Goal: Transaction & Acquisition: Purchase product/service

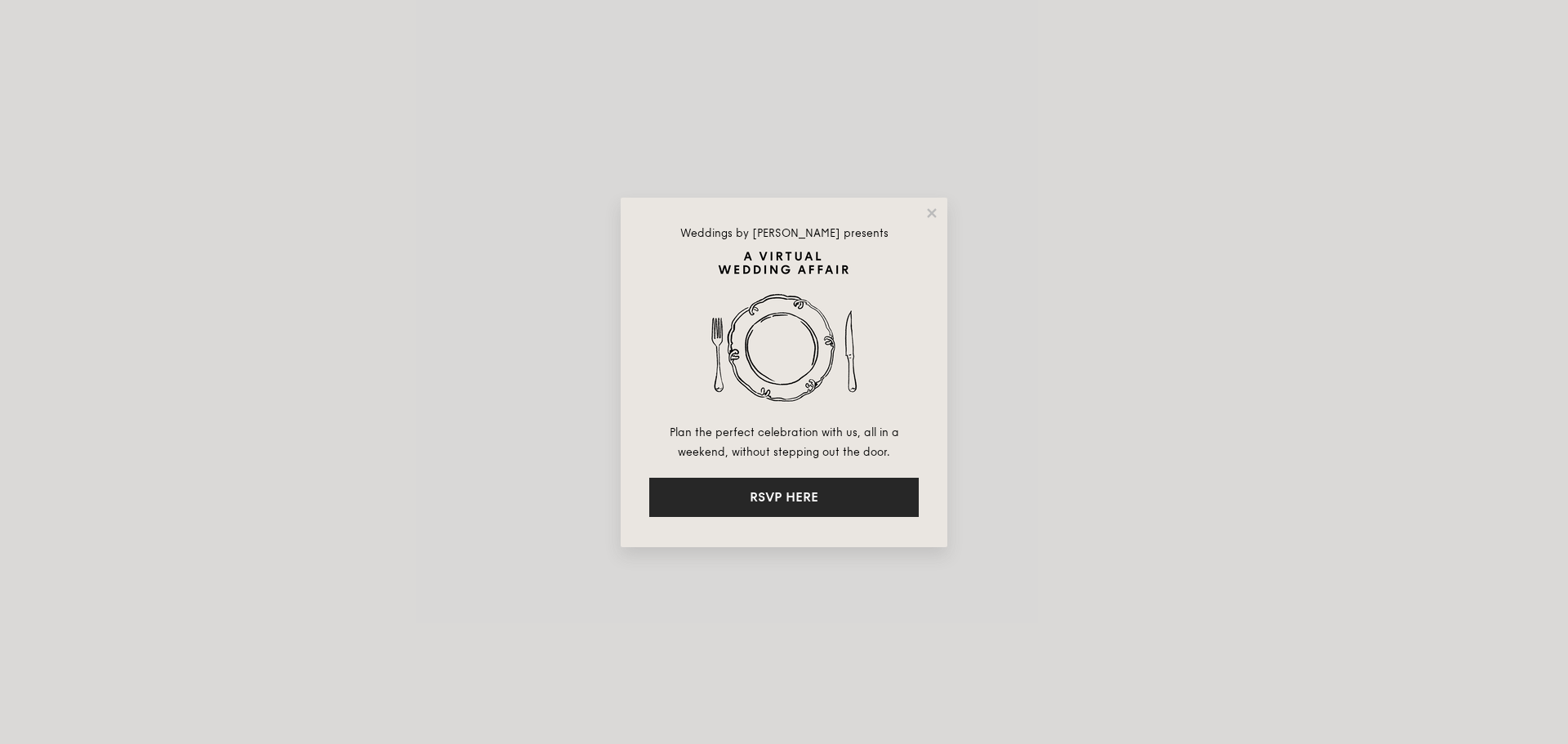
click at [816, 502] on button "RSVP HERE" at bounding box center [784, 497] width 270 height 39
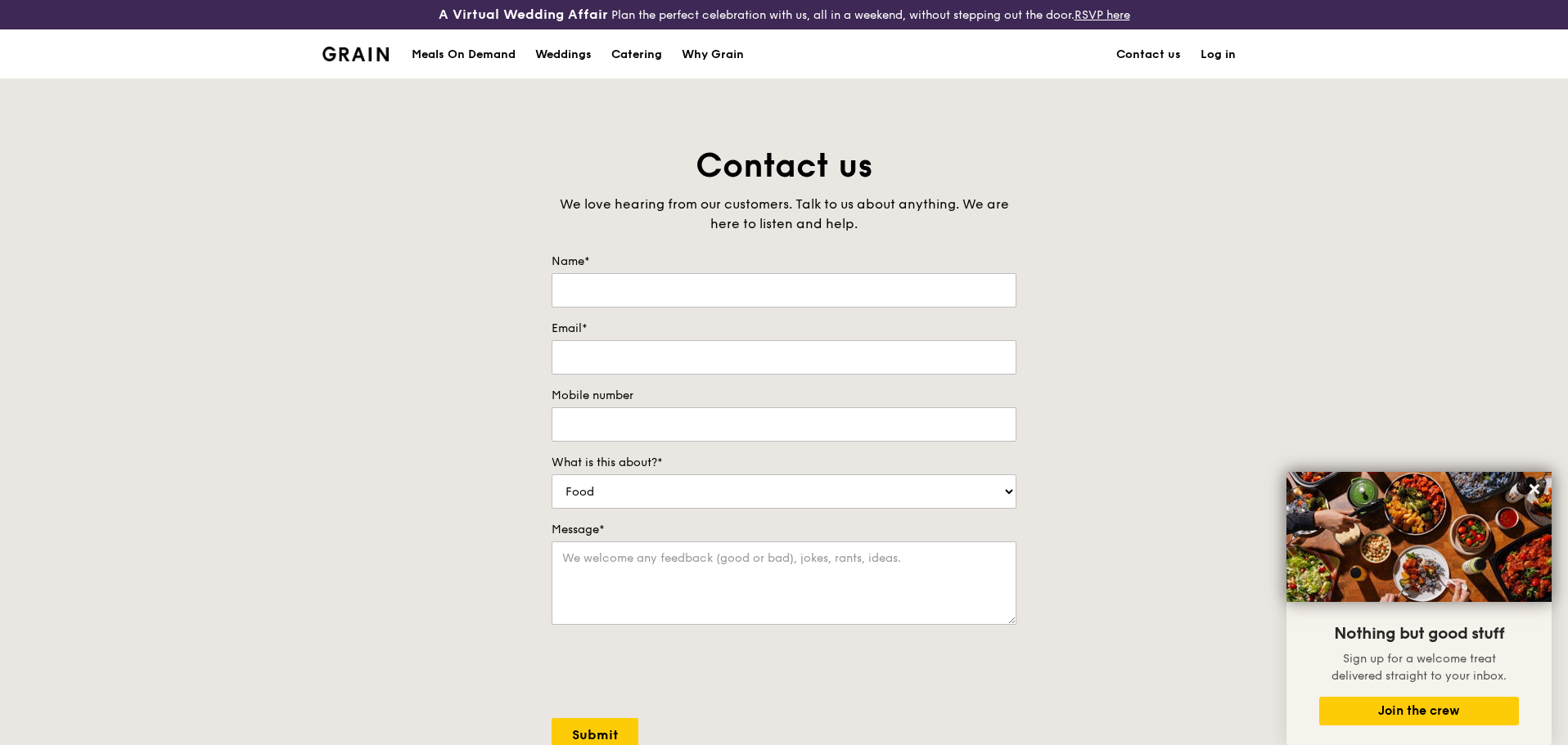
click at [475, 61] on div "Meals On Demand" at bounding box center [463, 54] width 104 height 49
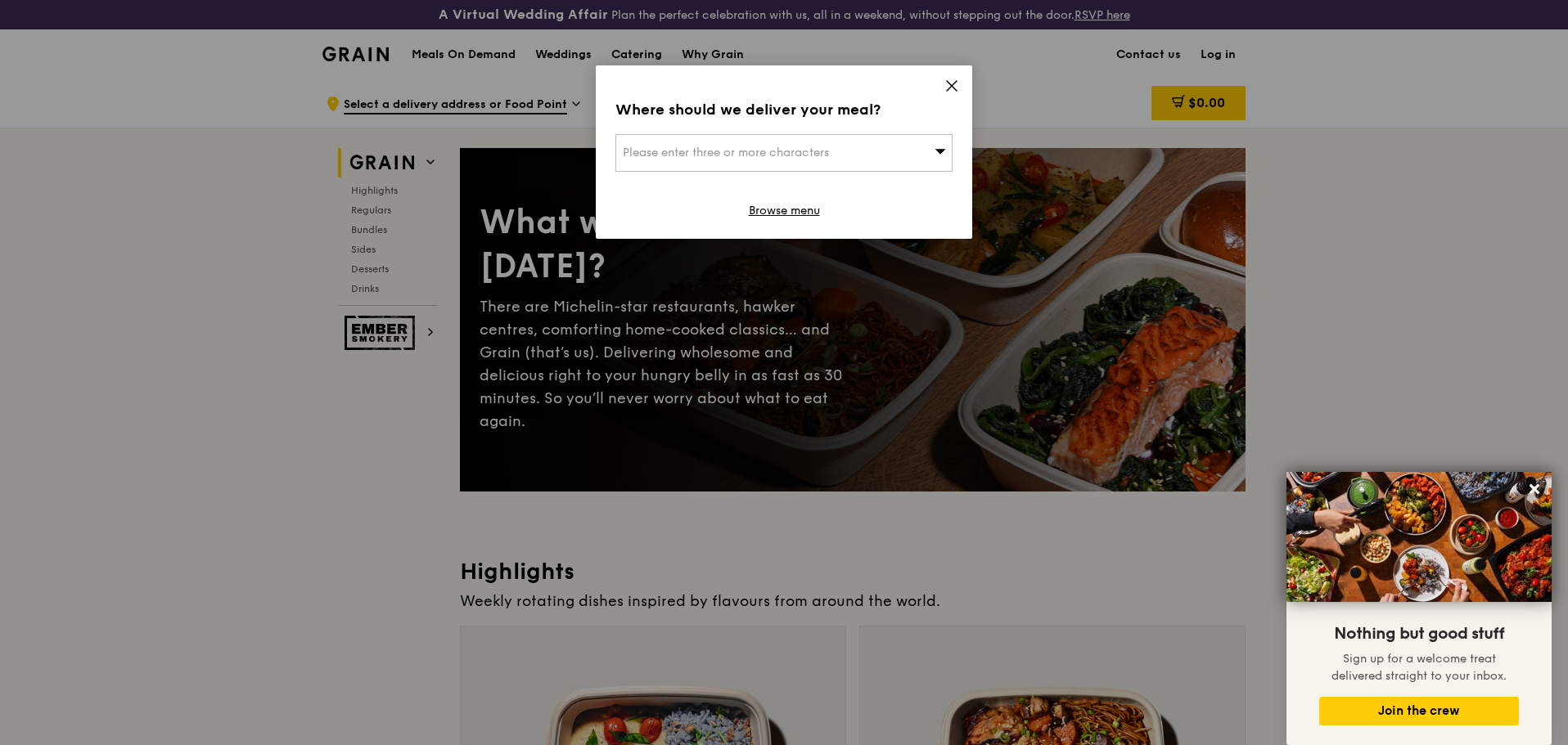
click at [904, 132] on div "Where should we deliver your meal? Please enter three or more characters Browse…" at bounding box center [784, 152] width 377 height 174
click at [893, 158] on div "Please enter three or more characters" at bounding box center [784, 152] width 337 height 37
click at [678, 164] on input "search" at bounding box center [784, 152] width 336 height 36
paste input "1 Harbour Dr, #03-00 PSA Horizons, Singapore 117352"
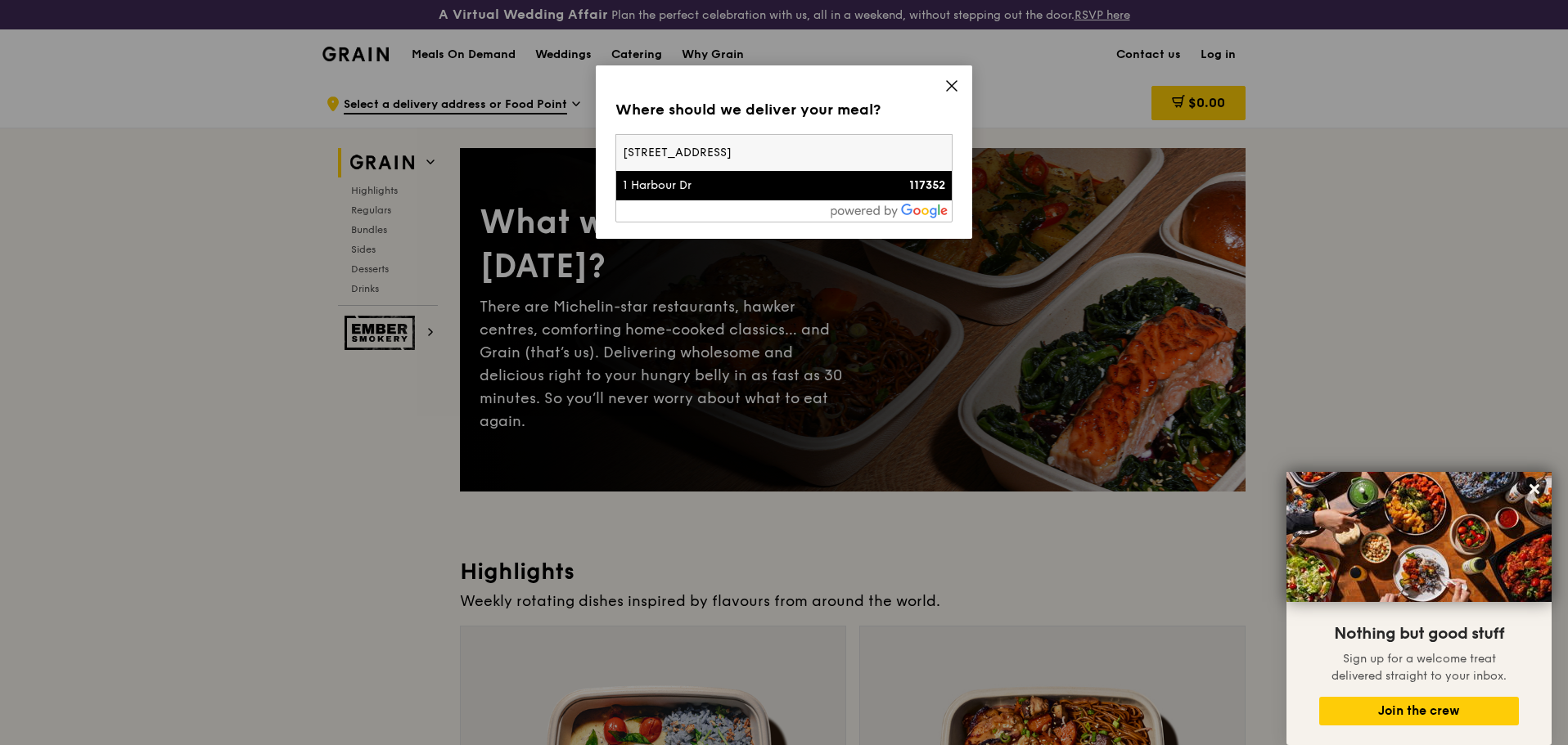
type input "1 Harbour Dr, #03-00 PSA Horizons, Singapore 117352"
click at [761, 187] on div "1 Harbour Dr" at bounding box center [744, 185] width 242 height 16
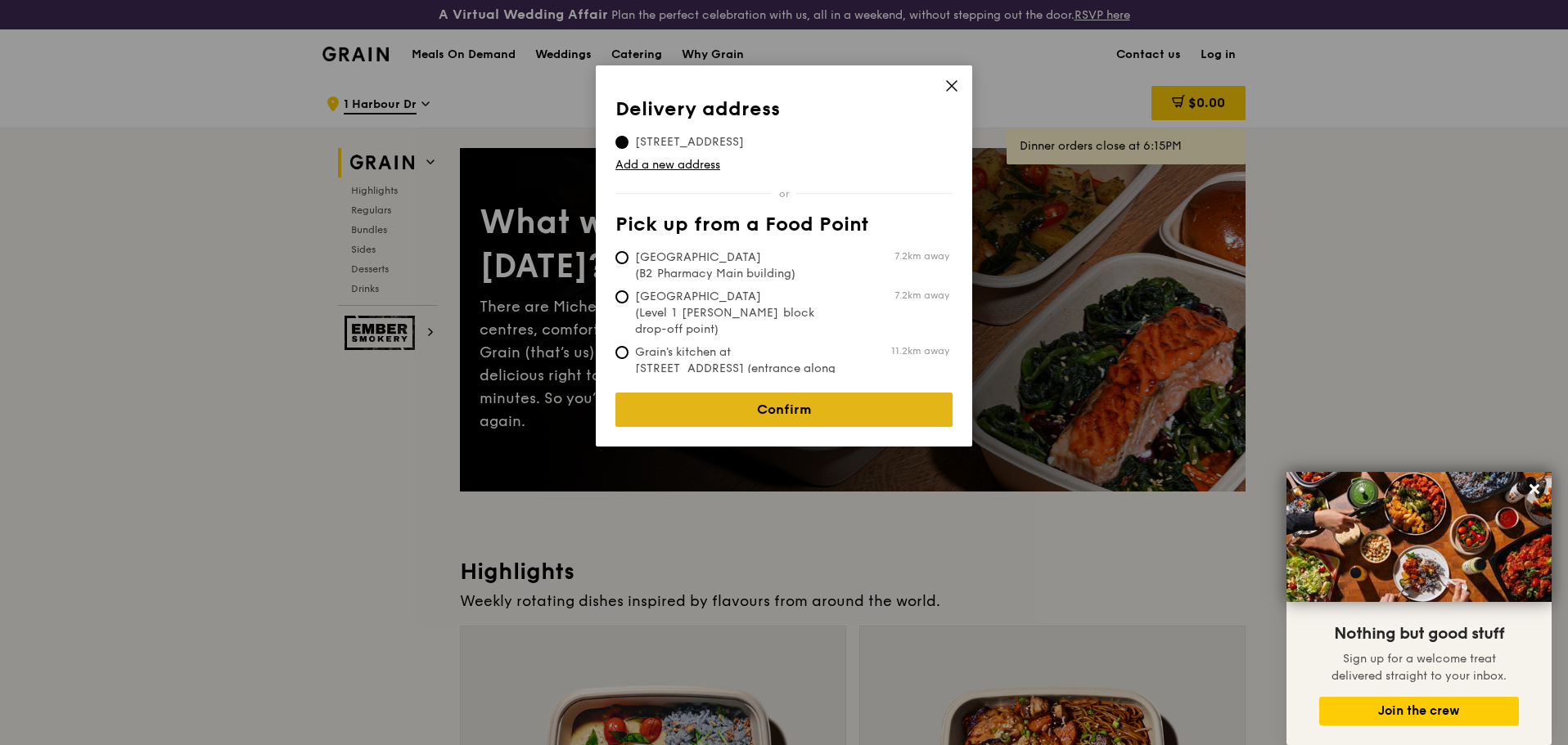
click at [805, 399] on link "Confirm" at bounding box center [784, 409] width 337 height 35
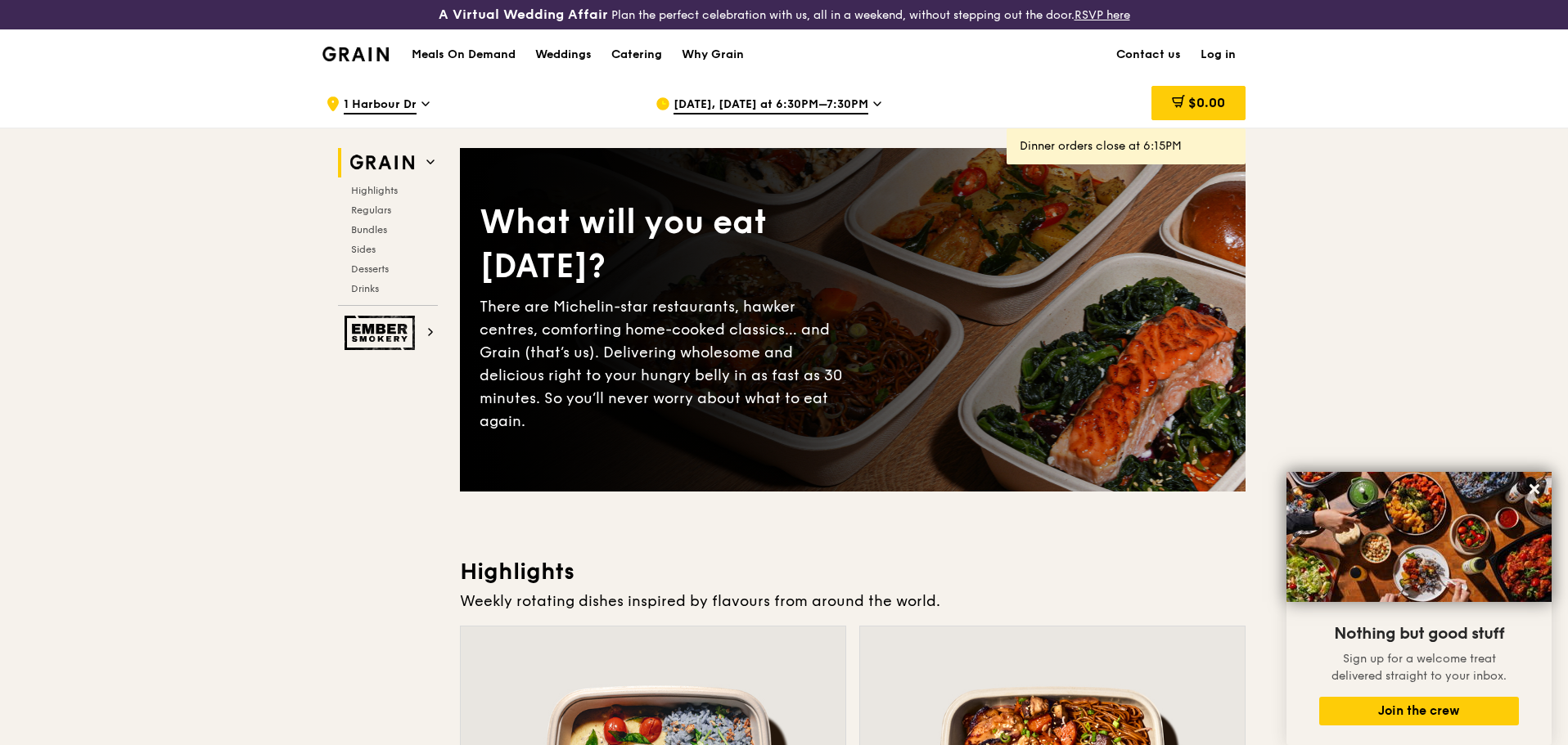
click at [761, 107] on span "Oct 8, Today at 6:30PM–7:30PM" at bounding box center [771, 105] width 195 height 18
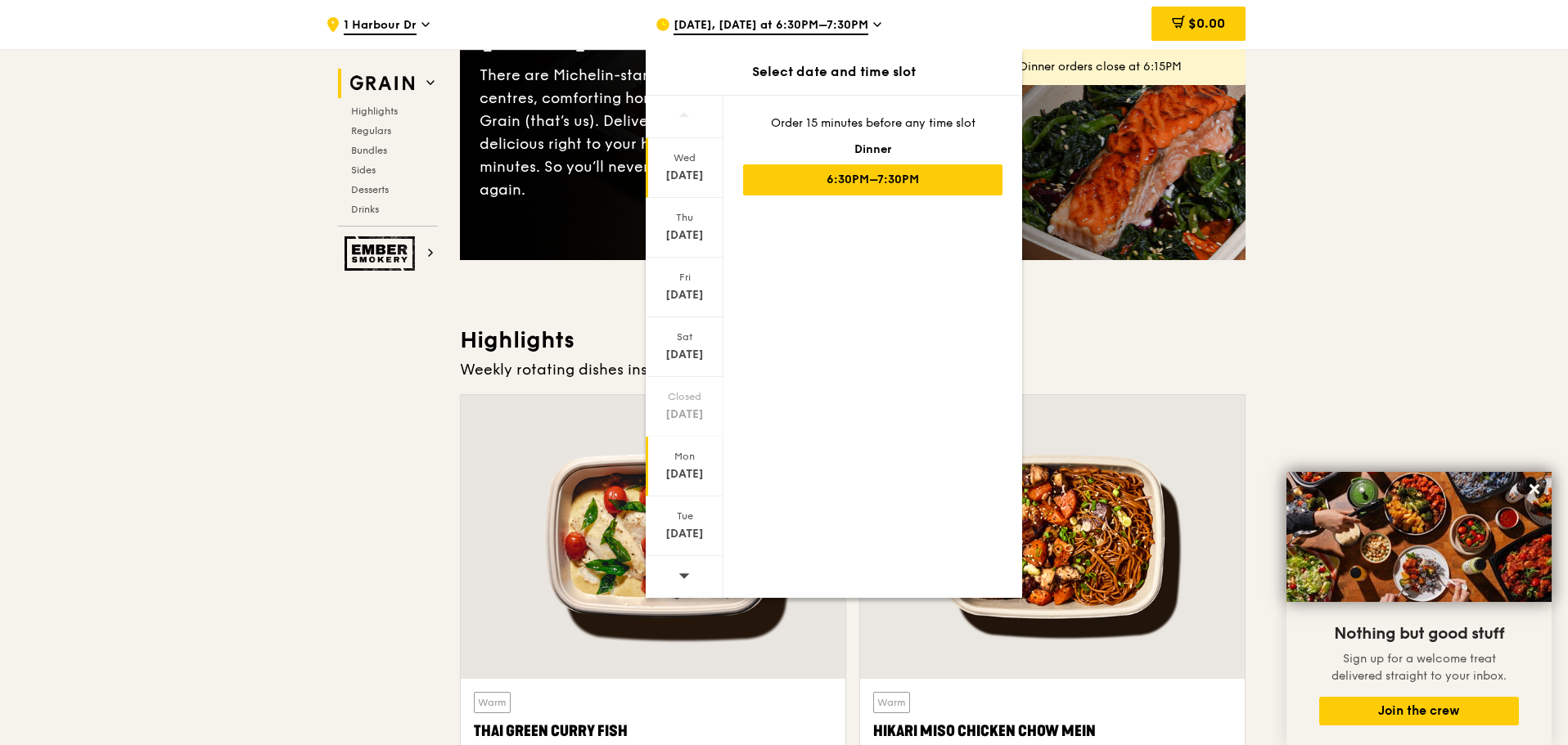
scroll to position [245, 0]
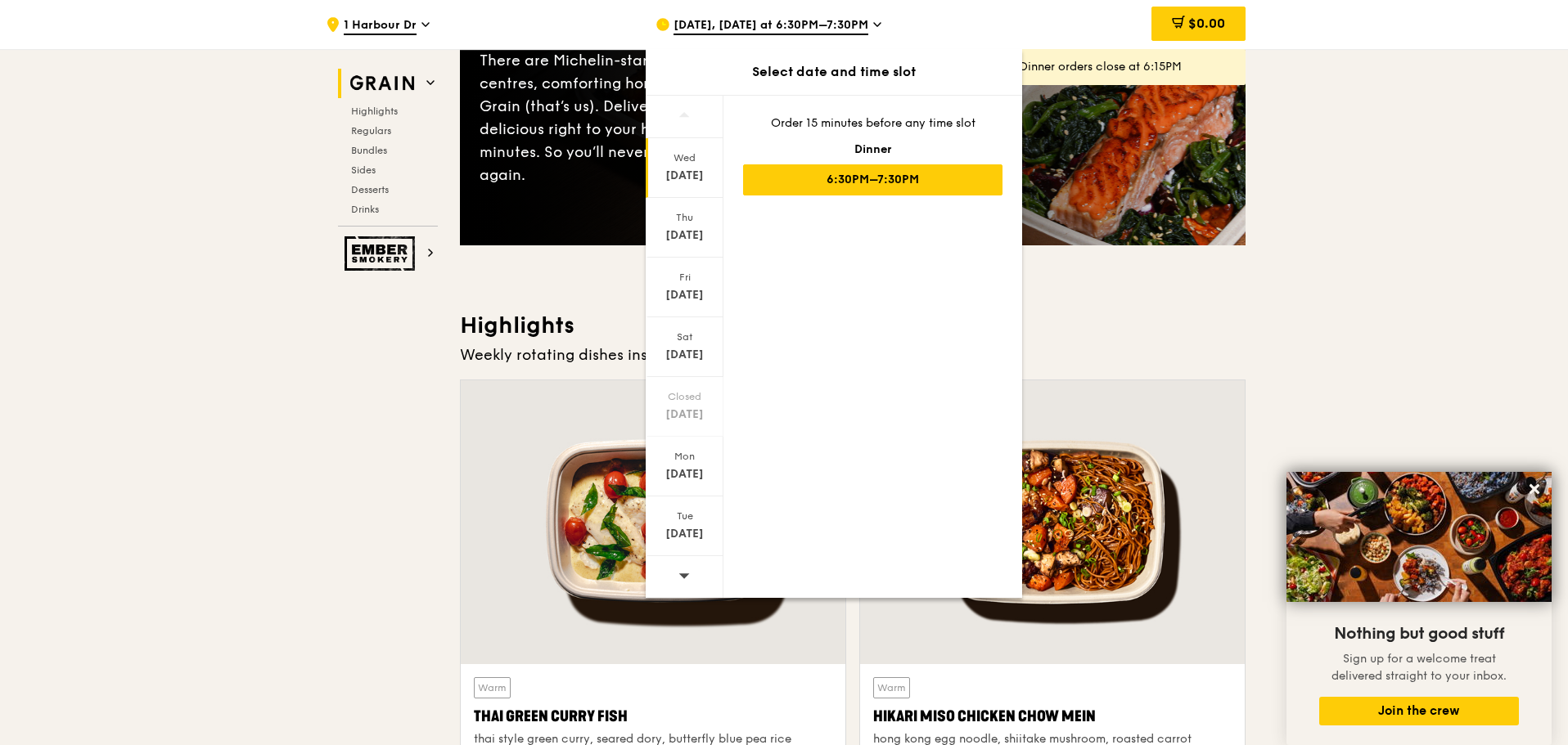
click at [676, 573] on div at bounding box center [685, 577] width 78 height 42
click at [697, 237] on div "Oct 16" at bounding box center [684, 236] width 73 height 16
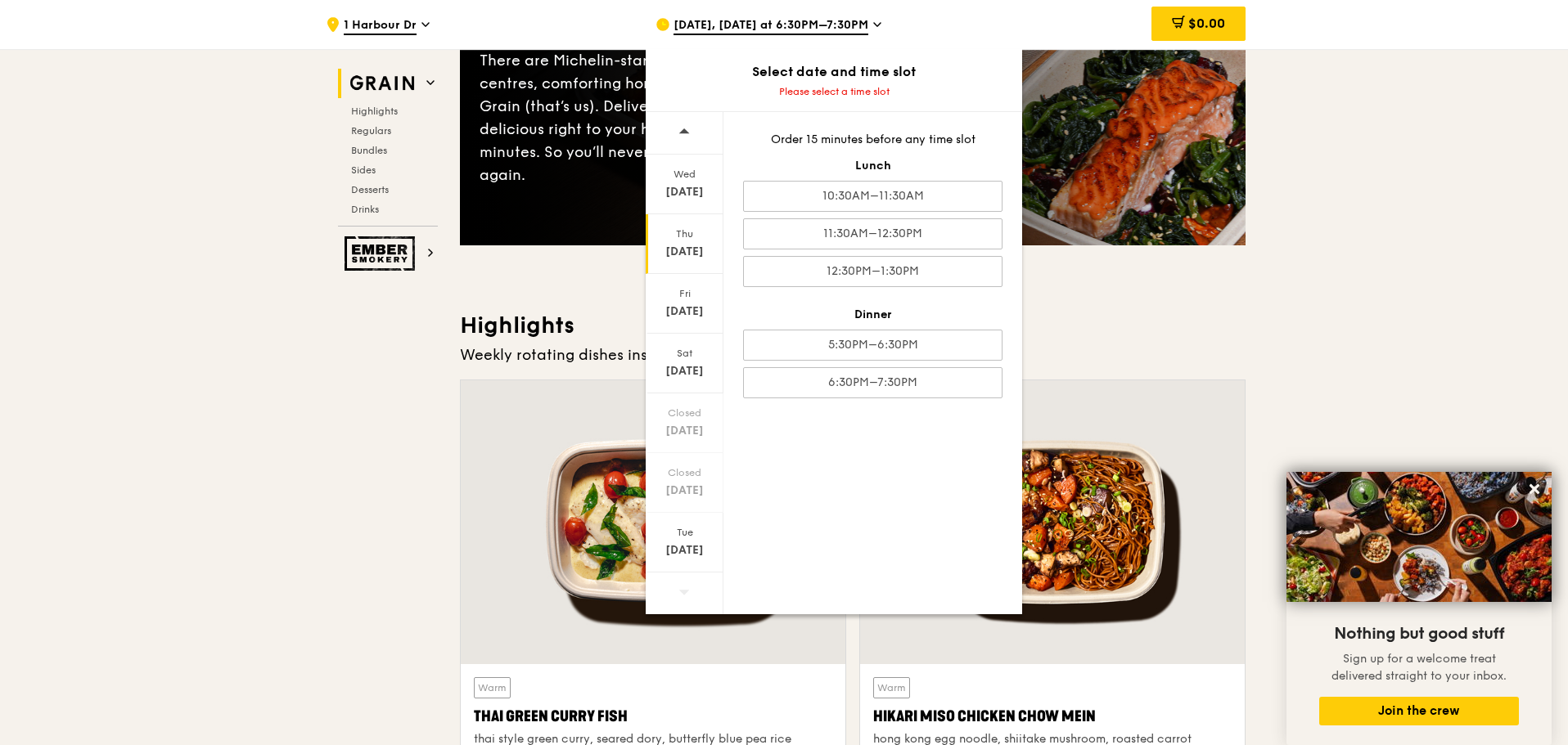
click at [965, 528] on div "Wed Oct 15 Thu Oct 16 Fri Oct 17 Sat Oct 18 Closed Oct 19 Closed Oct 20 Tue Oct…" at bounding box center [834, 363] width 377 height 503
click at [920, 202] on div "10:30AM–11:30AM" at bounding box center [872, 196] width 260 height 31
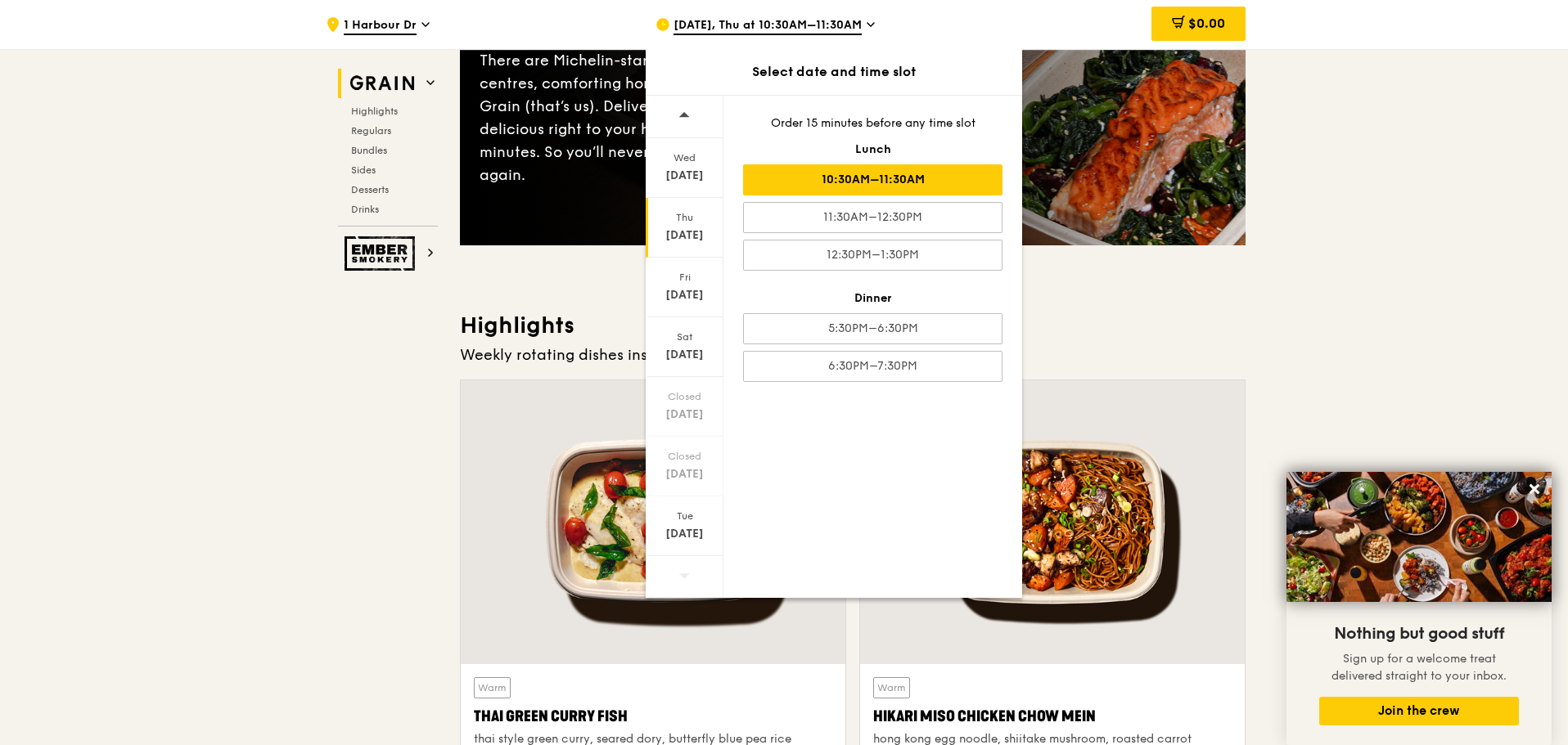
click at [784, 24] on span "[DATE], Thu at 10:30AM–11:30AM" at bounding box center [768, 26] width 188 height 18
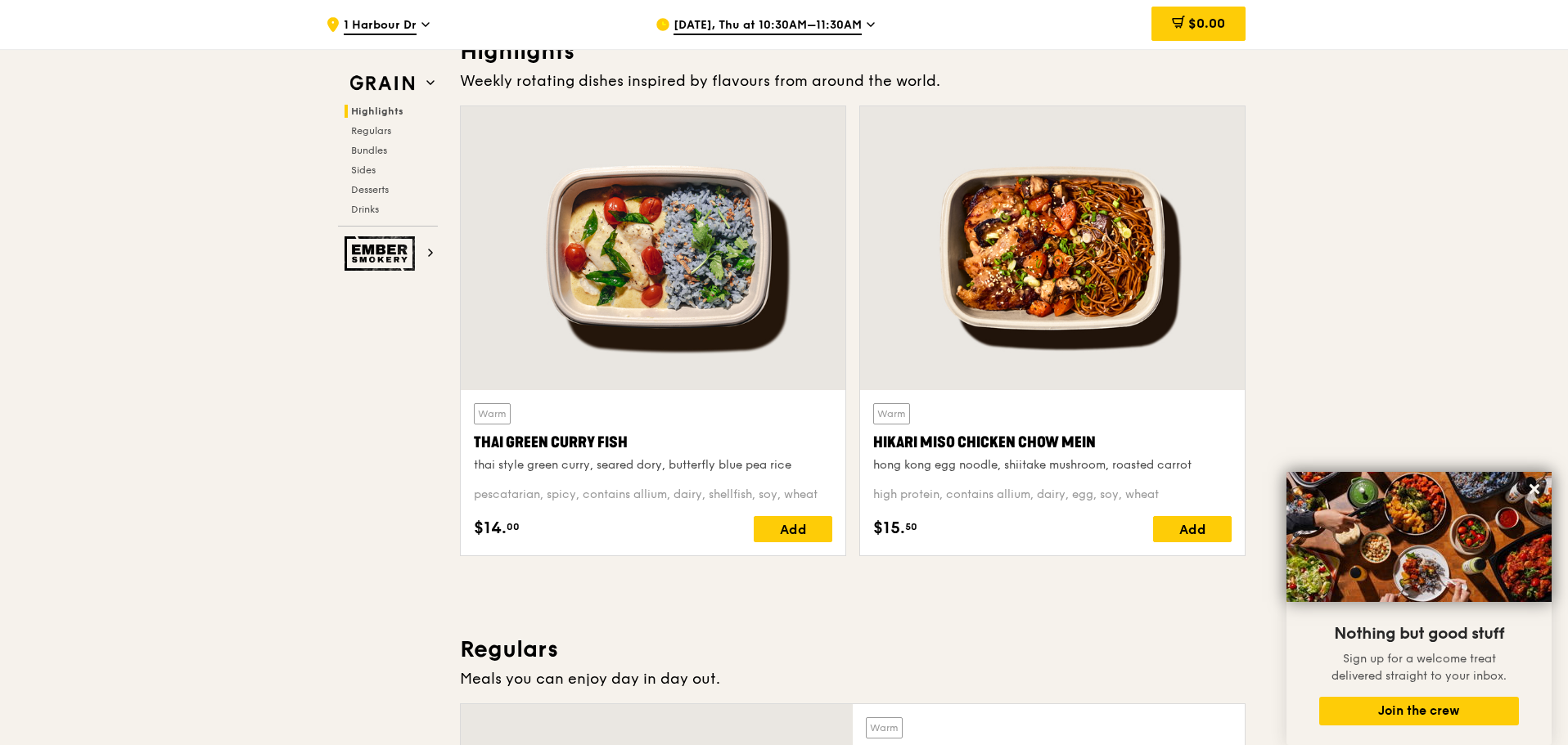
scroll to position [491, 0]
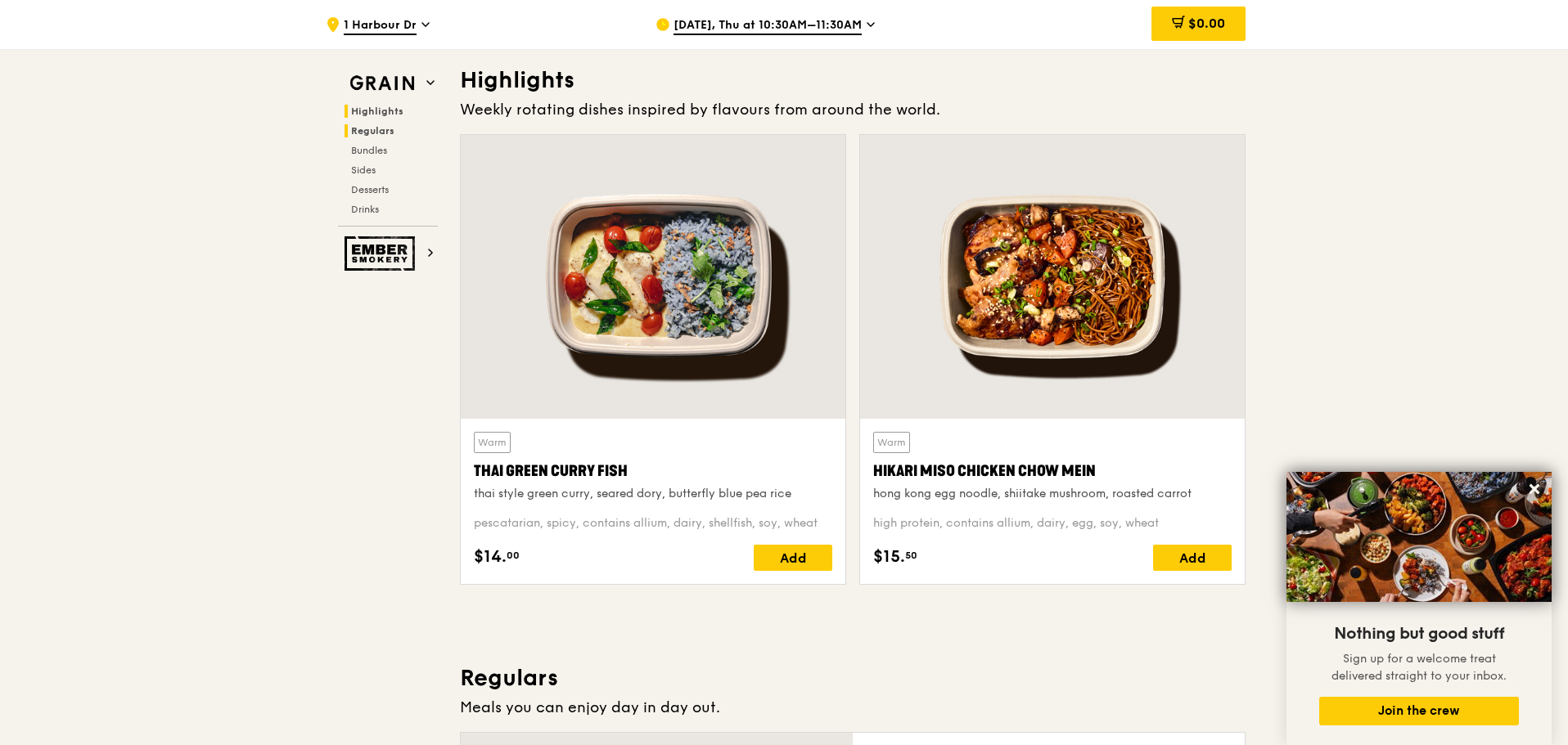
click at [394, 125] on h2 "Regulars" at bounding box center [391, 130] width 93 height 13
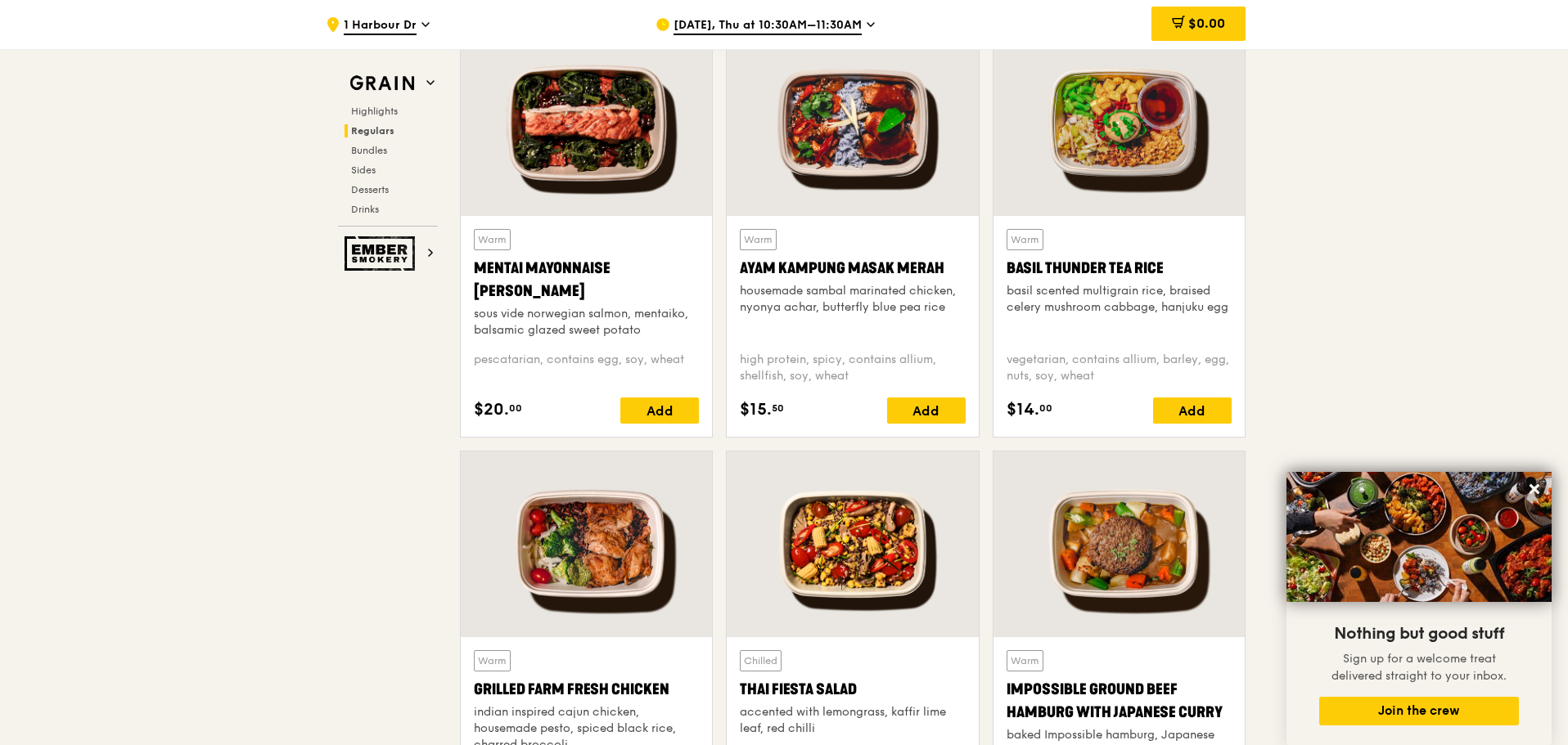
scroll to position [1498, 0]
click at [1210, 413] on div "Add" at bounding box center [1192, 410] width 79 height 27
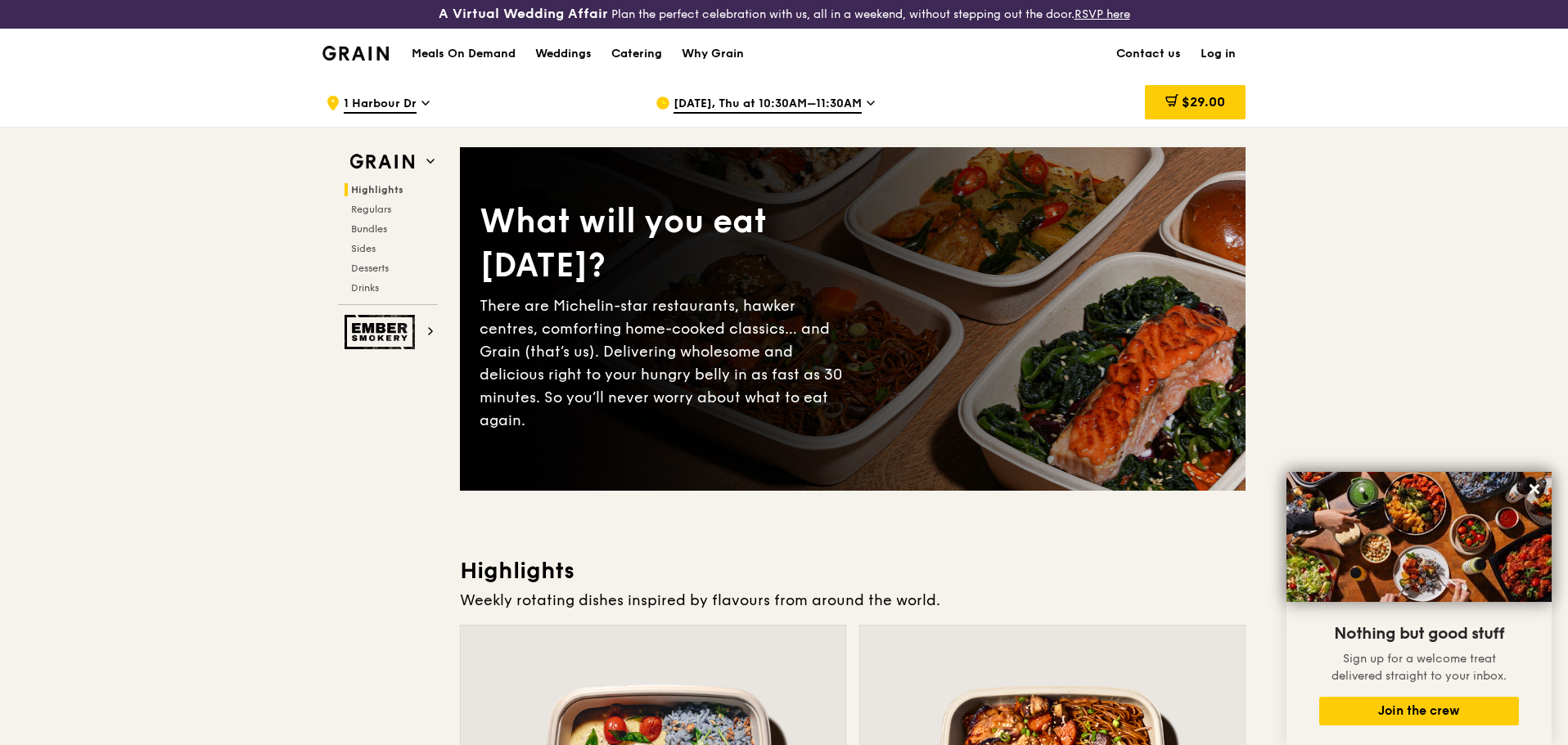
scroll to position [0, 0]
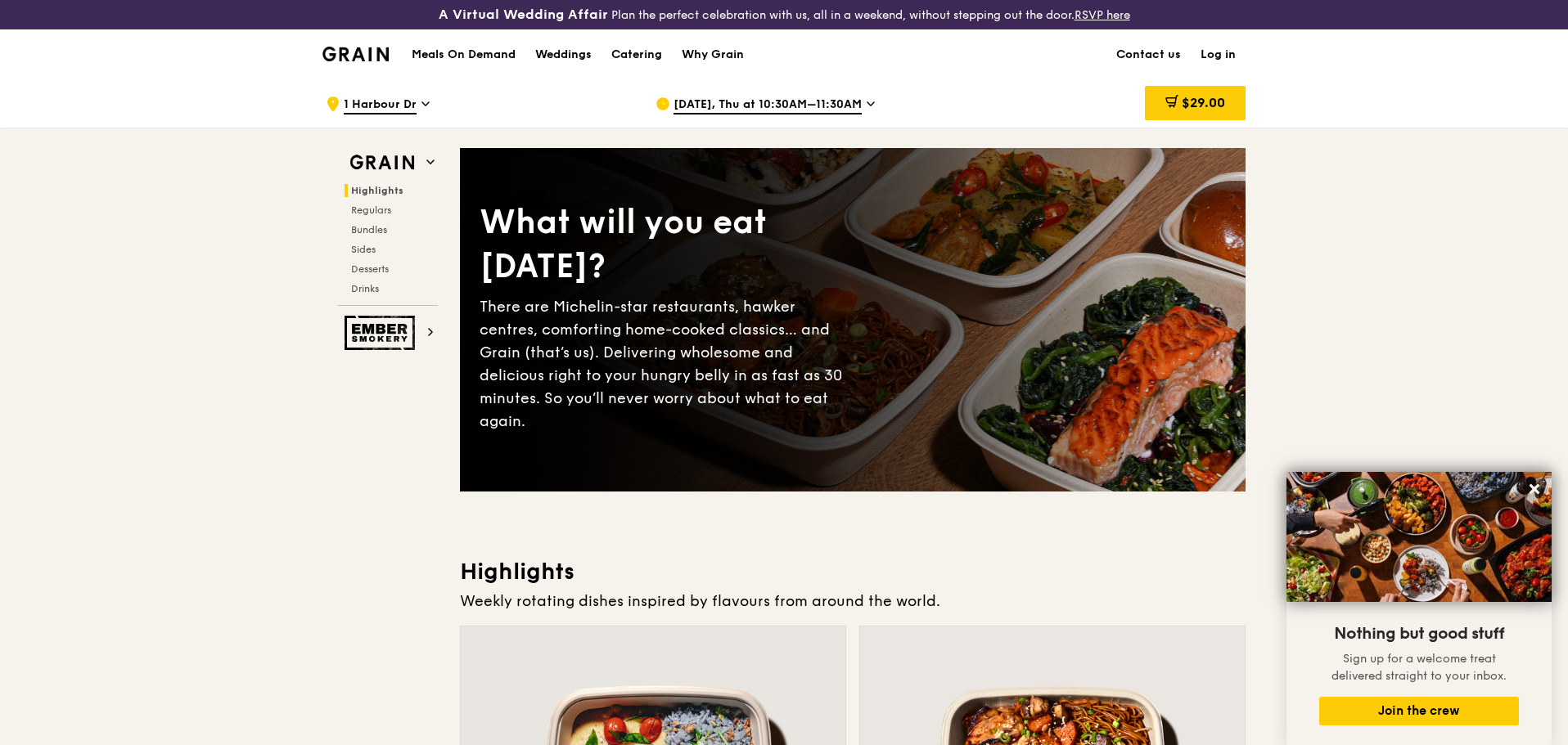
click at [1220, 50] on link "Log in" at bounding box center [1219, 54] width 55 height 49
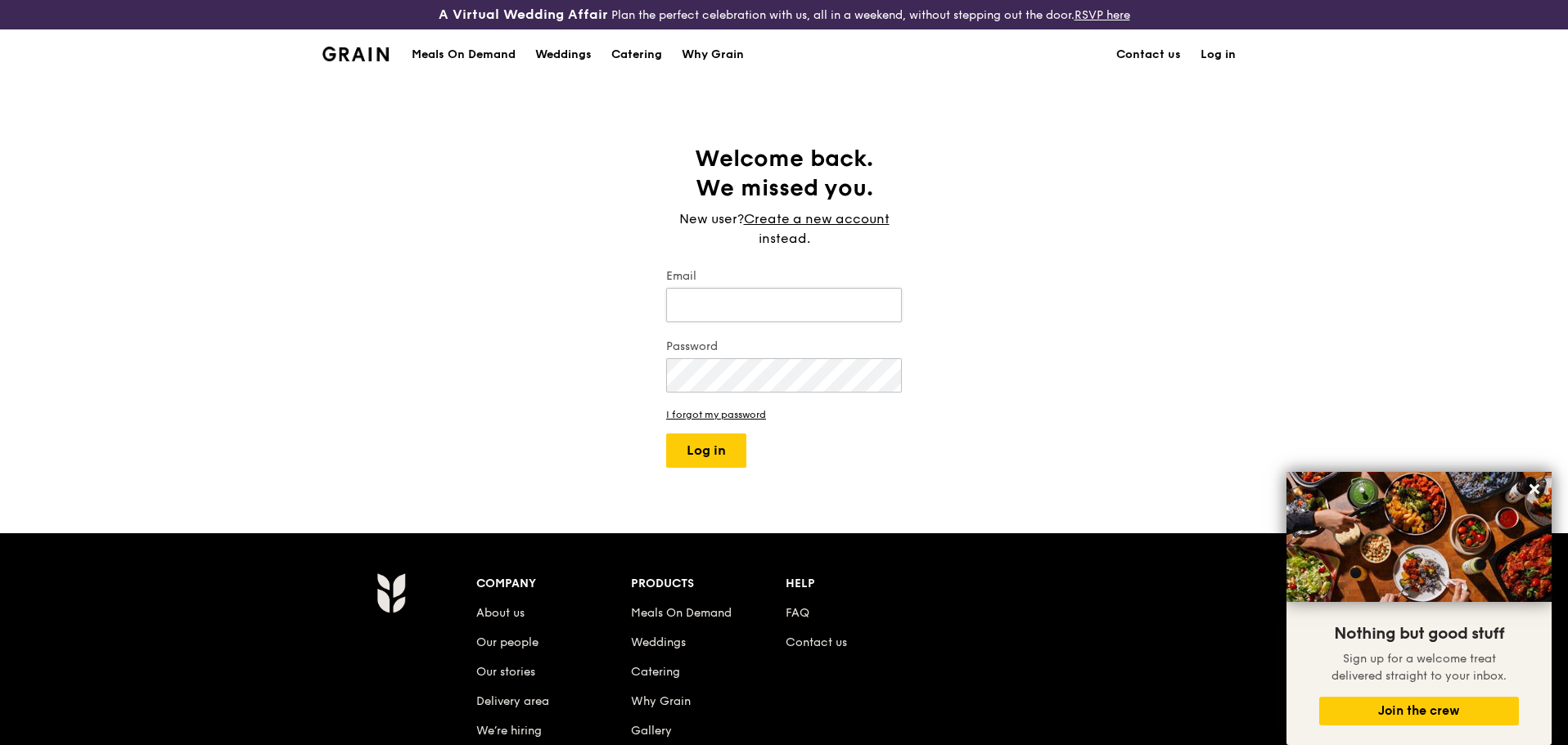
click at [747, 311] on input "Email" at bounding box center [784, 305] width 236 height 35
type input "vernicew@globalpsa.com"
click at [667, 433] on button "Log in" at bounding box center [706, 450] width 80 height 35
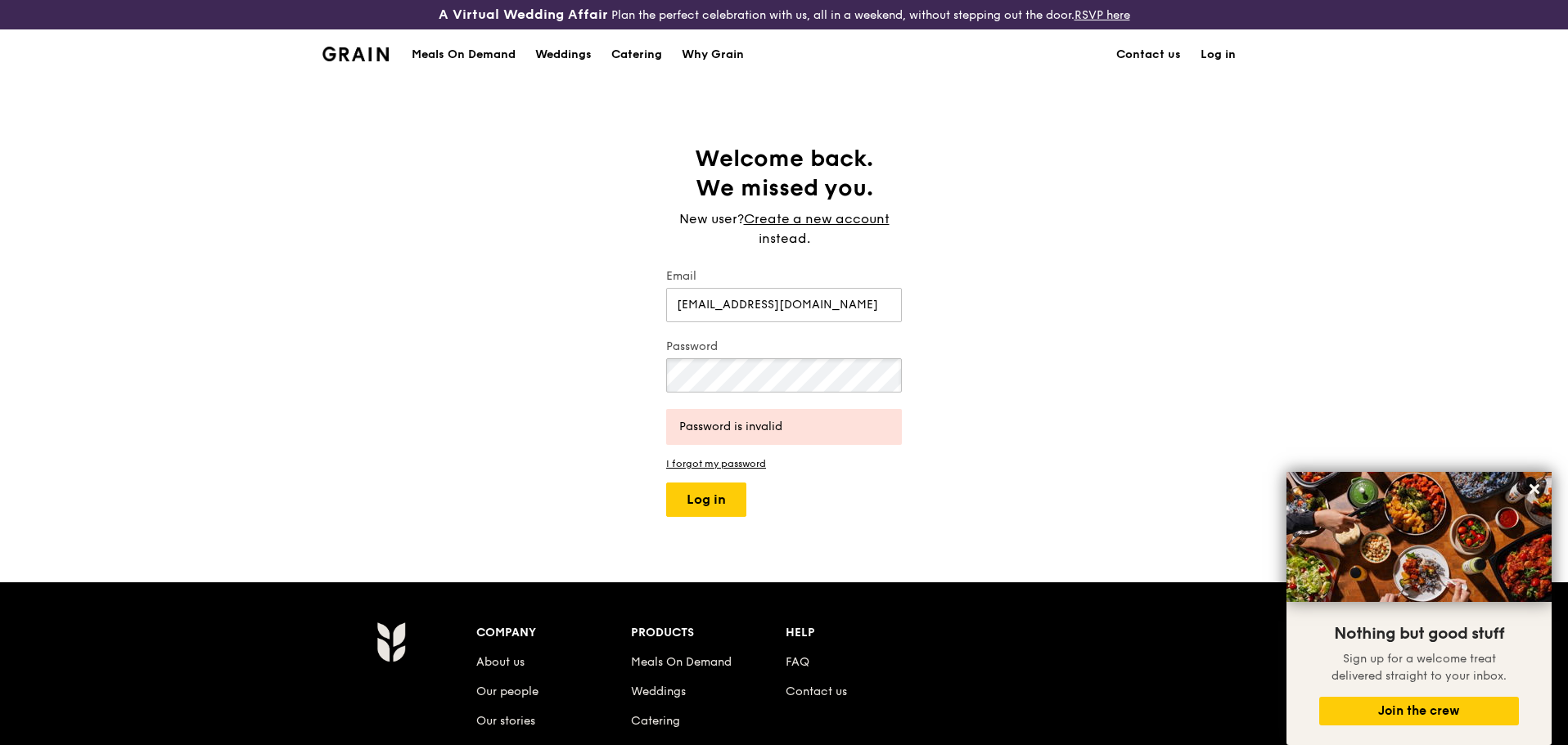
click at [544, 370] on div "Welcome back. We missed you. New user? Create a new account instead. Email vern…" at bounding box center [784, 330] width 1568 height 373
click at [737, 497] on button "Log in" at bounding box center [706, 500] width 80 height 35
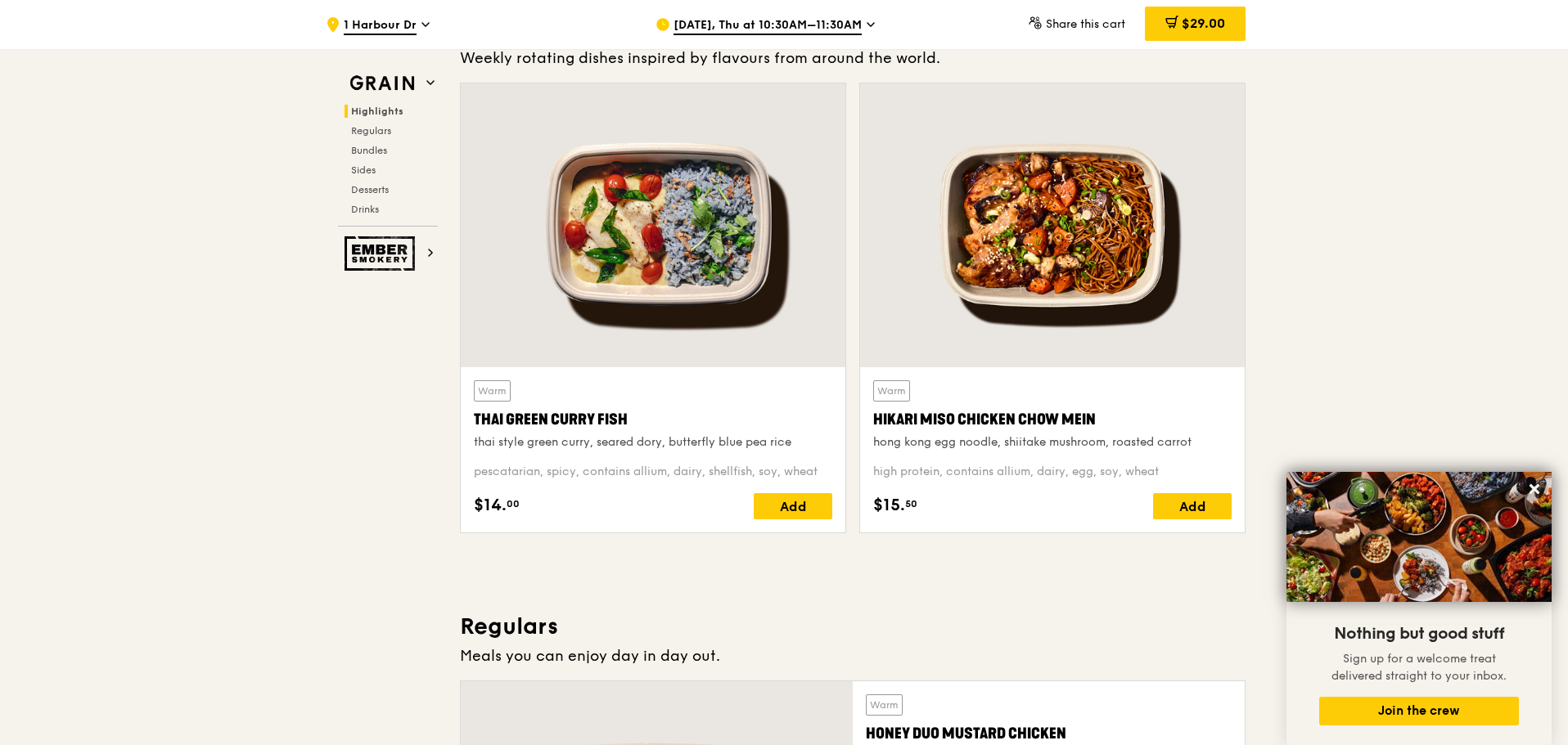
scroll to position [572, 0]
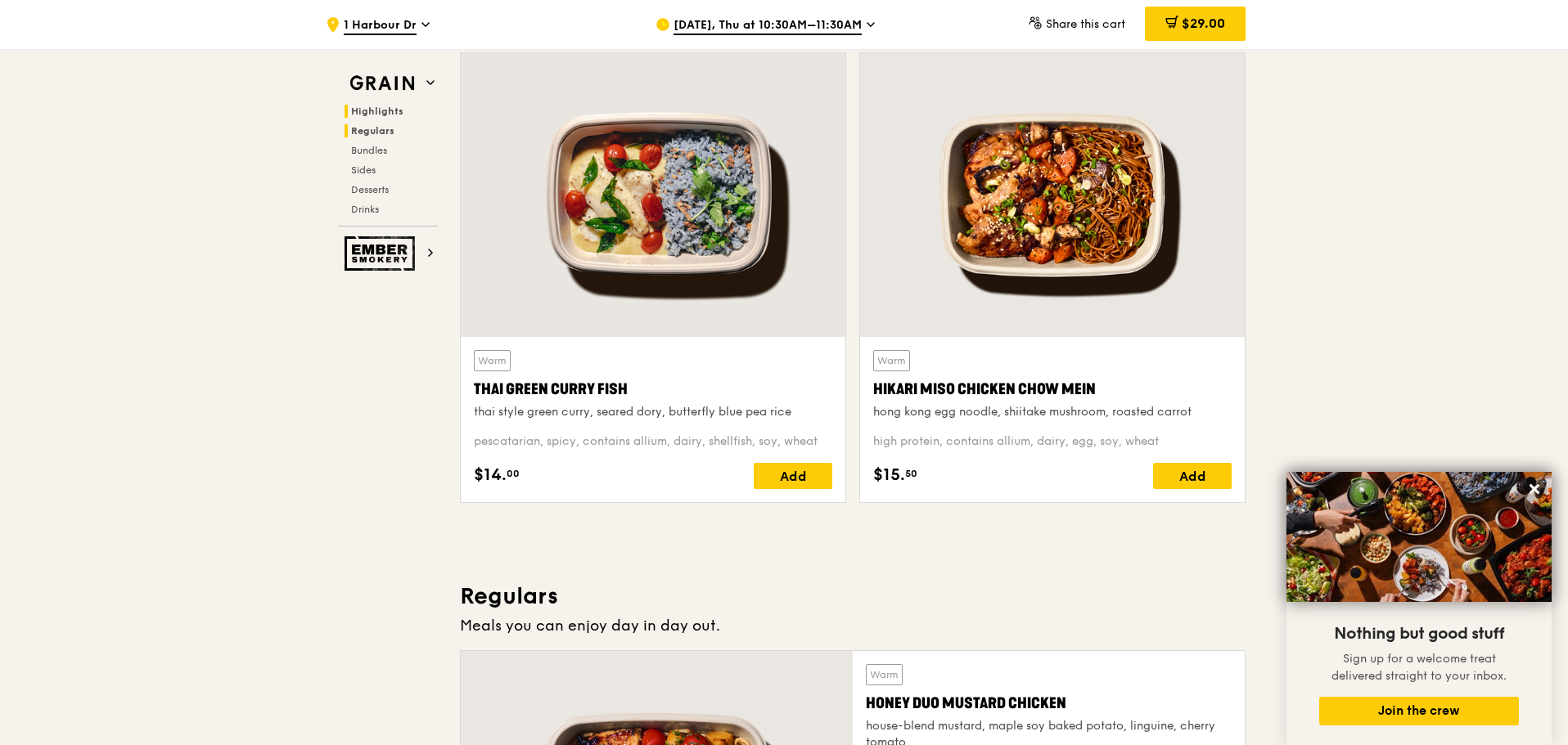
click at [363, 130] on span "Regulars" at bounding box center [372, 130] width 43 height 12
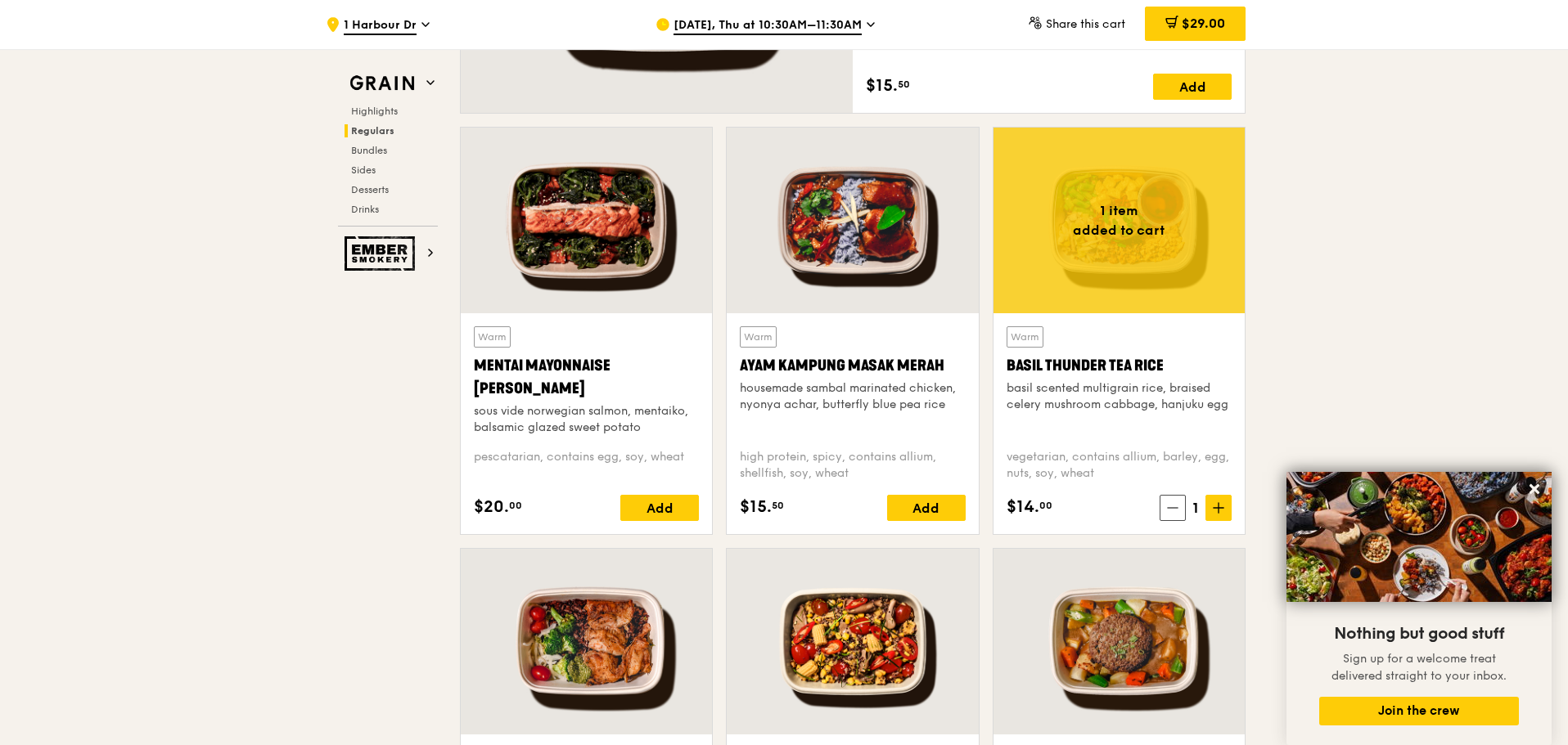
scroll to position [1498, 0]
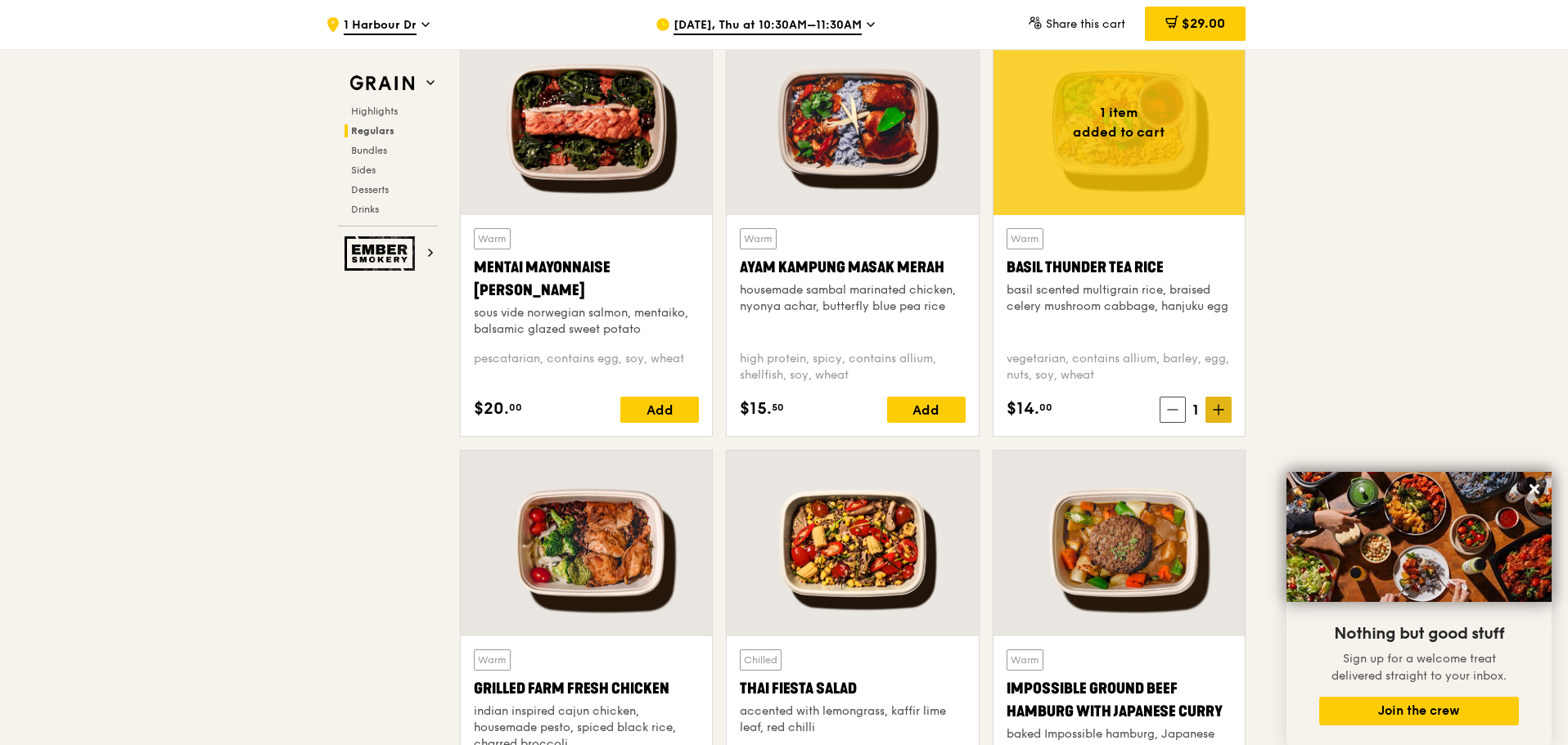
click at [1223, 410] on icon at bounding box center [1218, 410] width 10 height 0
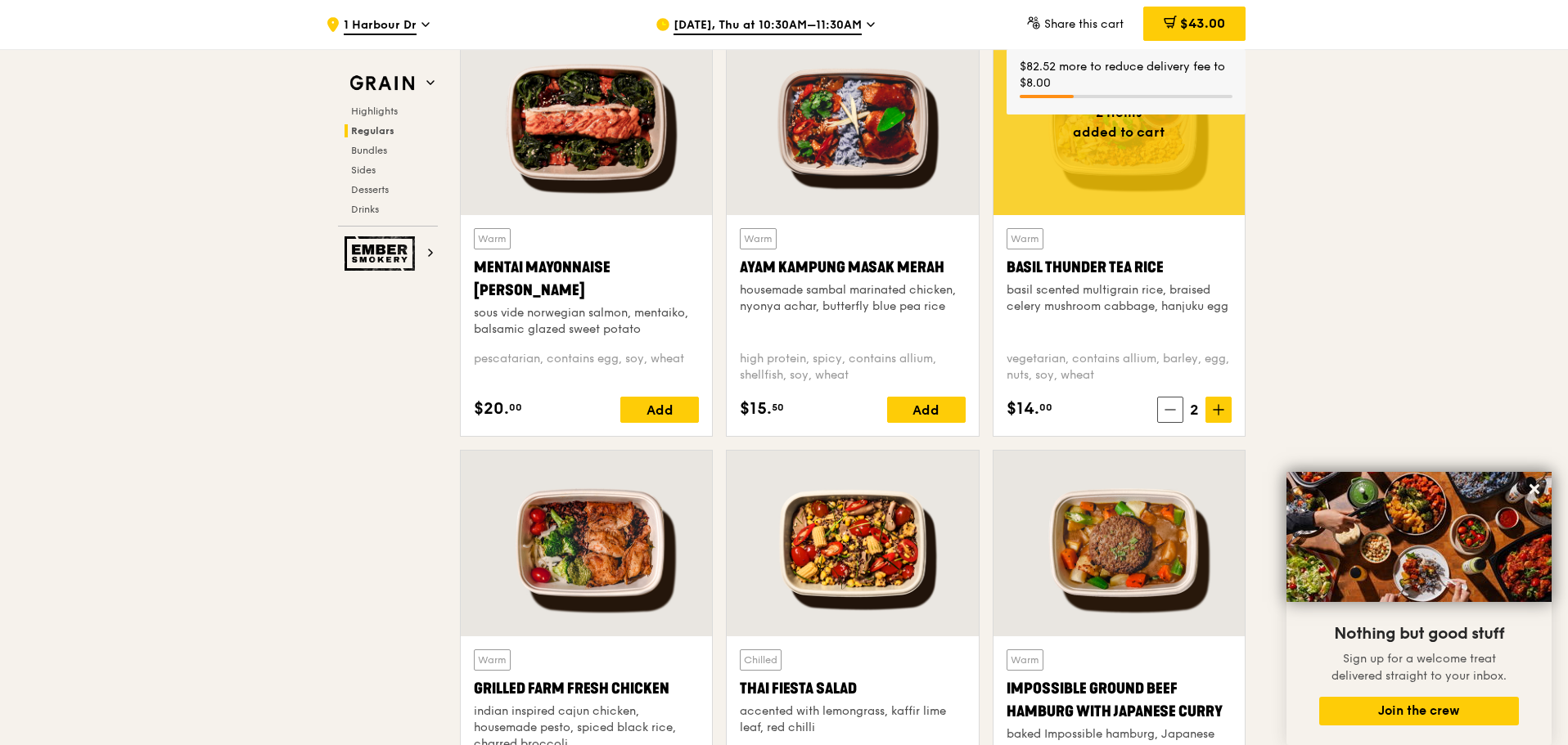
click at [1189, 18] on span "$43.00" at bounding box center [1203, 24] width 45 height 16
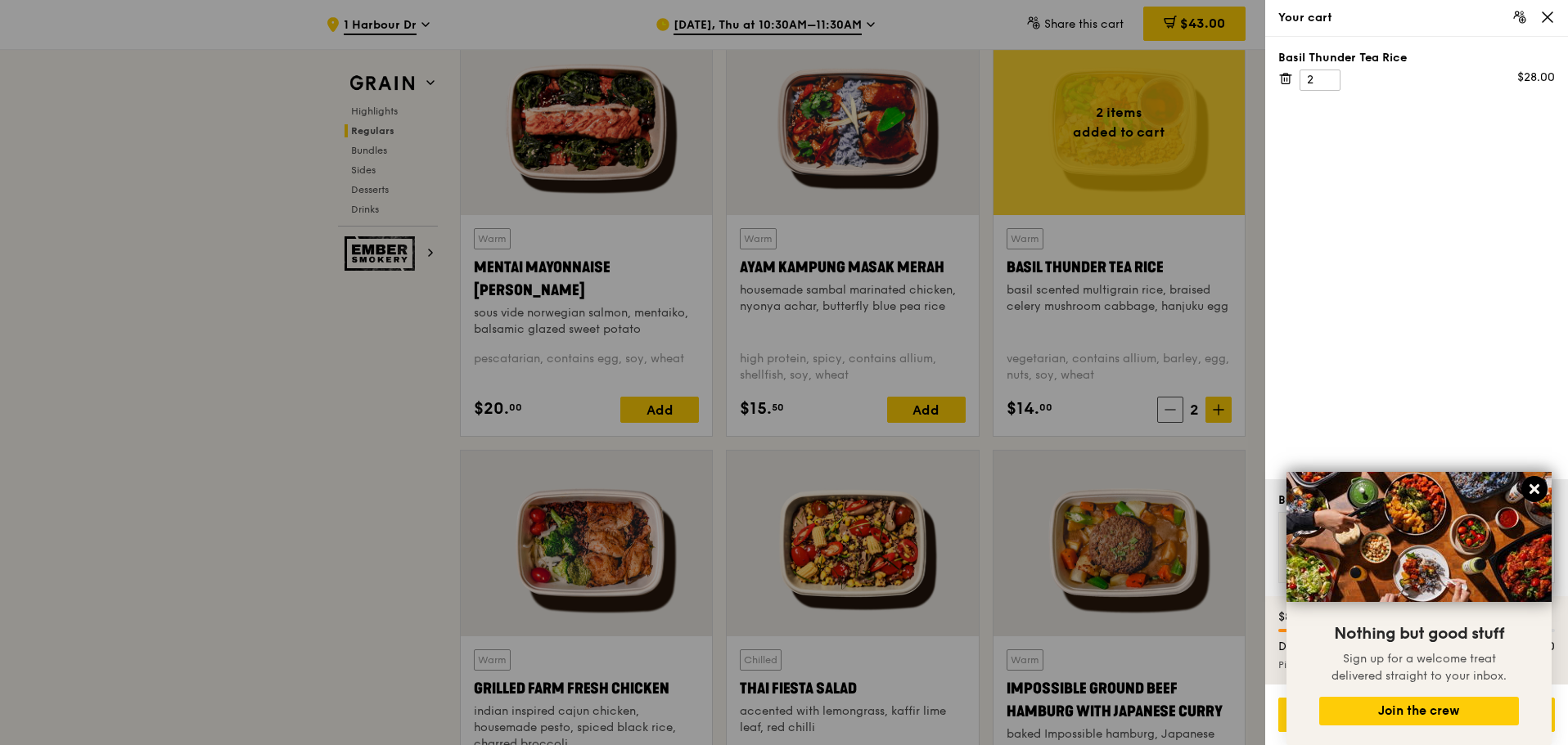
click at [1530, 493] on icon at bounding box center [1534, 489] width 15 height 15
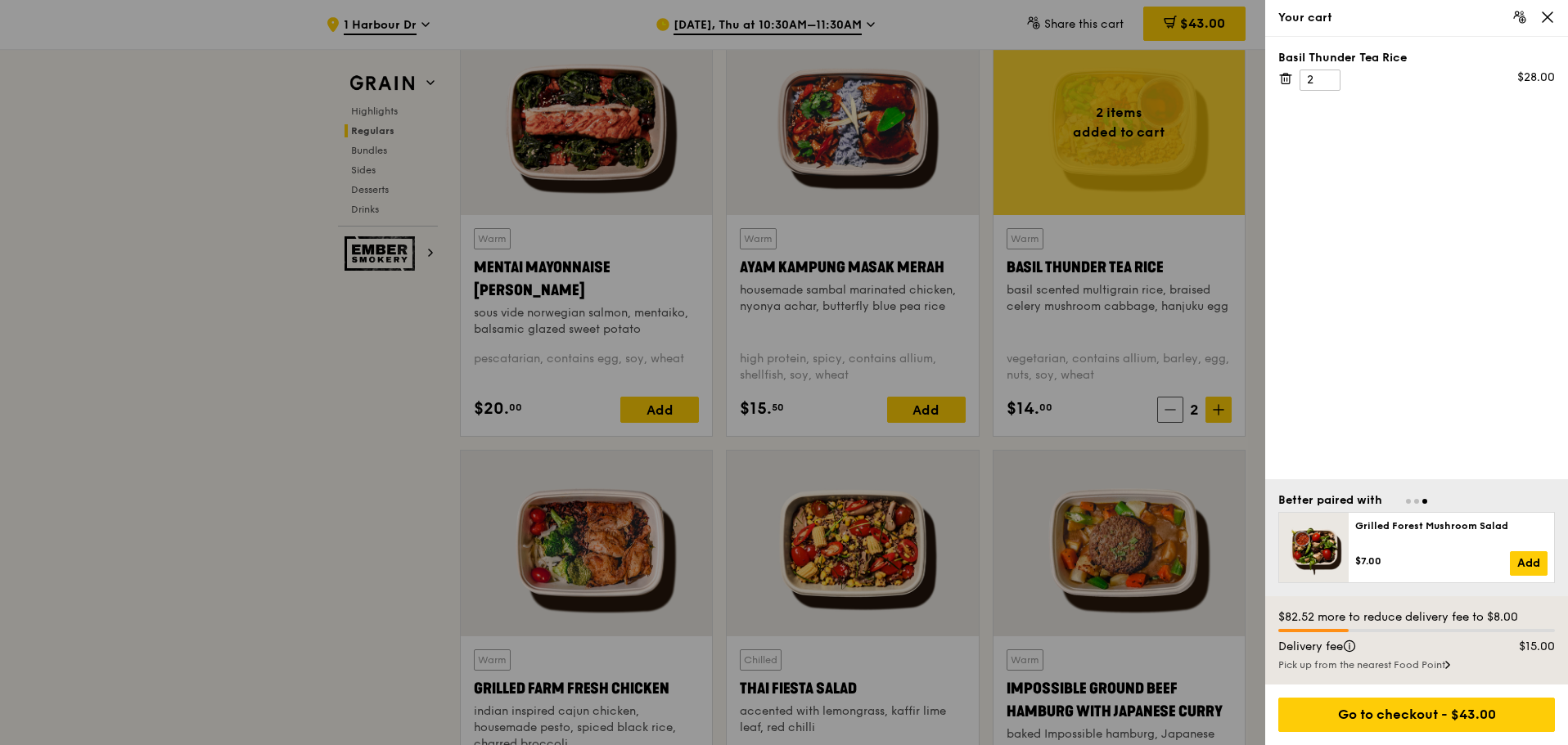
click at [254, 373] on div at bounding box center [784, 372] width 1568 height 745
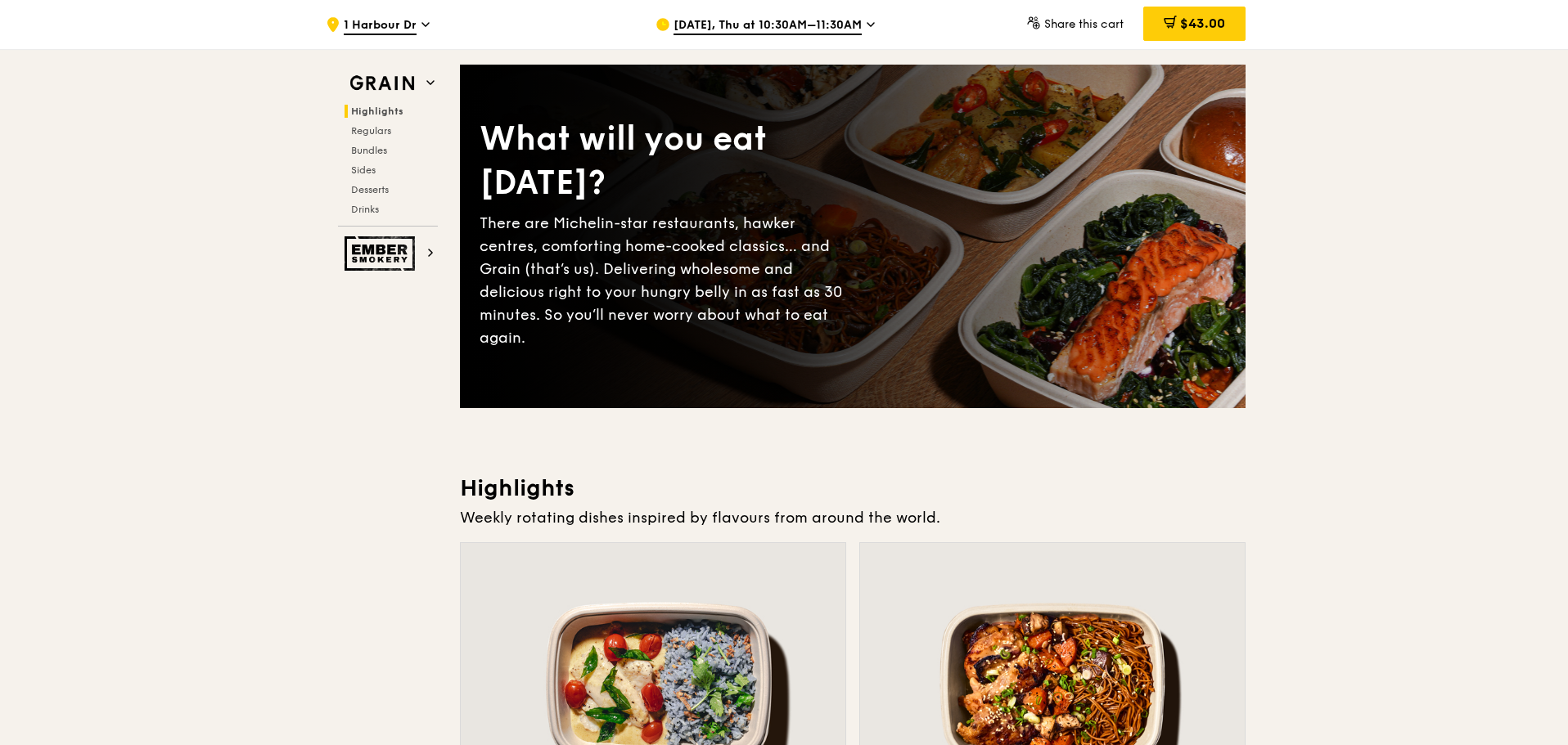
scroll to position [0, 0]
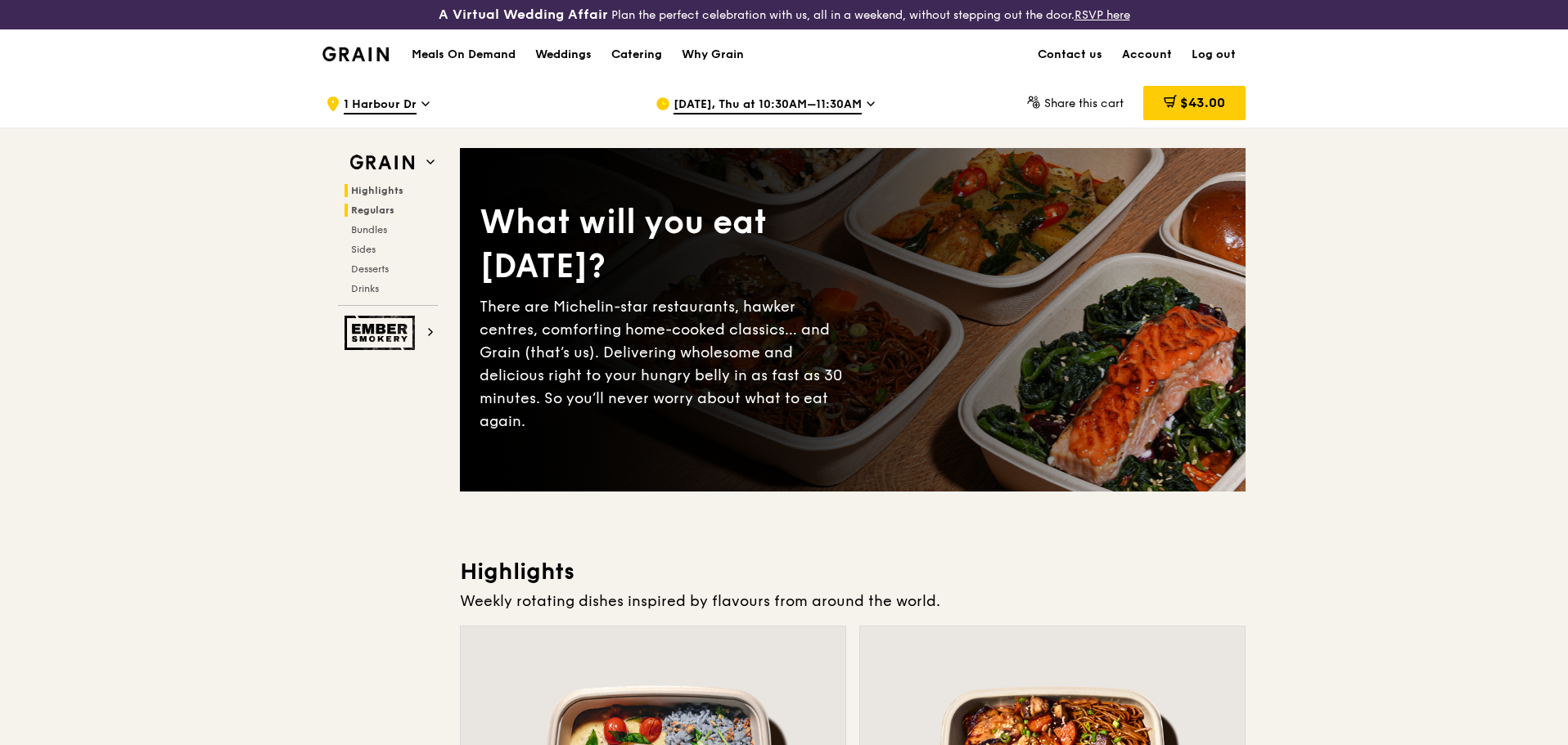
click at [372, 213] on span "Regulars" at bounding box center [372, 210] width 43 height 12
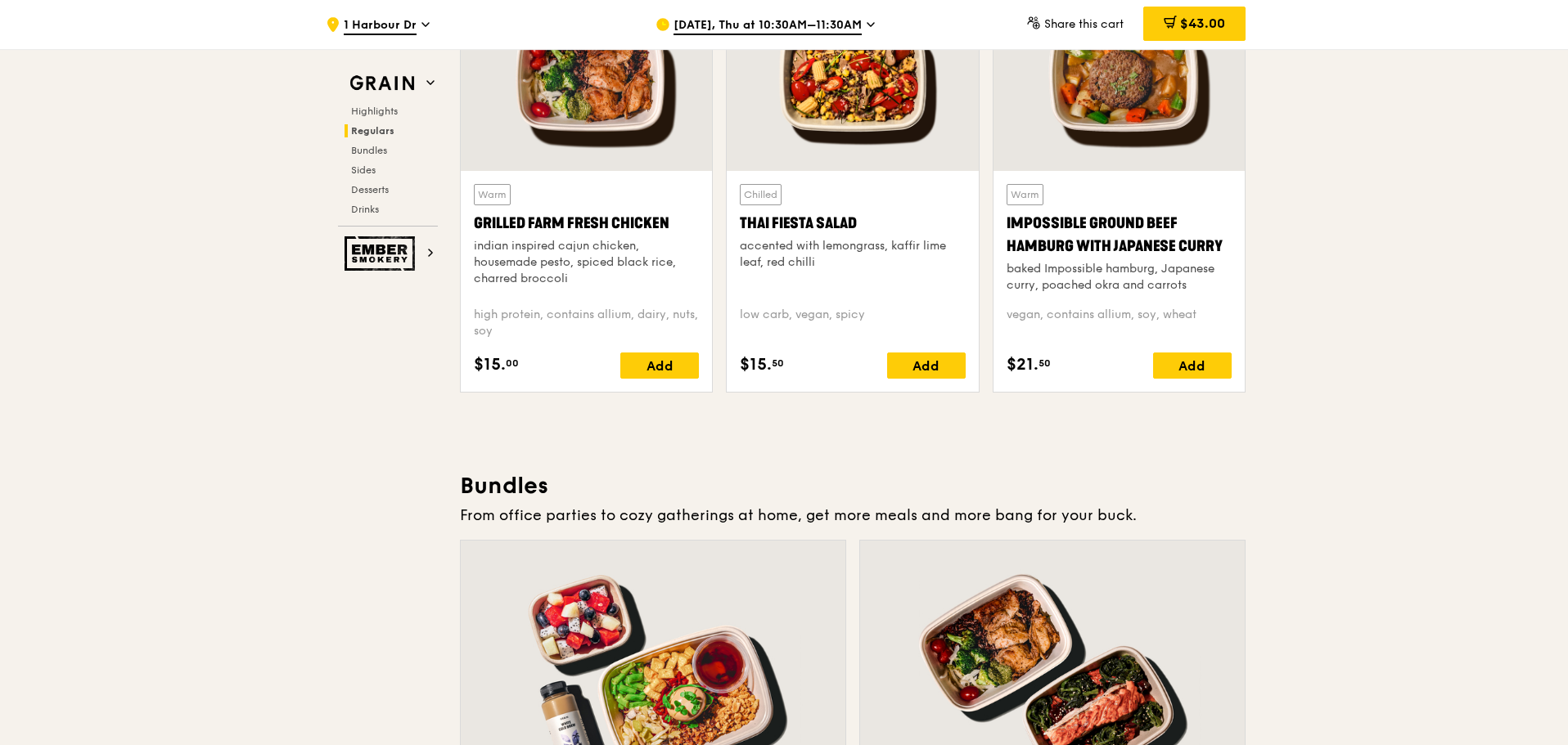
scroll to position [1990, 0]
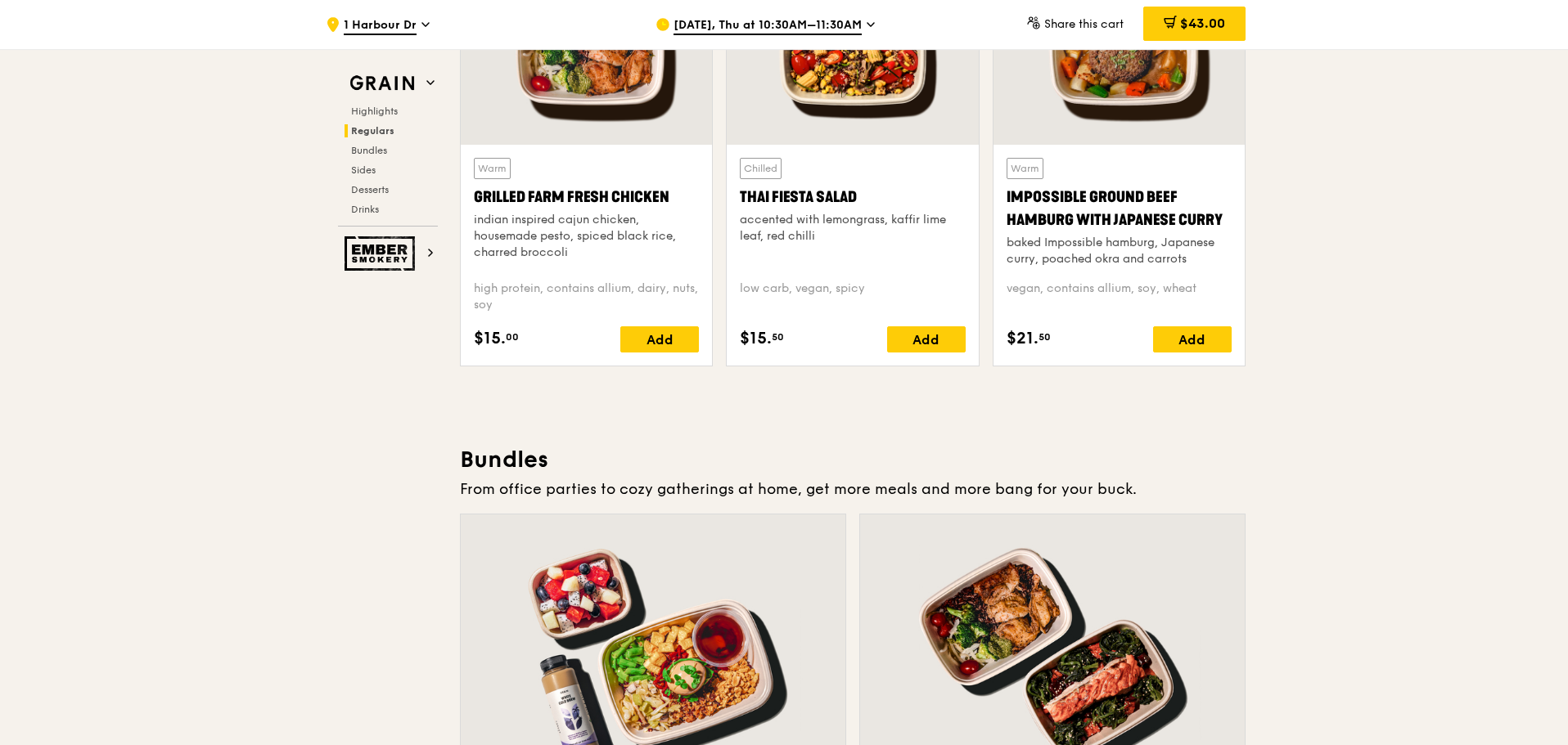
drag, startPoint x: 357, startPoint y: 147, endPoint x: 468, endPoint y: 118, distance: 114.7
click at [387, 116] on span "Highlights" at bounding box center [377, 111] width 52 height 12
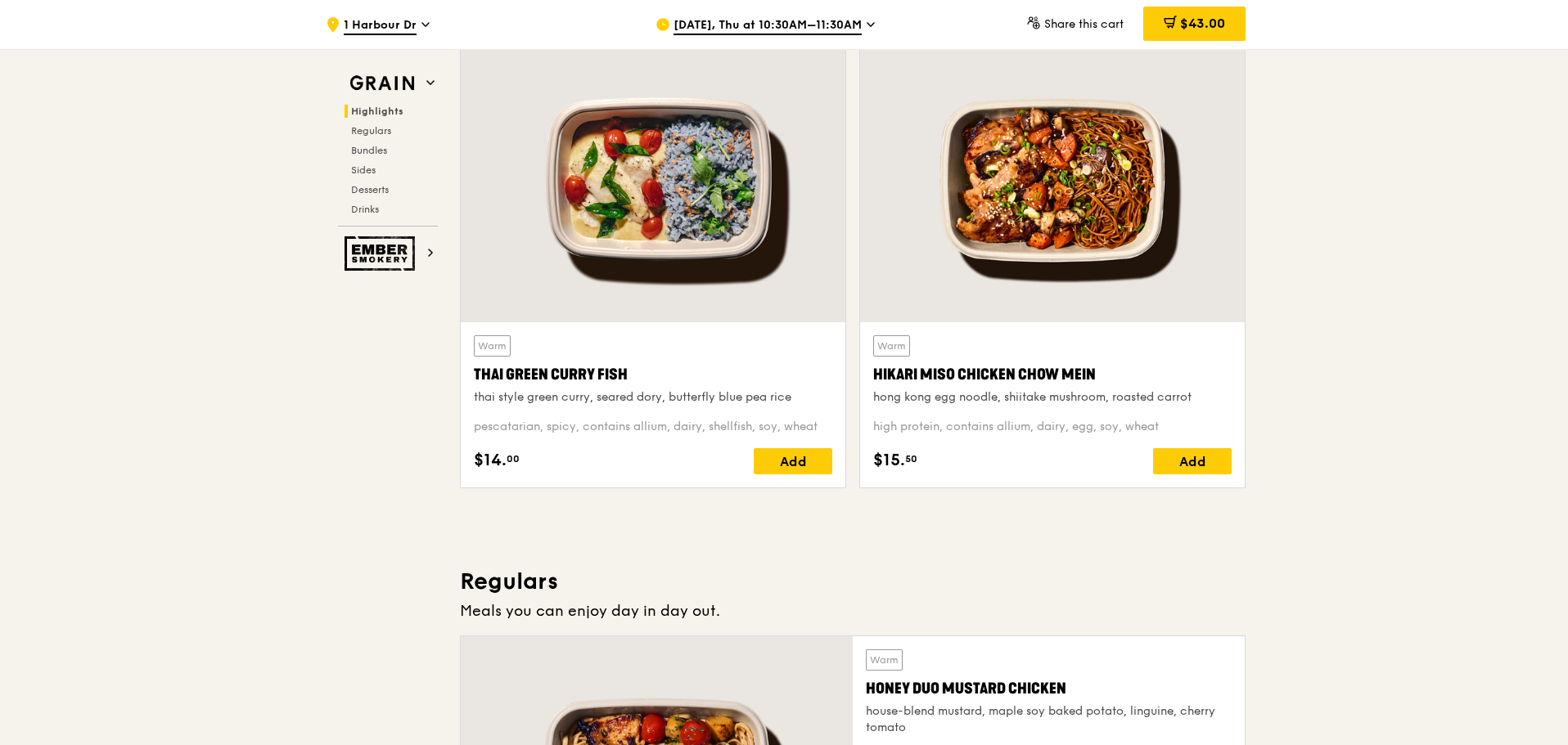
scroll to position [491, 0]
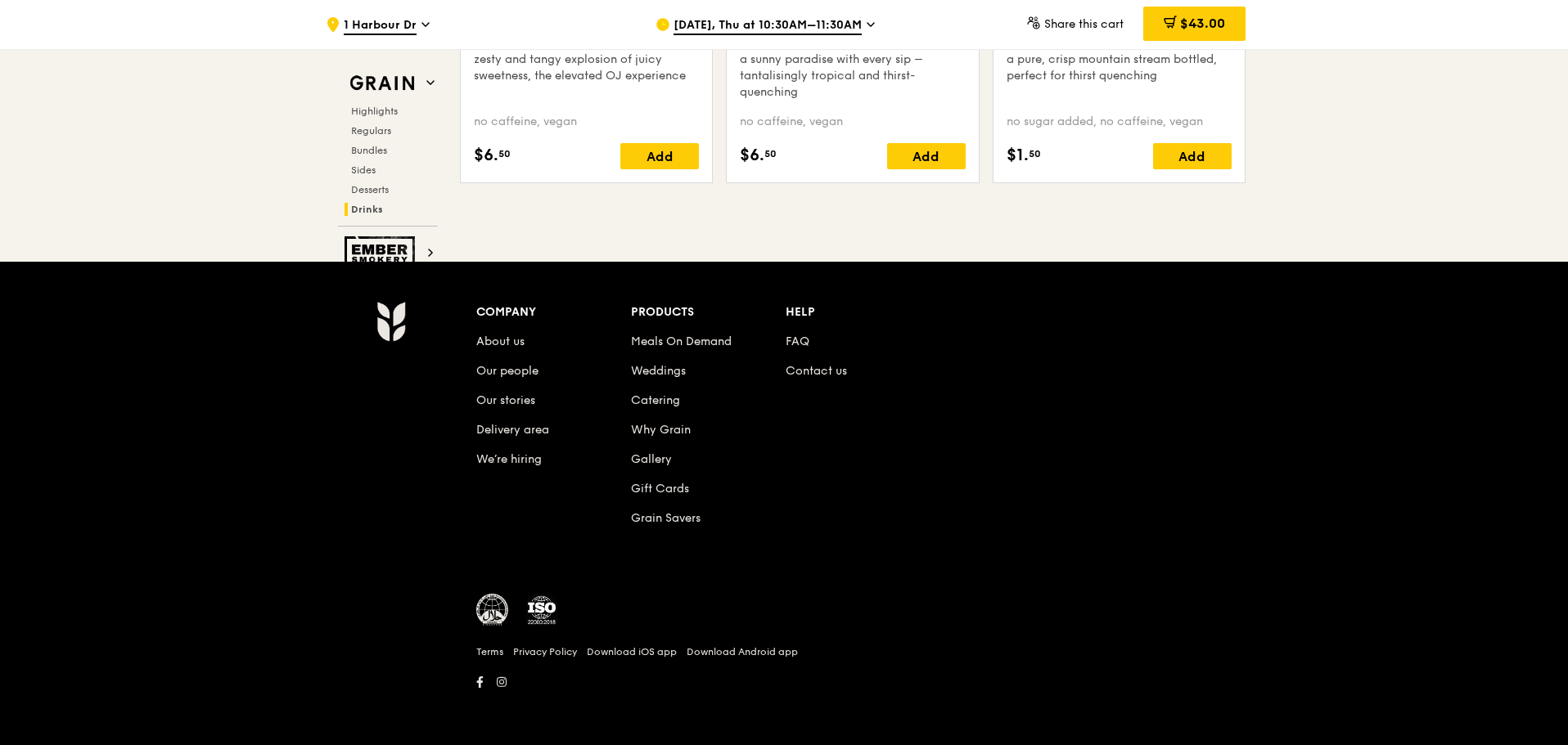
scroll to position [6774, 0]
click at [374, 130] on span "Regulars" at bounding box center [372, 130] width 43 height 12
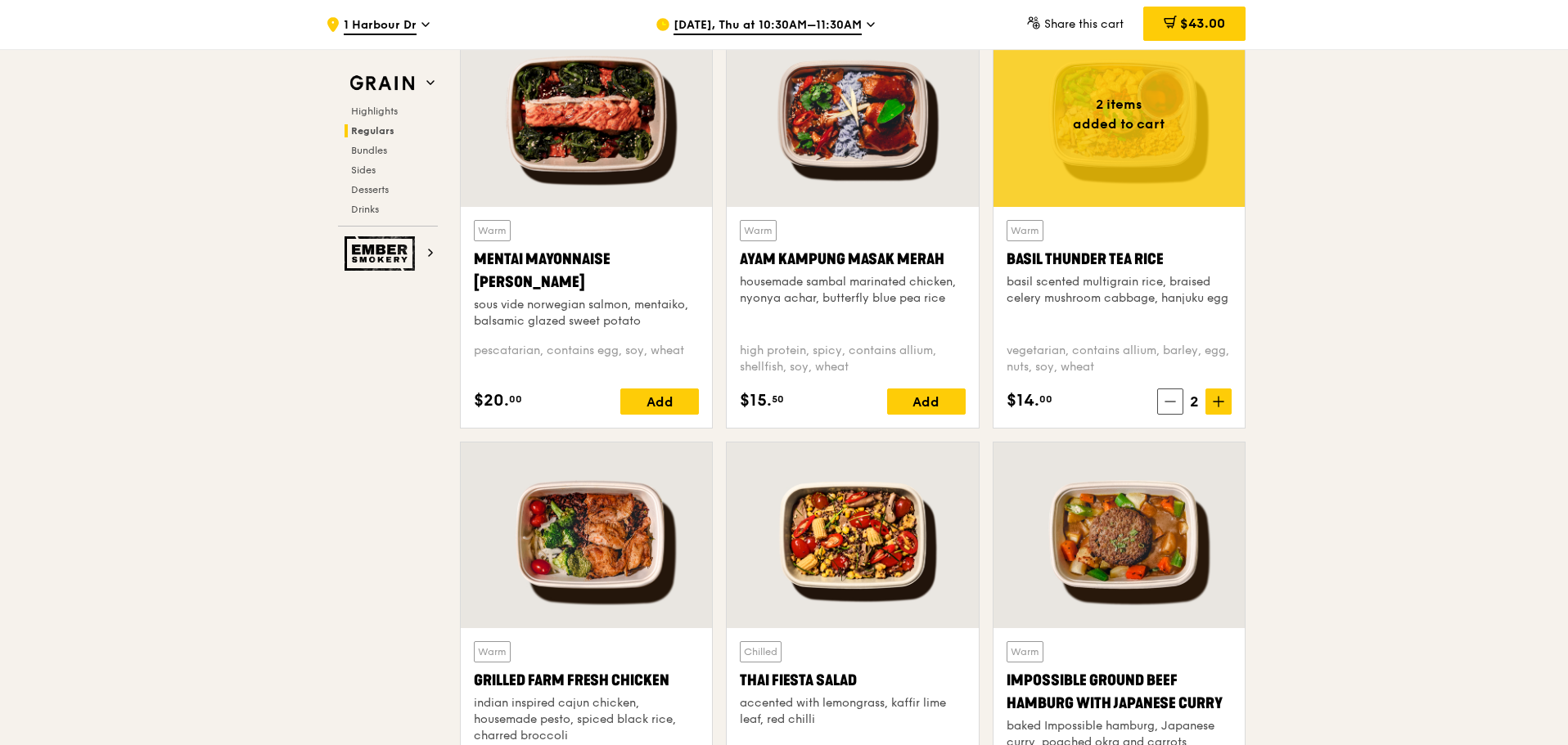
scroll to position [1539, 0]
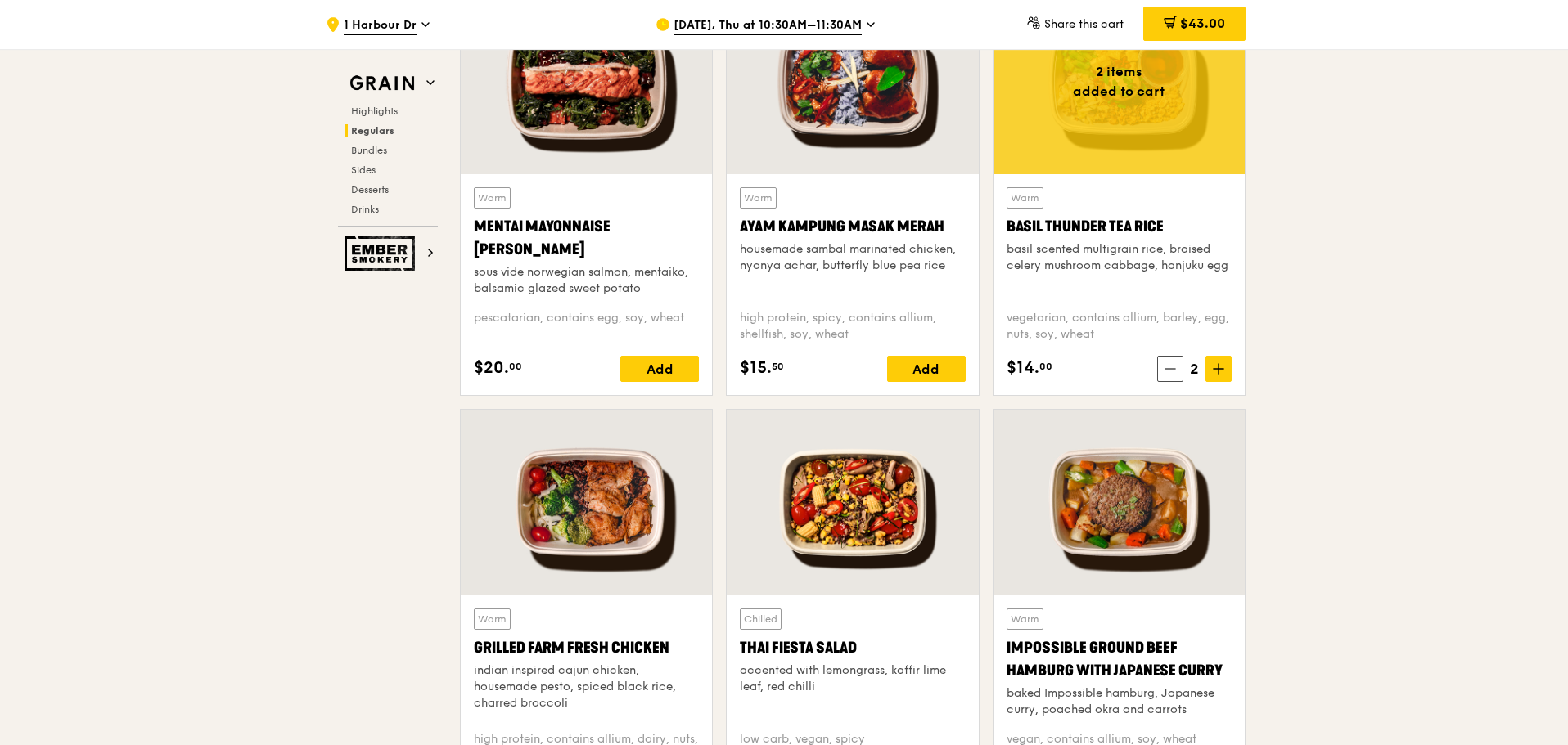
drag, startPoint x: 186, startPoint y: 291, endPoint x: 197, endPoint y: 276, distance: 18.6
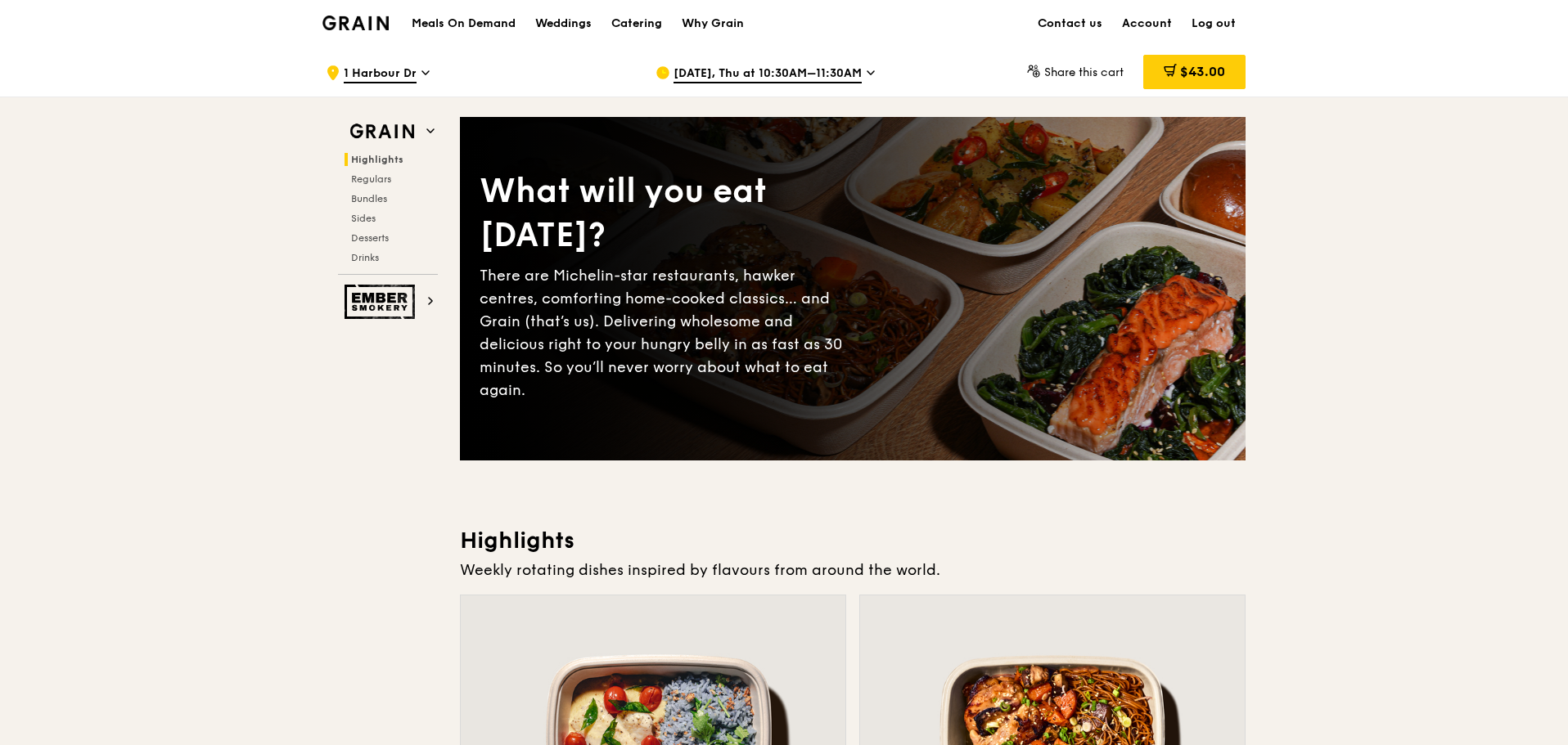
scroll to position [0, 0]
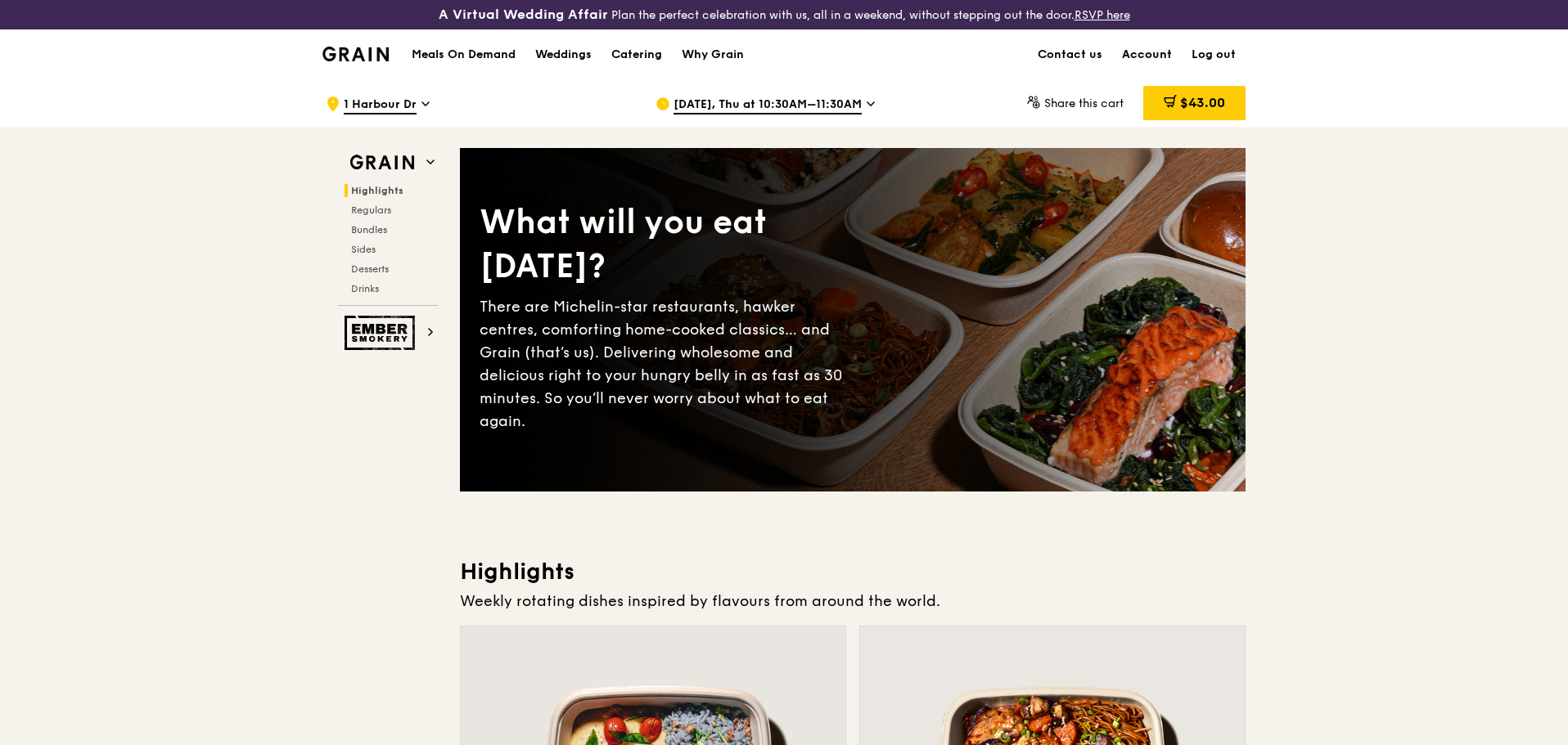
click at [1154, 58] on link "Account" at bounding box center [1147, 54] width 69 height 49
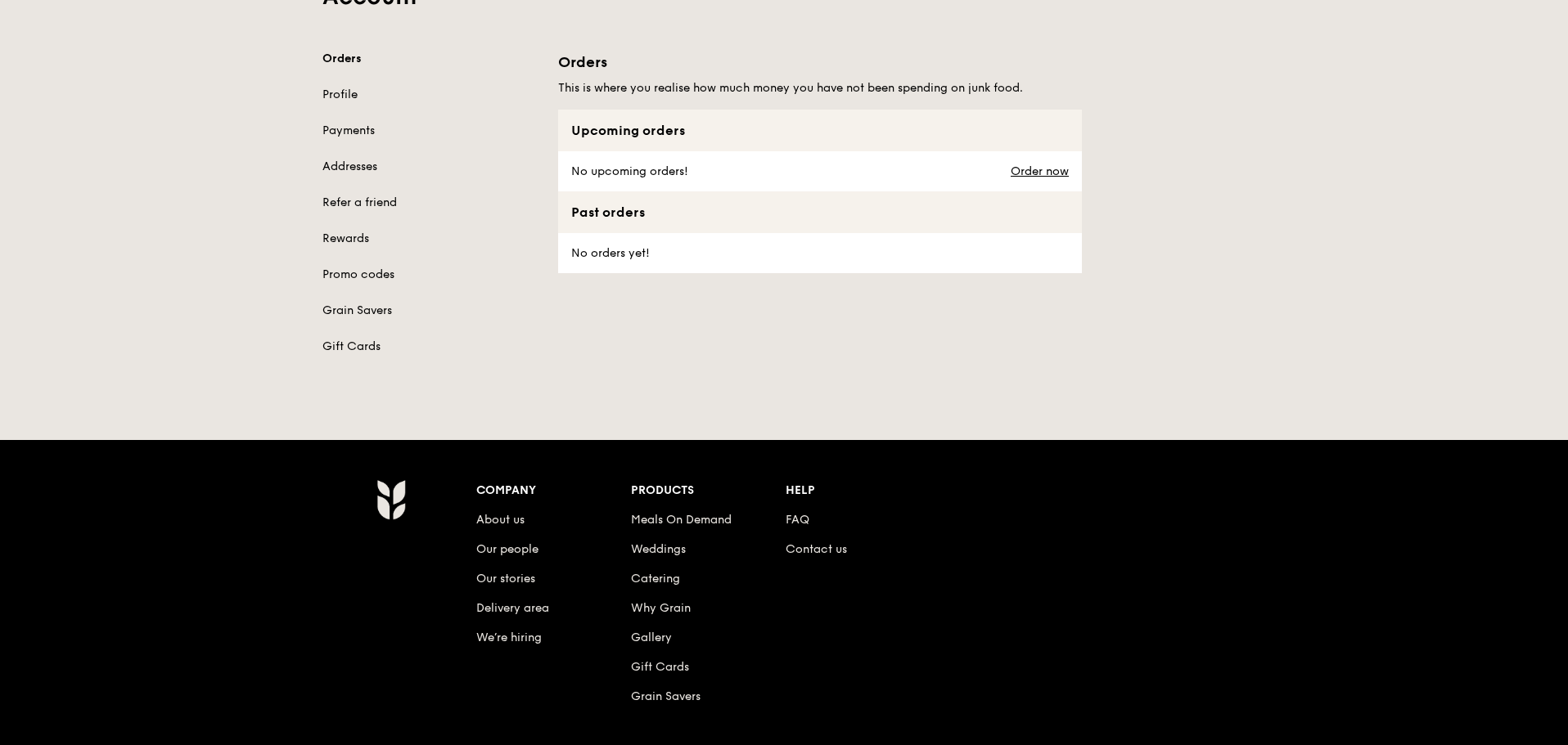
scroll to position [164, 0]
click at [801, 543] on link "Contact us" at bounding box center [816, 548] width 61 height 14
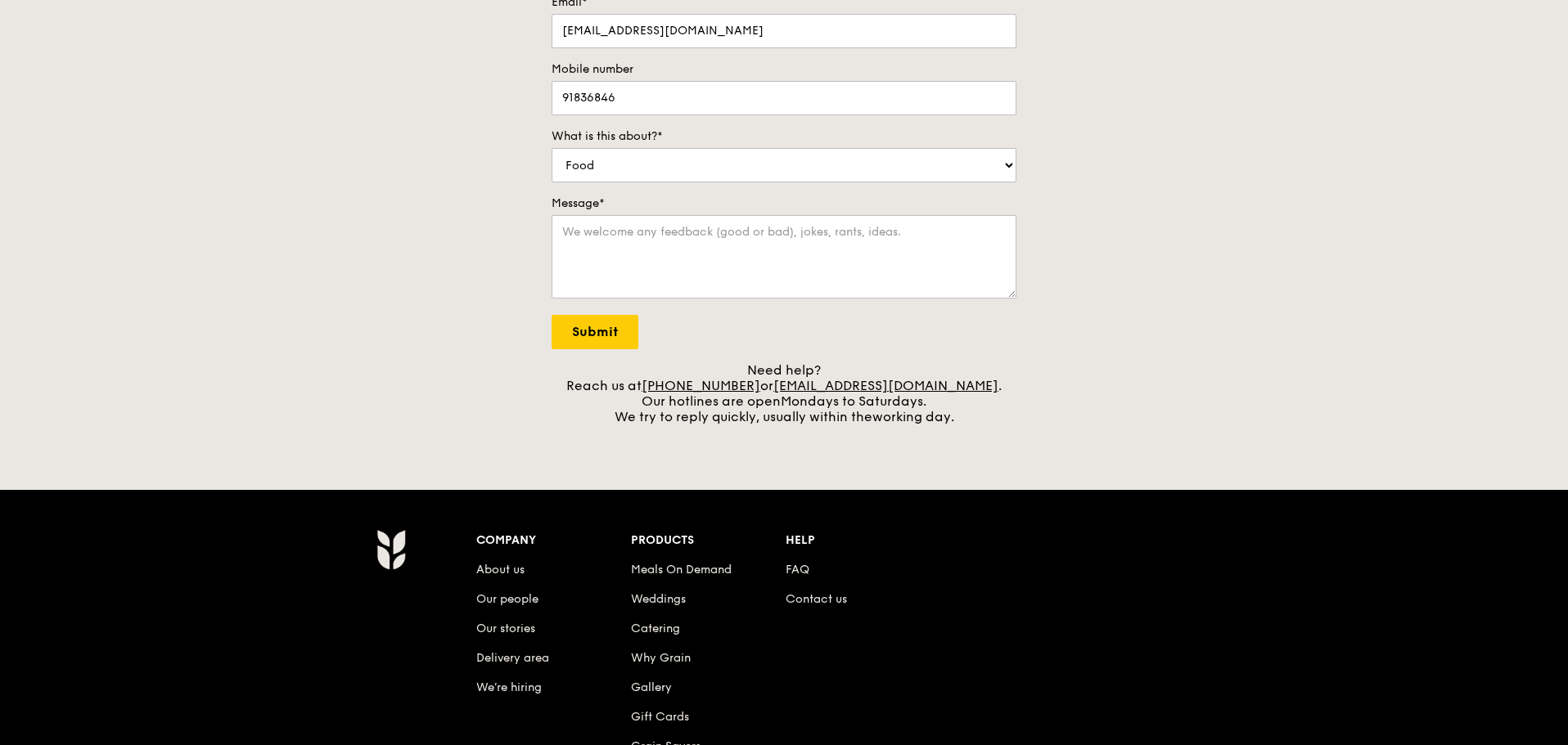
scroll to position [327, 0]
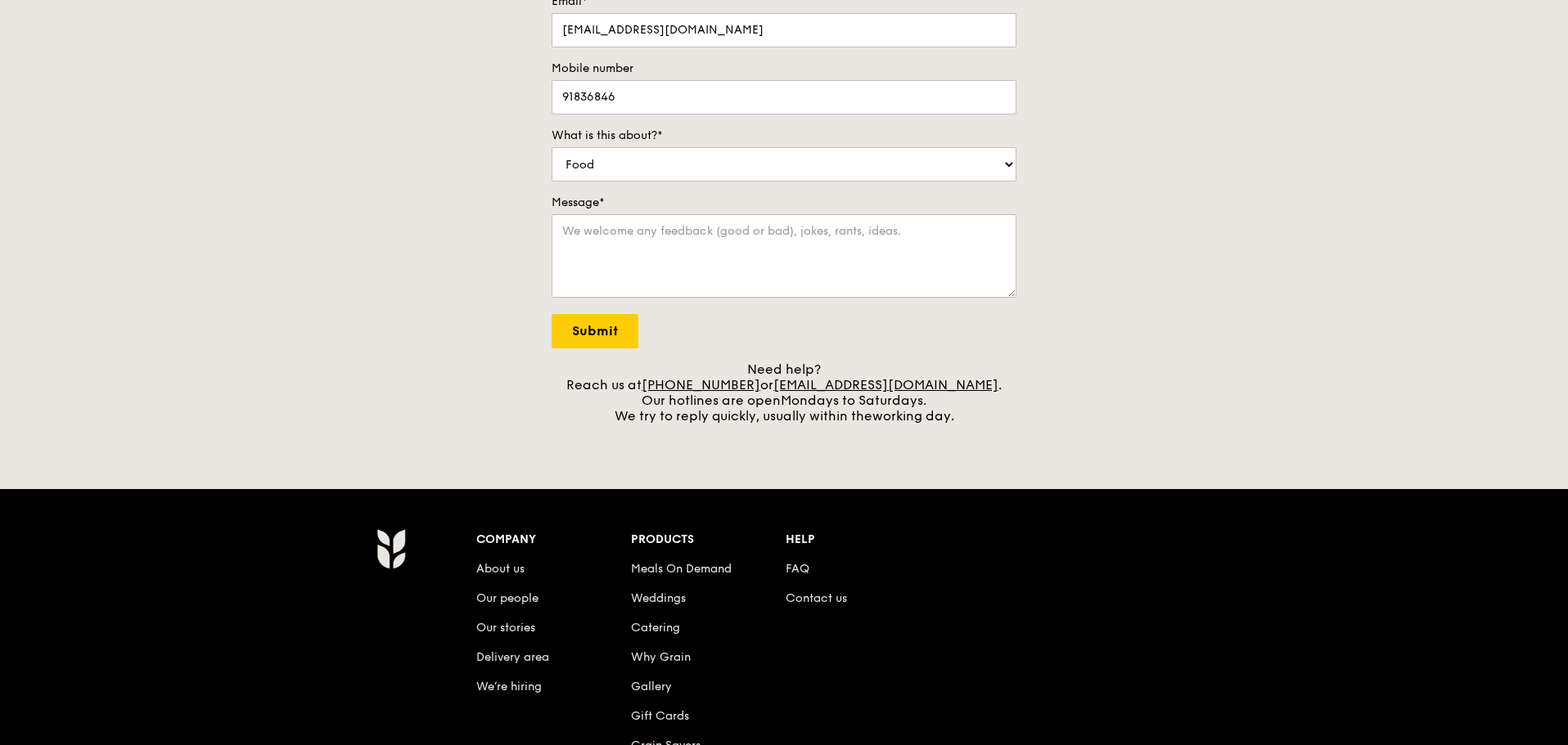
click at [1015, 375] on div "Need help? Reach us at +65 3163 5335 or concierge@grain.com.sg . Our hotlines a…" at bounding box center [784, 392] width 465 height 62
click at [1142, 274] on div "Contact us We love hearing from our customers. Talk to us about anything. We ar…" at bounding box center [784, 120] width 1568 height 607
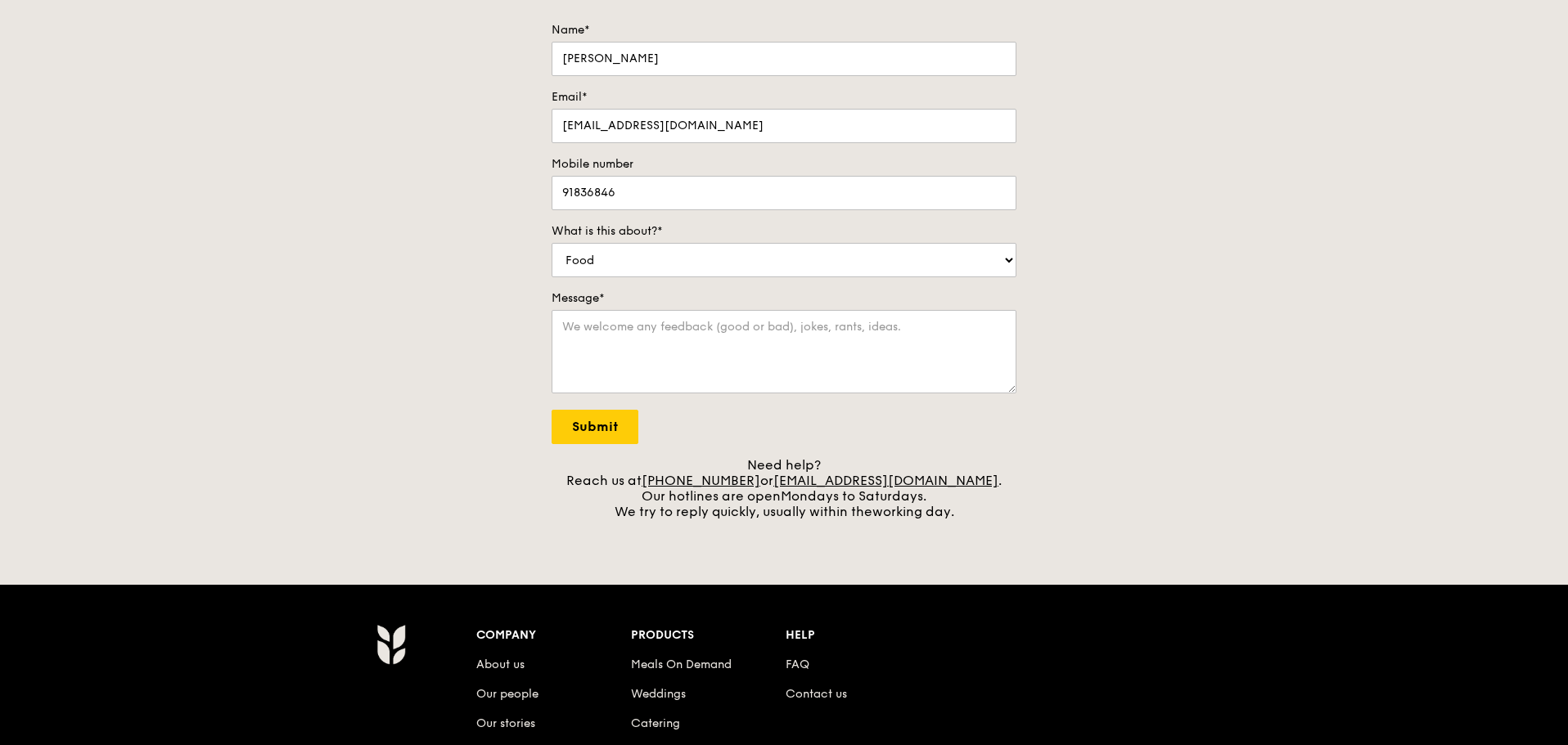
scroll to position [245, 0]
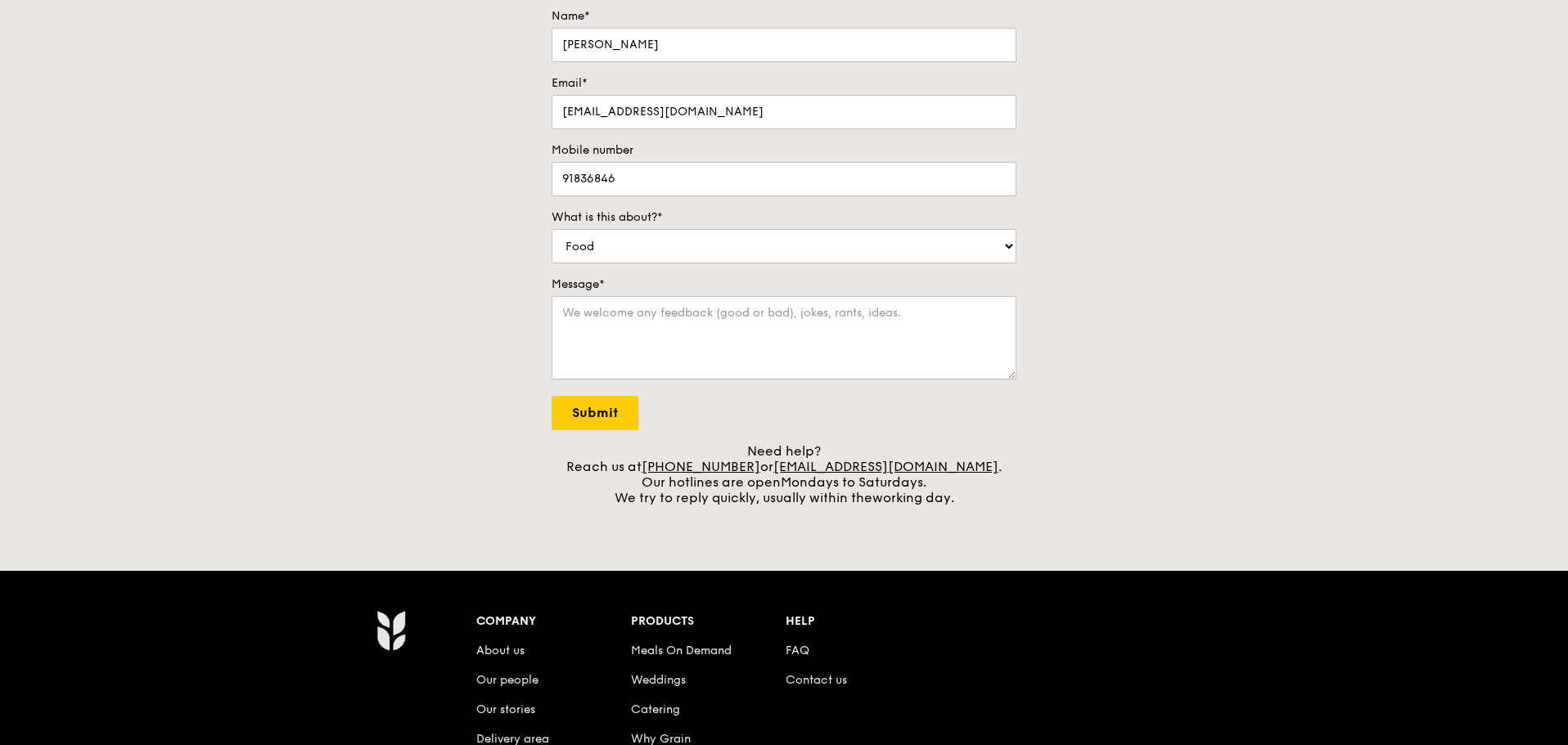
click at [847, 417] on form "Name* Vernice Wong Email* vernicew@globalpsa.com Mobile number 91836846 What is…" at bounding box center [784, 219] width 465 height 423
click at [1079, 113] on div "Contact us We love hearing from our customers. Talk to us about anything. We ar…" at bounding box center [784, 201] width 1568 height 607
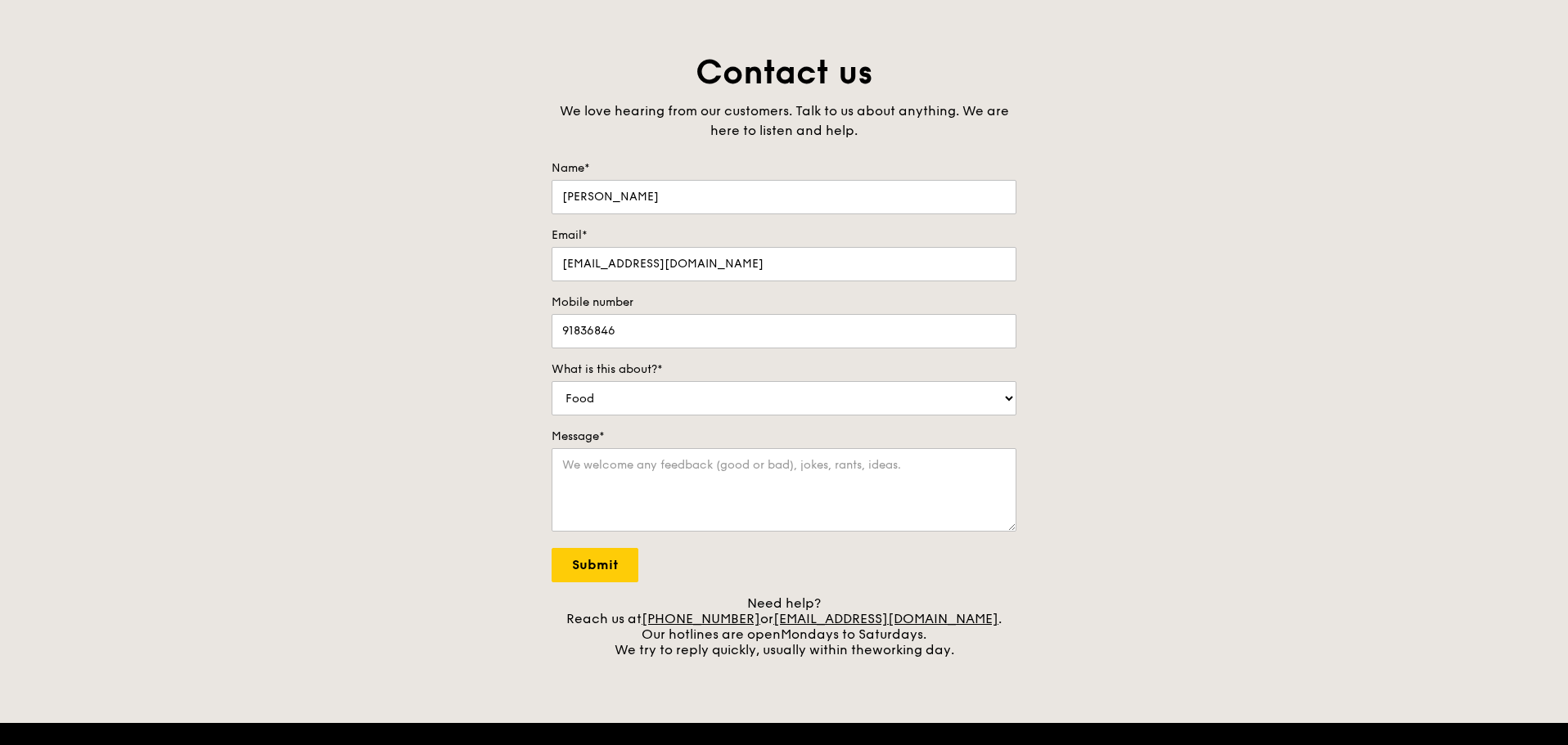
scroll to position [0, 0]
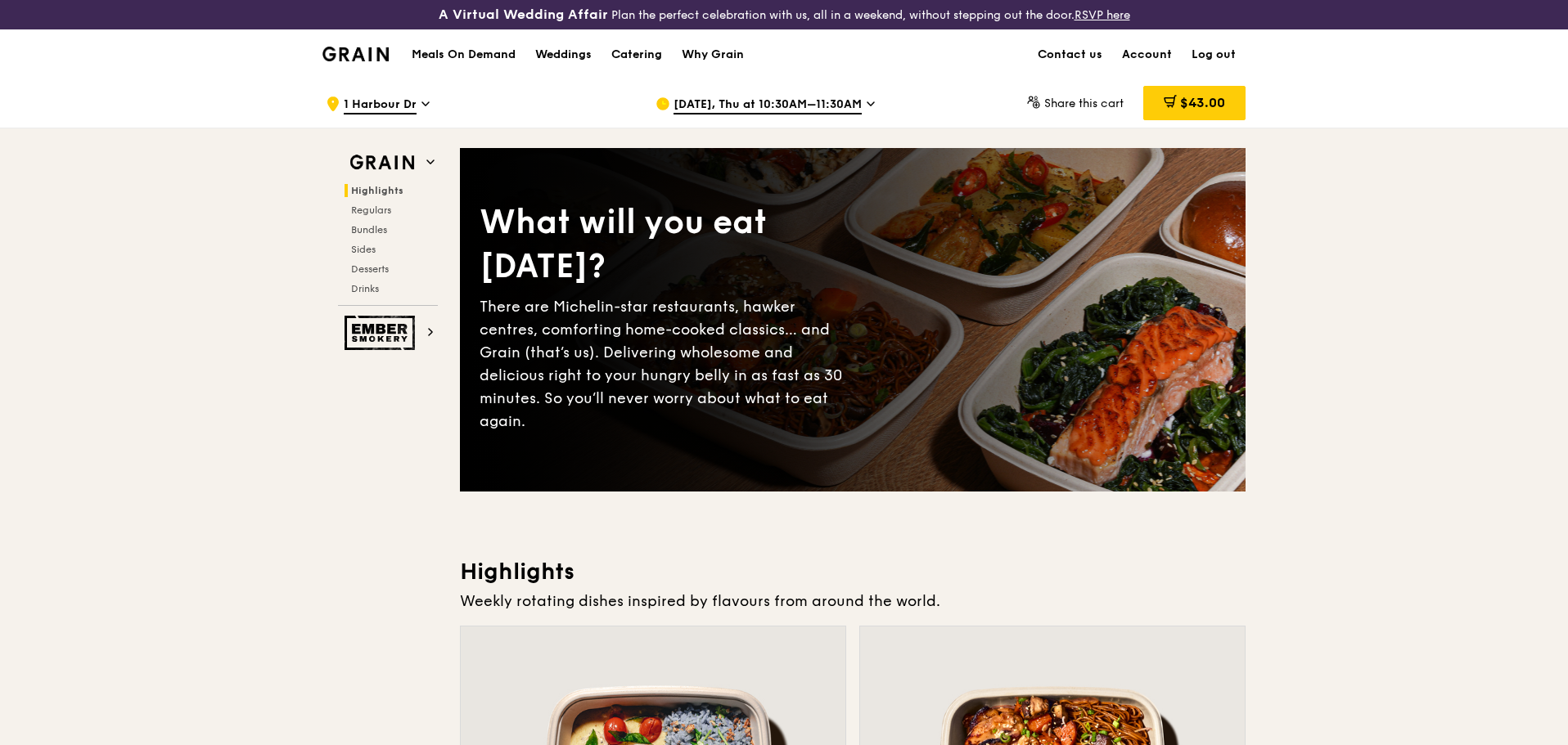
click at [378, 211] on span "Regulars" at bounding box center [372, 210] width 43 height 12
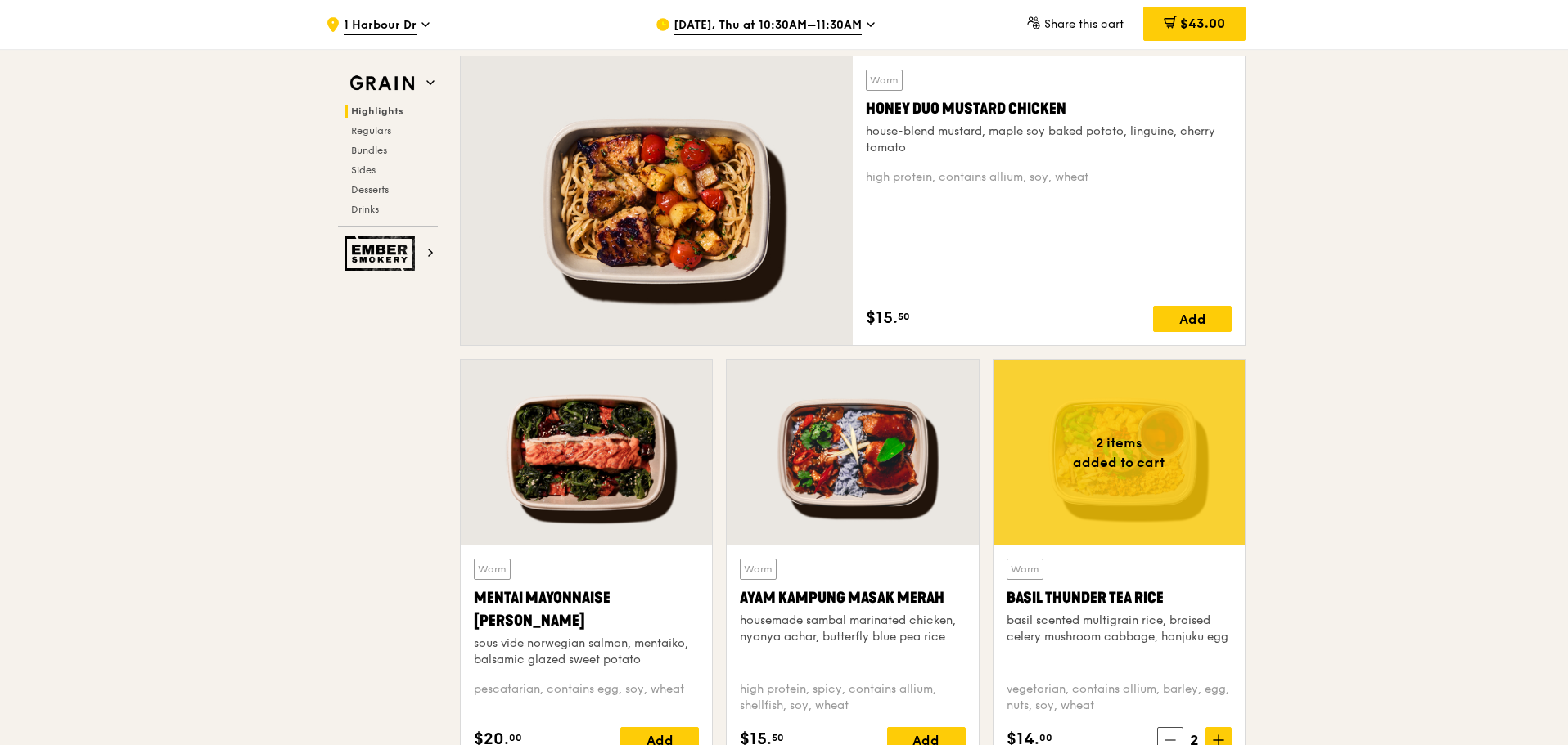
scroll to position [1008, 0]
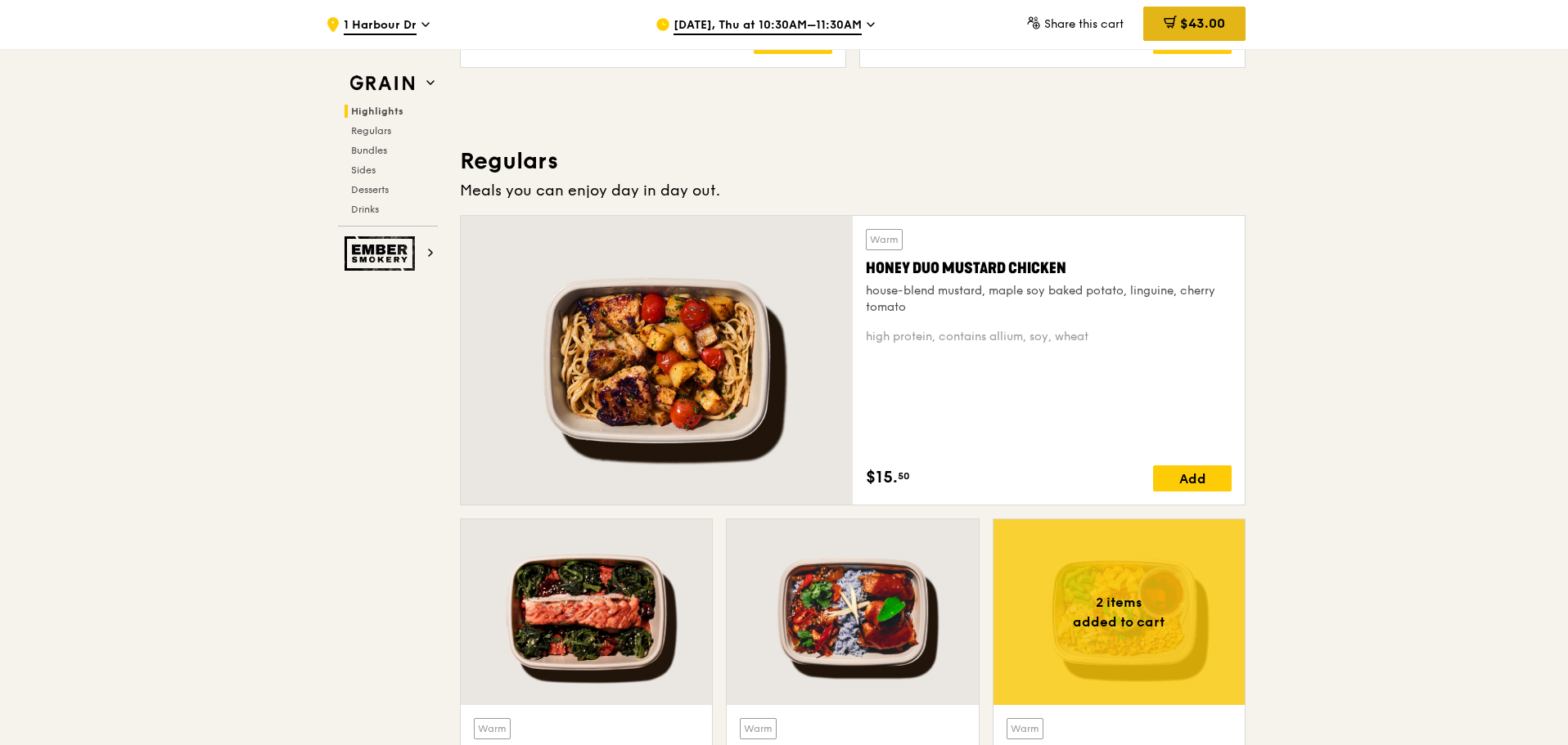
click at [1168, 25] on icon at bounding box center [1170, 22] width 13 height 13
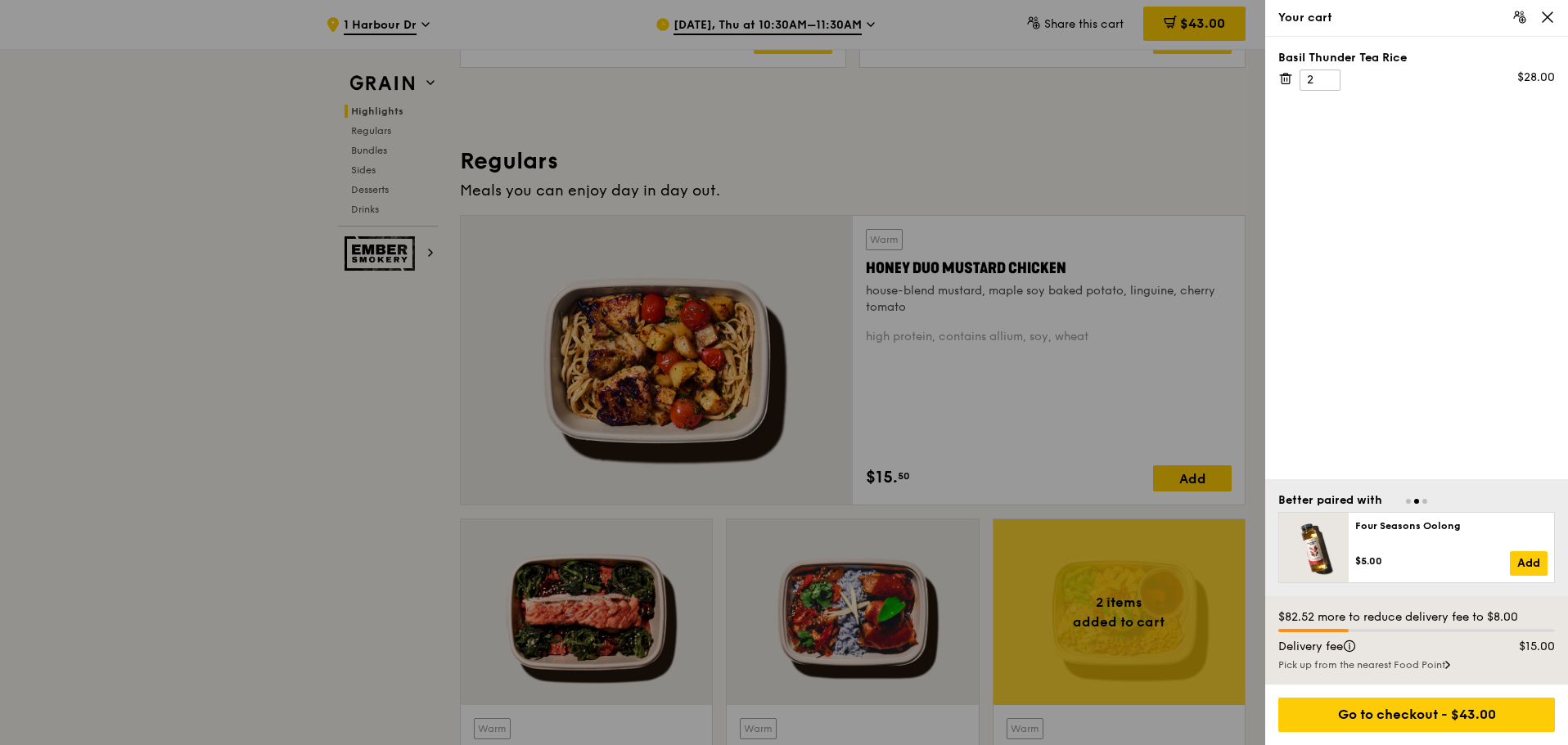
click at [1552, 23] on icon at bounding box center [1548, 17] width 15 height 15
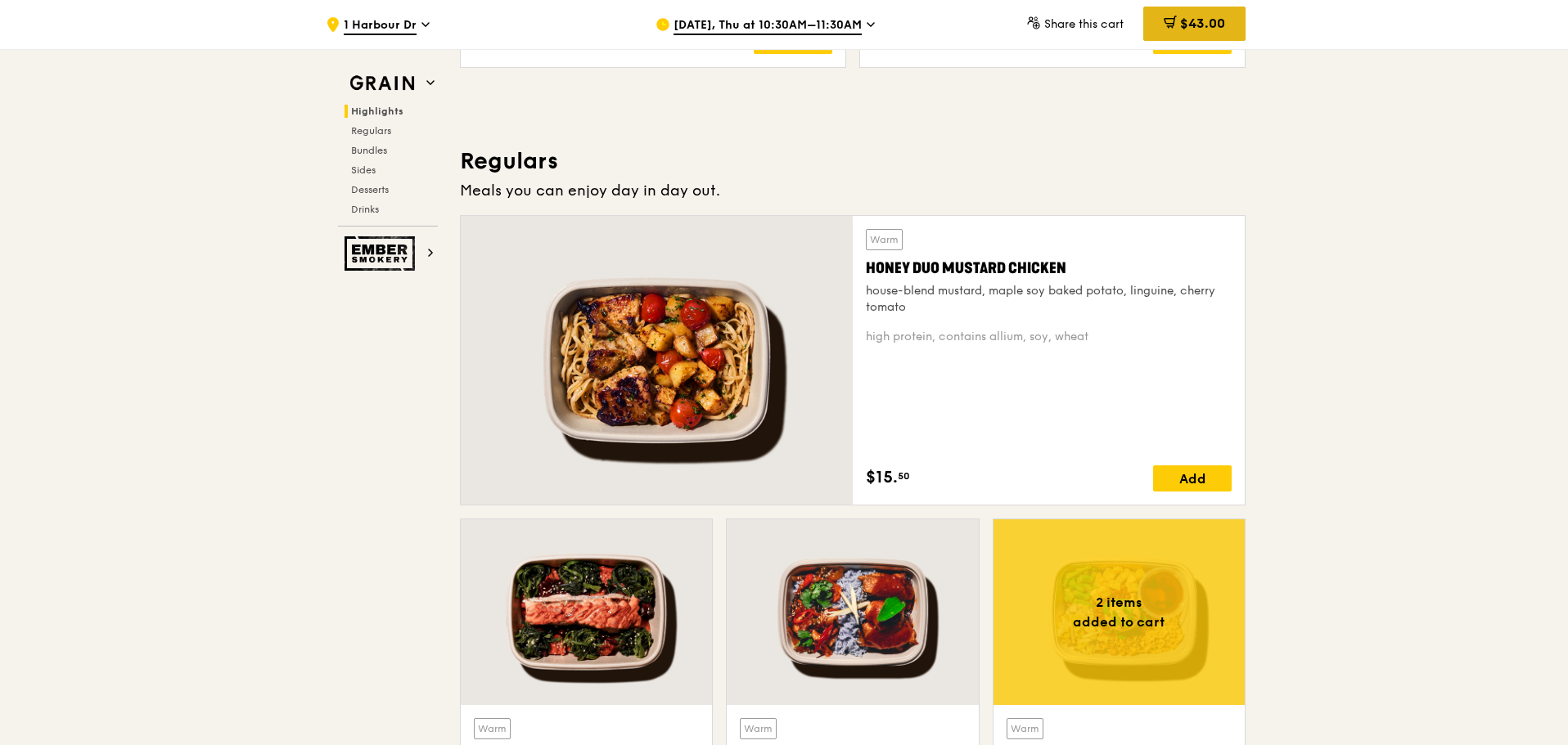
click at [1205, 27] on span "$43.00" at bounding box center [1203, 24] width 45 height 16
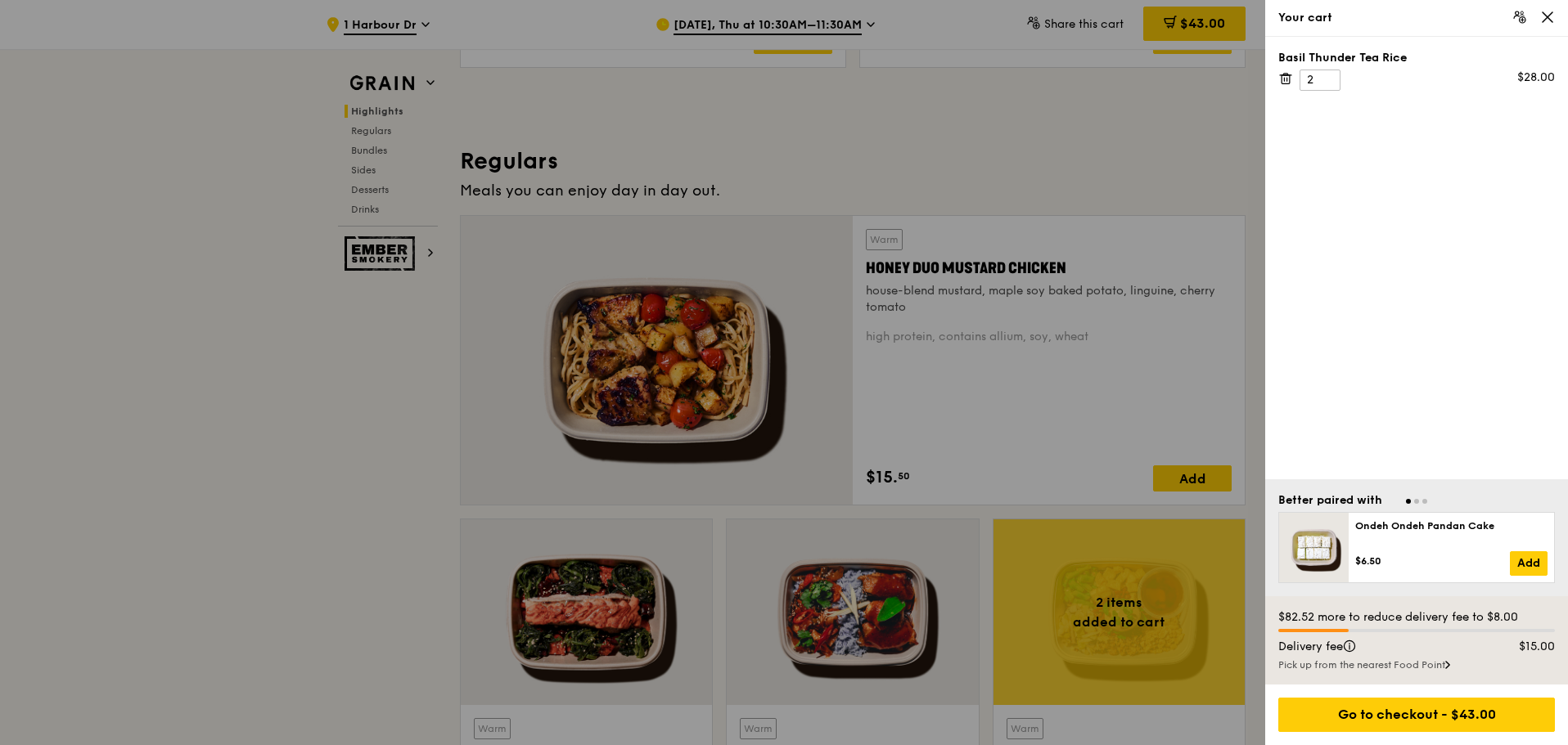
click at [1285, 83] on icon at bounding box center [1285, 79] width 8 height 8
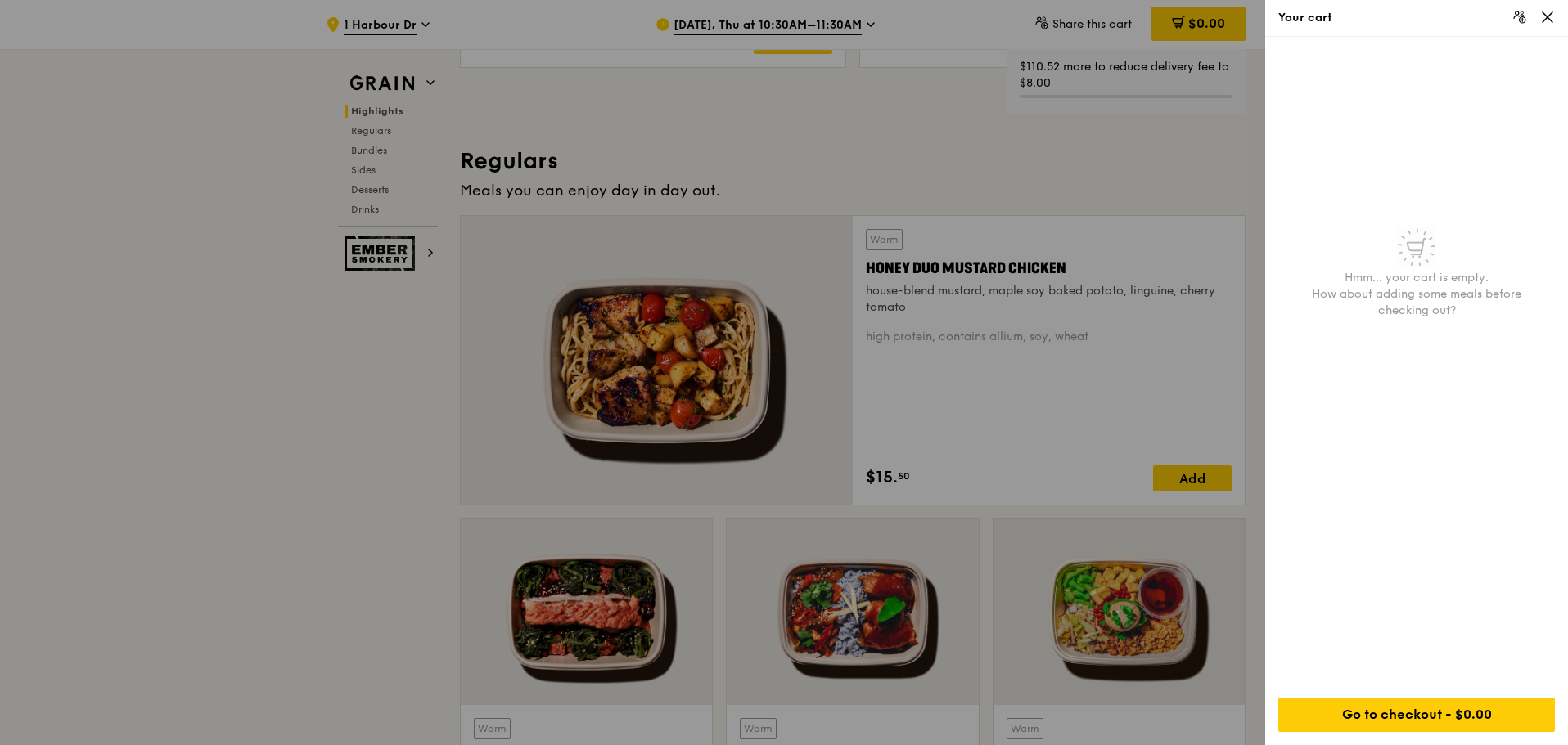
click at [1554, 16] on icon at bounding box center [1548, 17] width 15 height 15
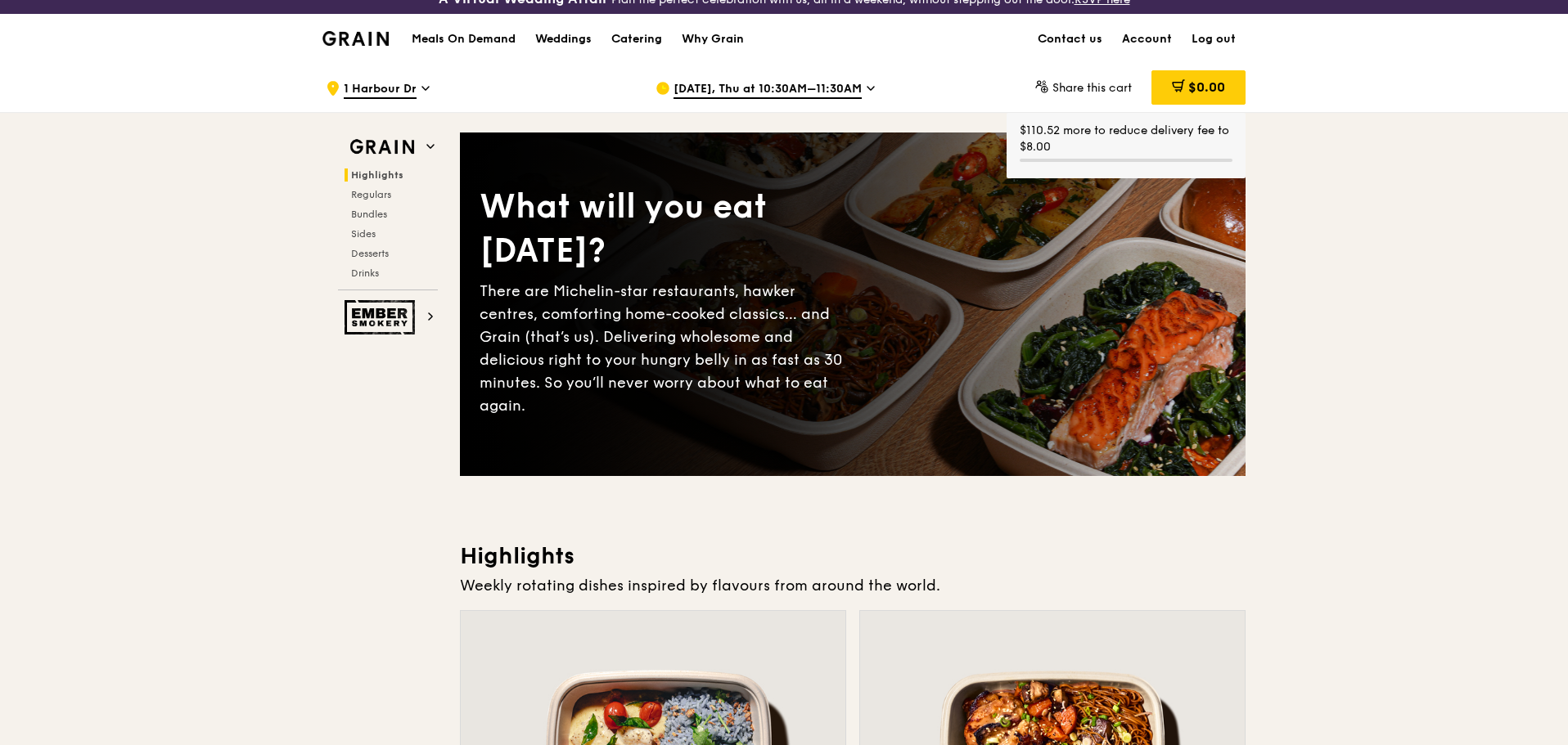
scroll to position [0, 0]
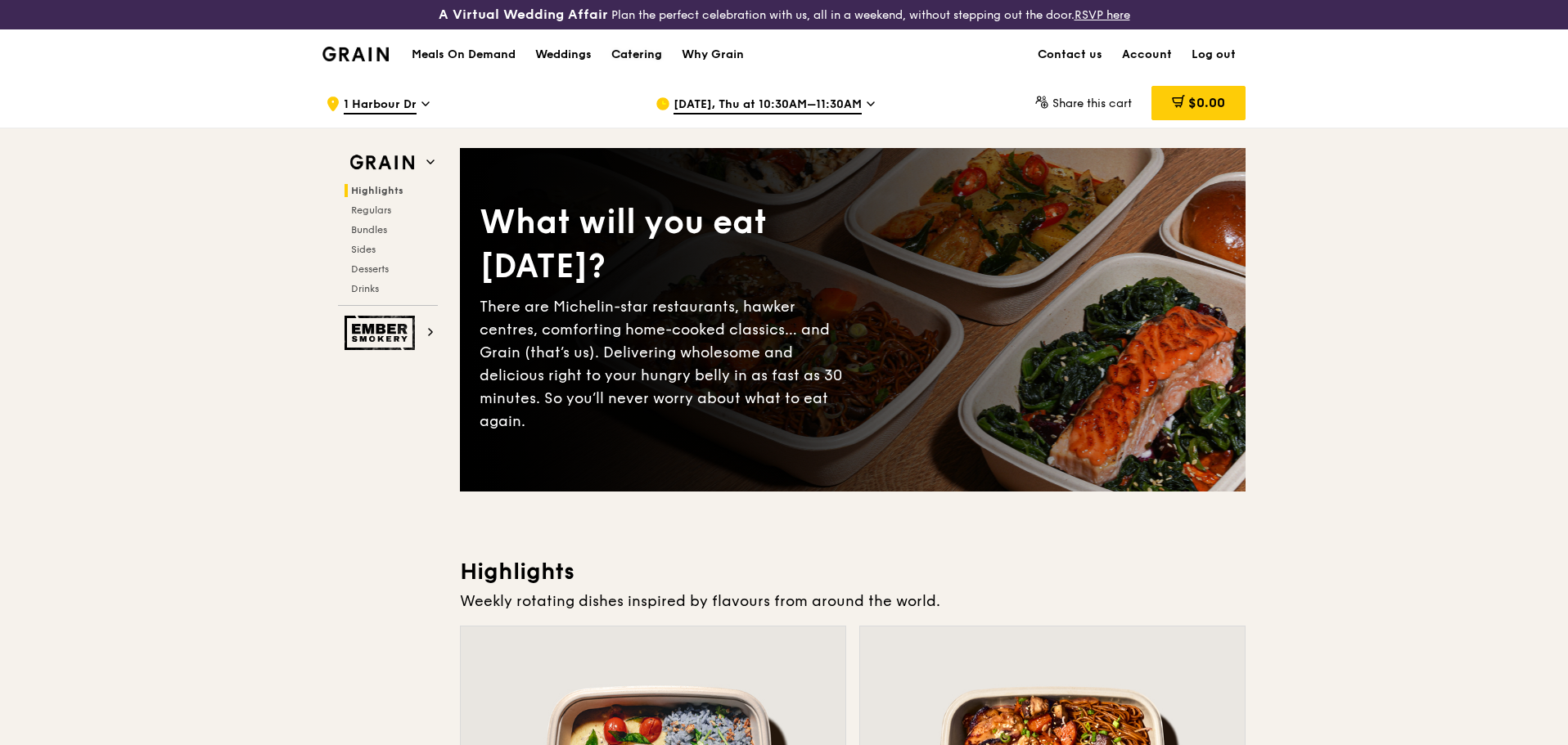
click at [641, 50] on div "Catering" at bounding box center [636, 54] width 51 height 49
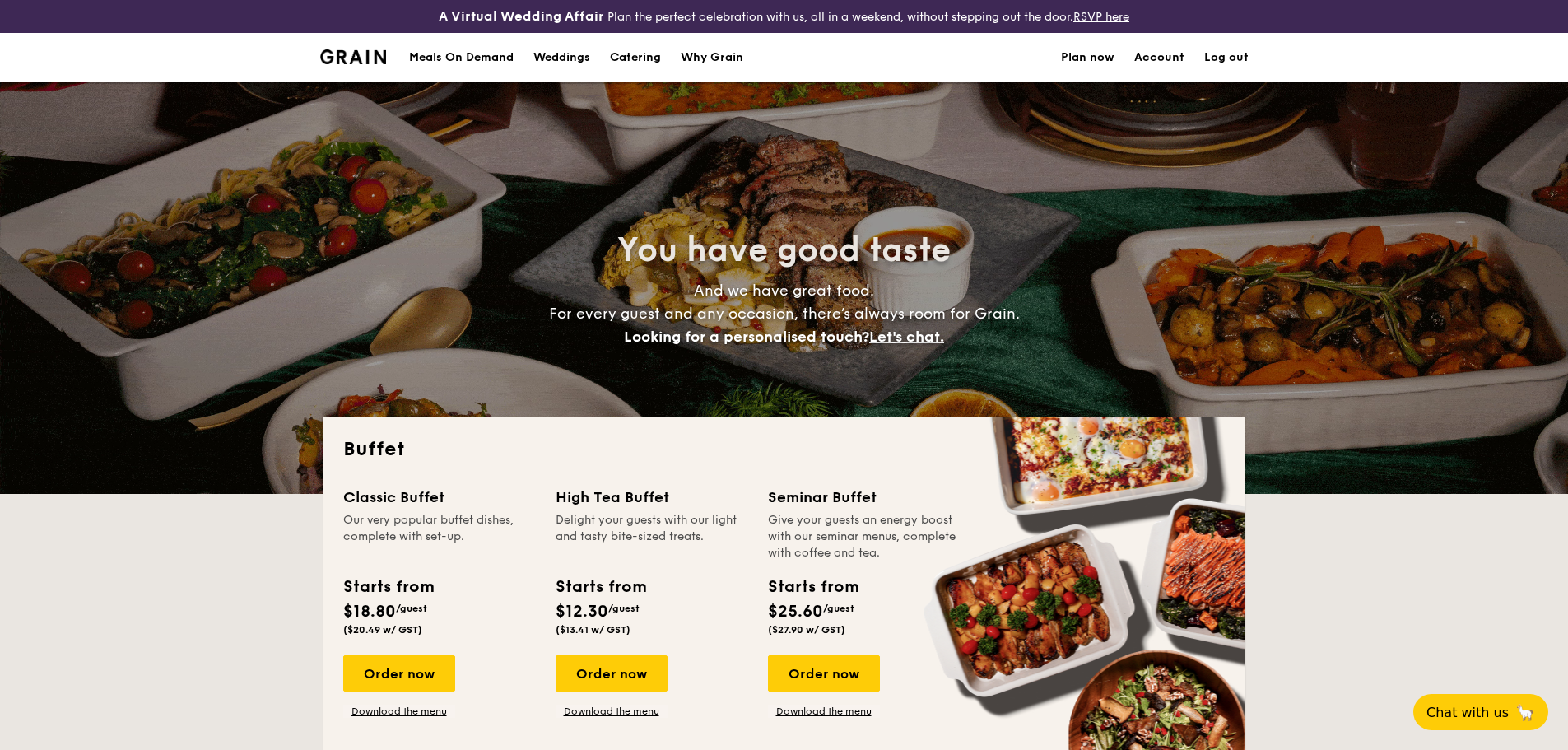
select select
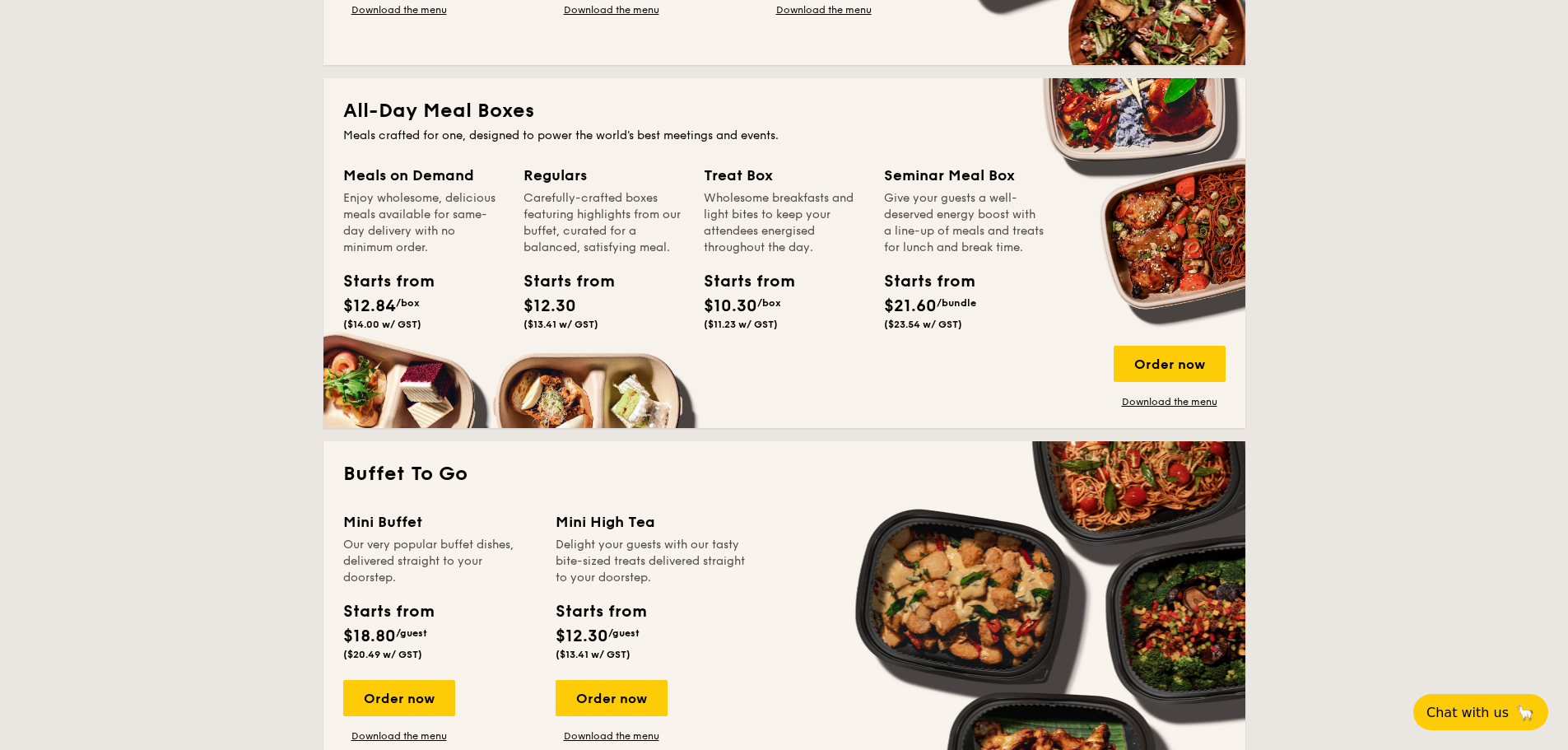
scroll to position [741, 0]
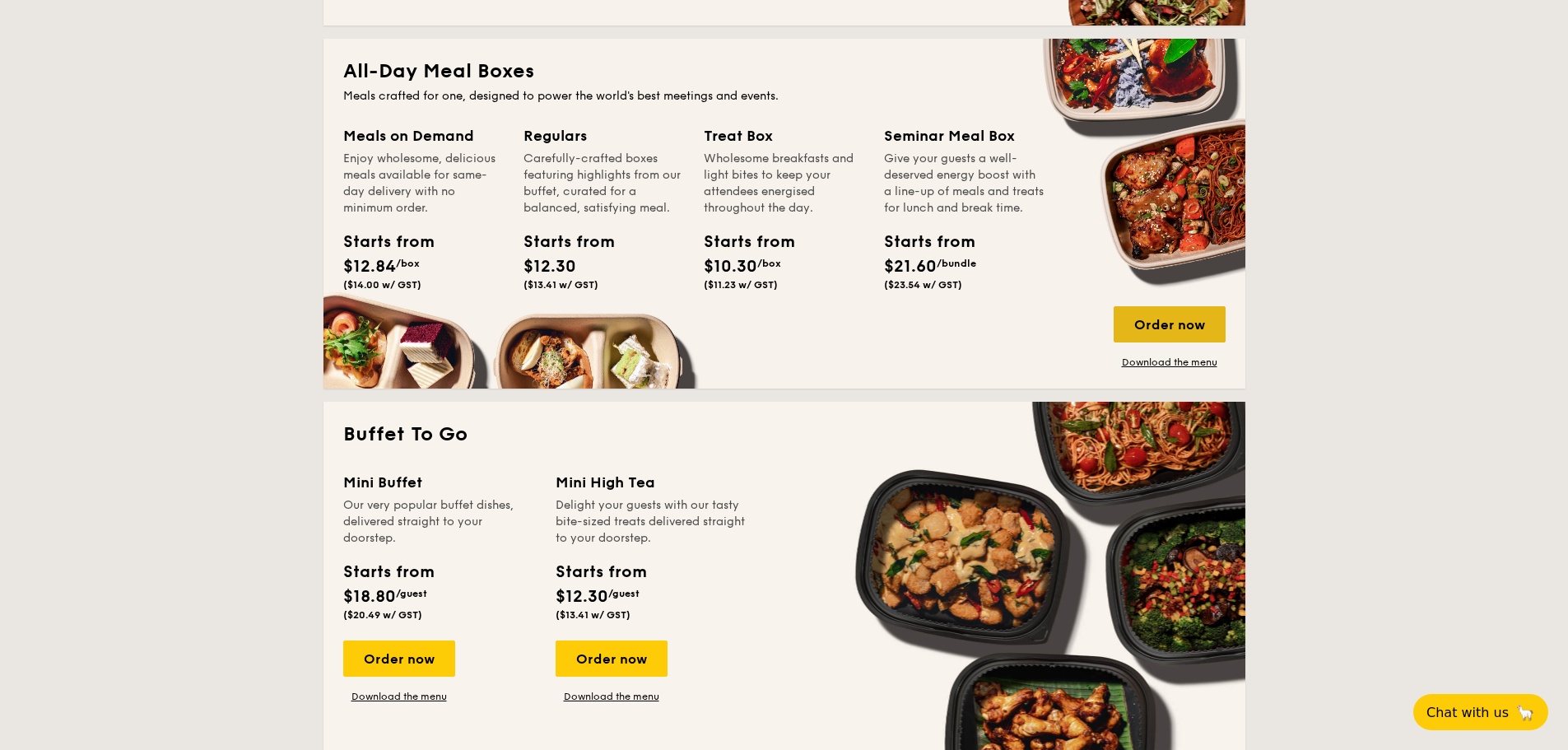
click at [1146, 330] on div "Order now" at bounding box center [1170, 325] width 112 height 37
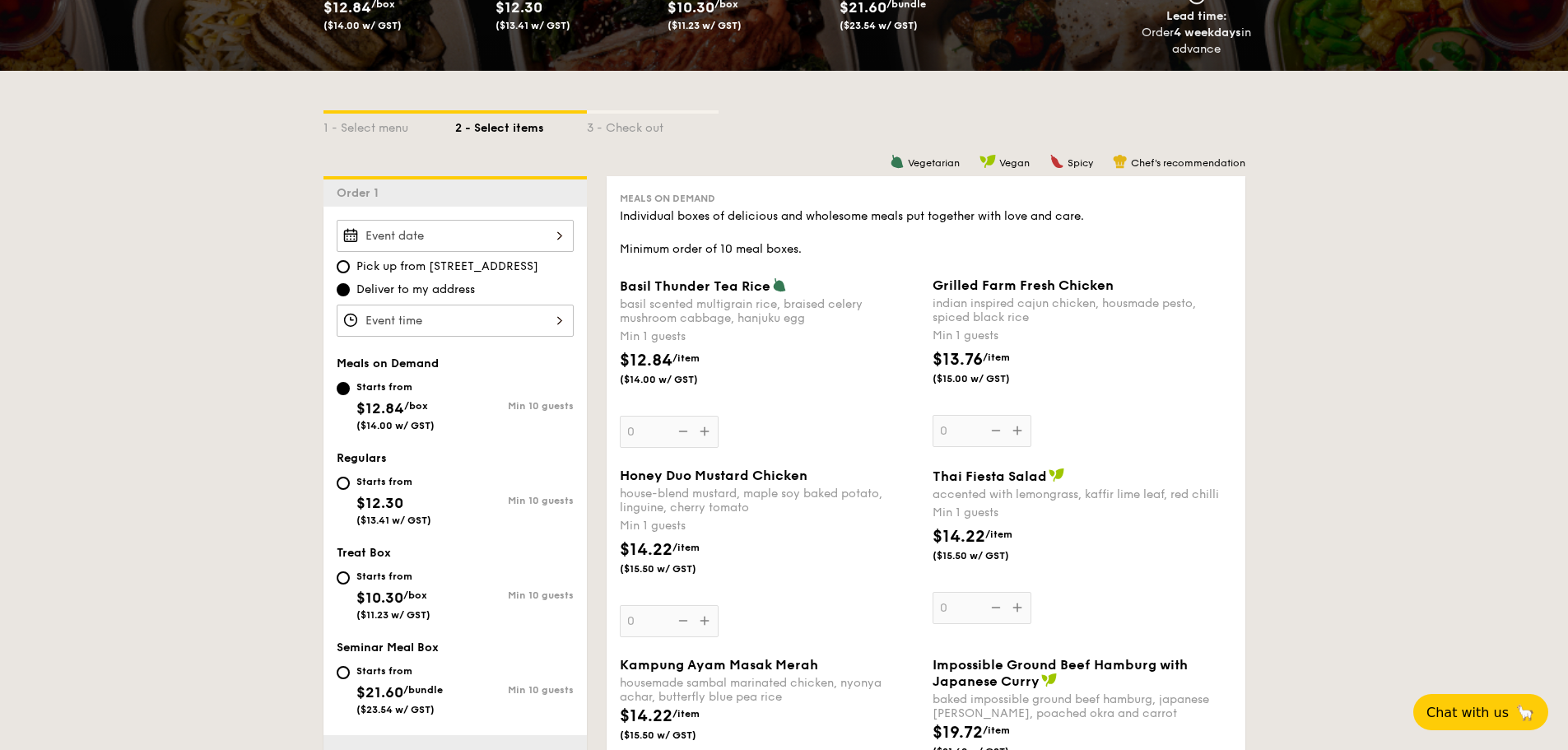
scroll to position [329, 0]
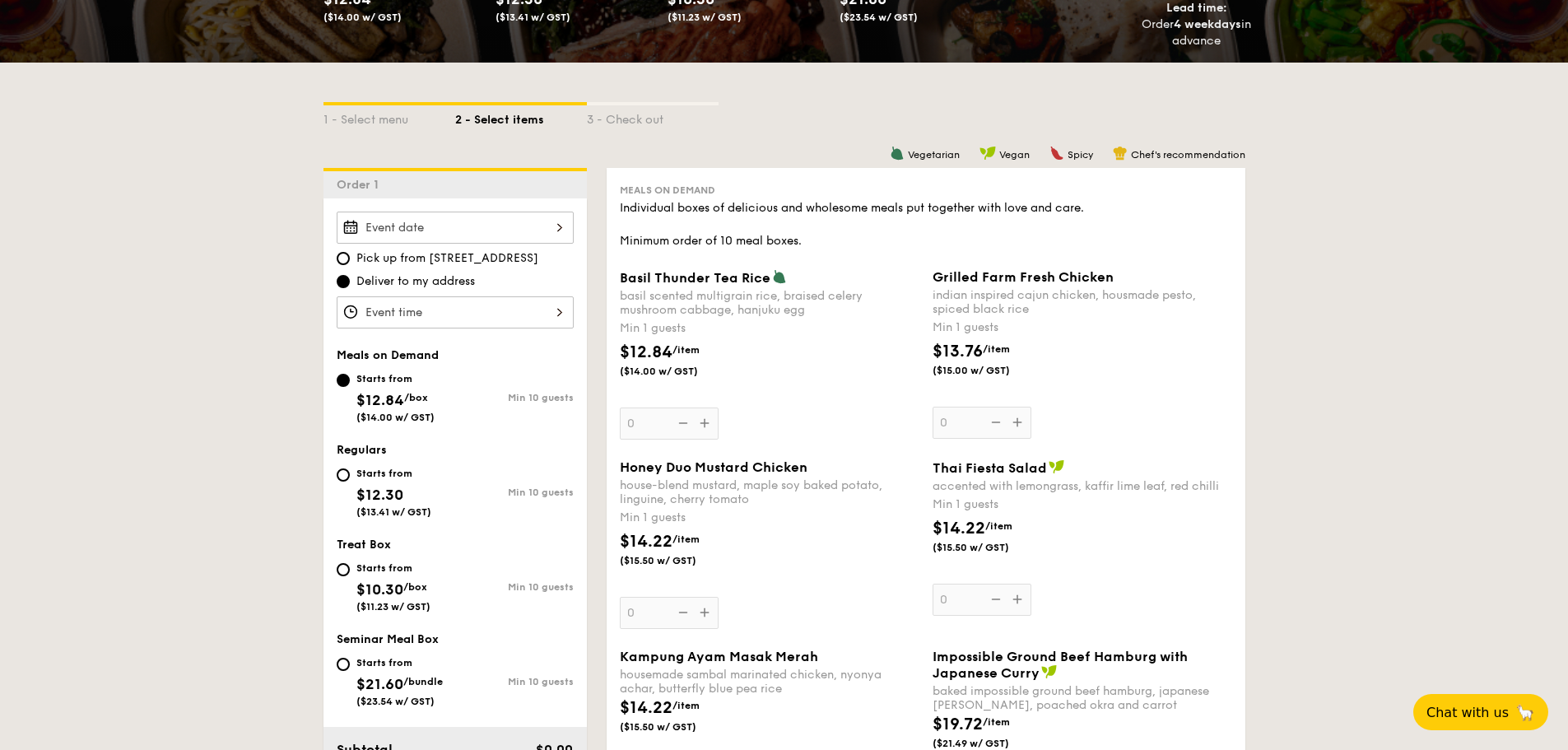
click at [455, 224] on div at bounding box center [456, 227] width 237 height 32
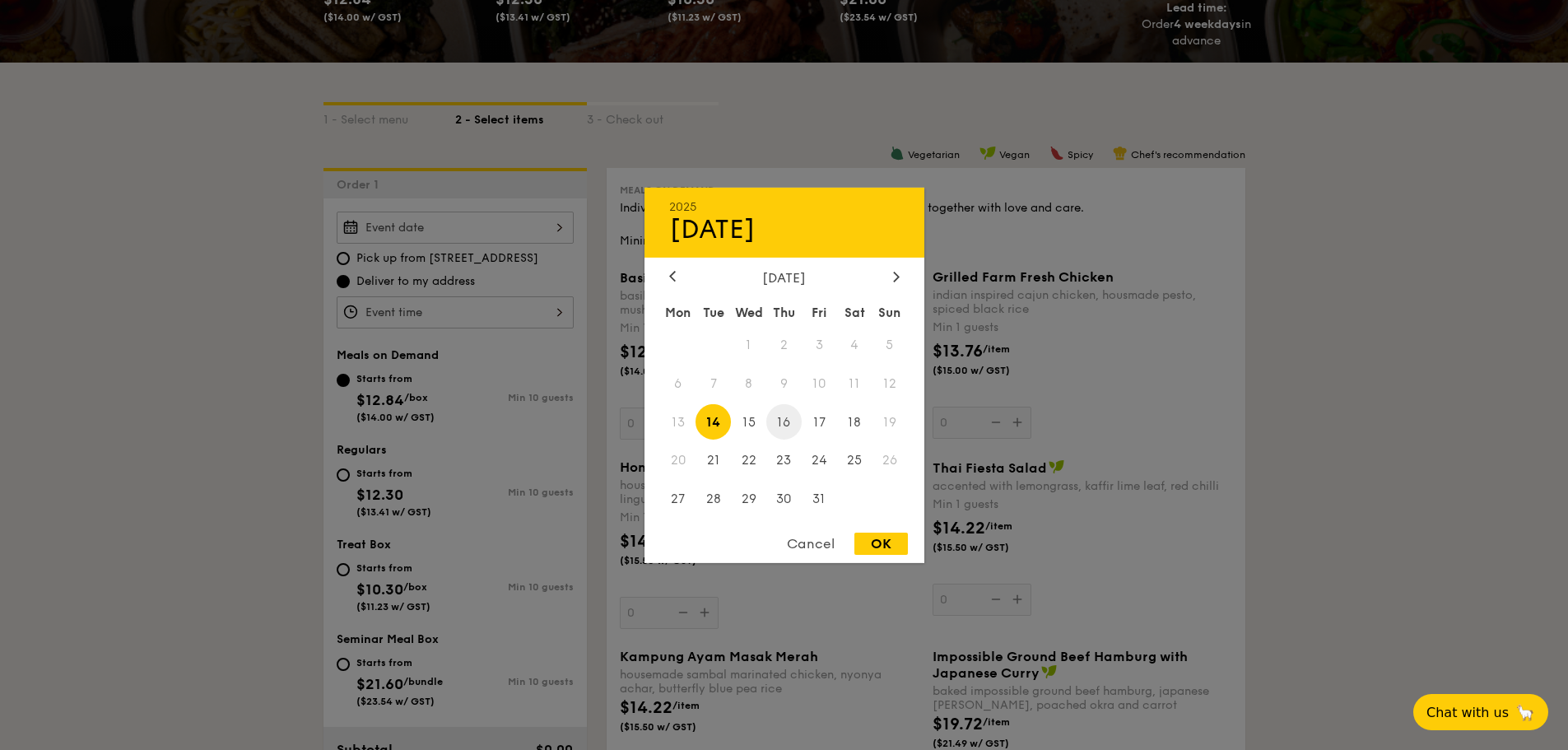
click at [784, 418] on span "16" at bounding box center [784, 422] width 36 height 36
click at [883, 552] on div "OK" at bounding box center [882, 543] width 53 height 22
type input "Oct 16, 2025"
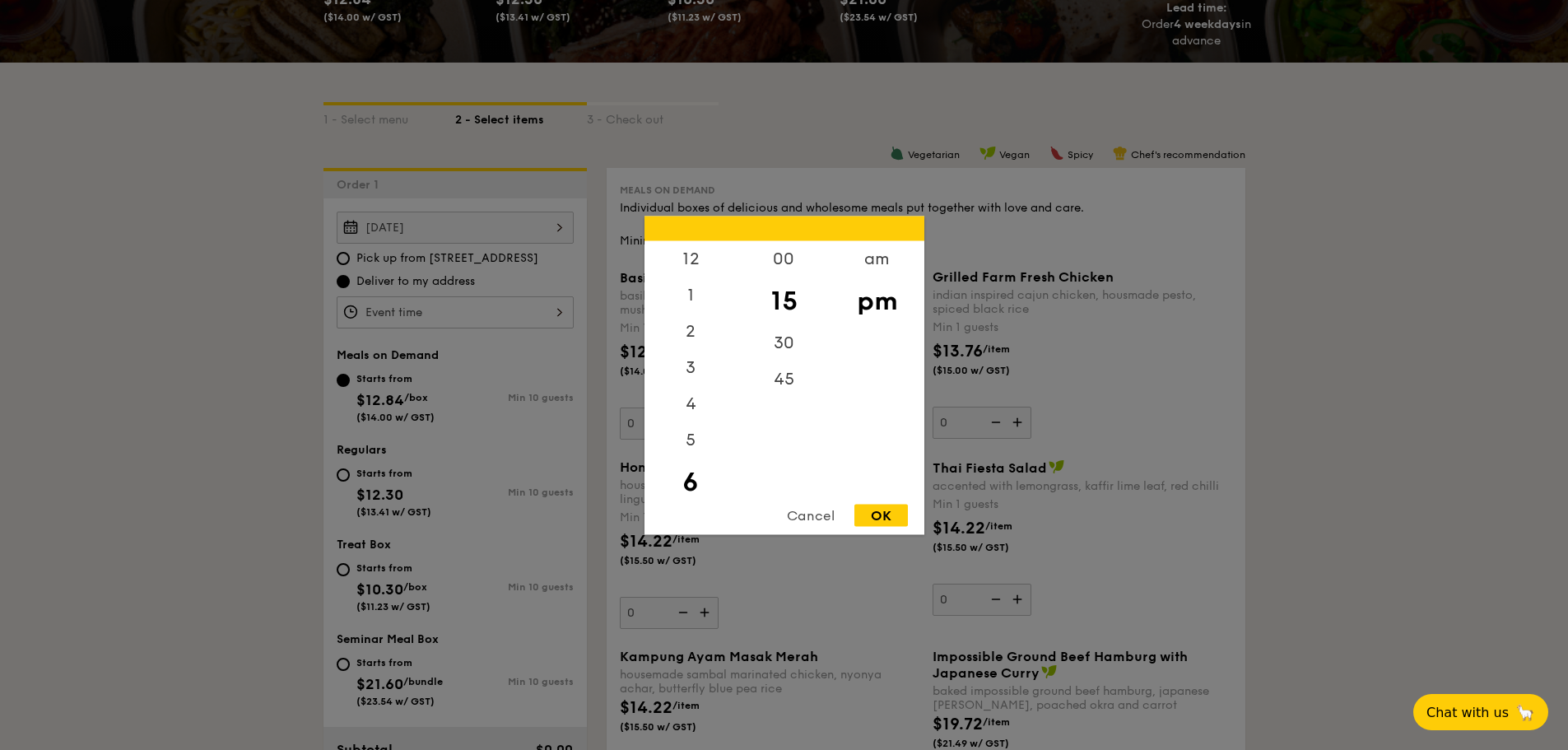
click at [521, 317] on div "12 1 2 3 4 5 6 7 8 9 10 11 00 15 30 45 am pm Cancel OK" at bounding box center [456, 312] width 237 height 32
click at [688, 469] on div "11" at bounding box center [691, 474] width 93 height 37
drag, startPoint x: 887, startPoint y: 298, endPoint x: 888, endPoint y: 350, distance: 52.0
click at [888, 350] on div "am pm" at bounding box center [877, 367] width 93 height 251
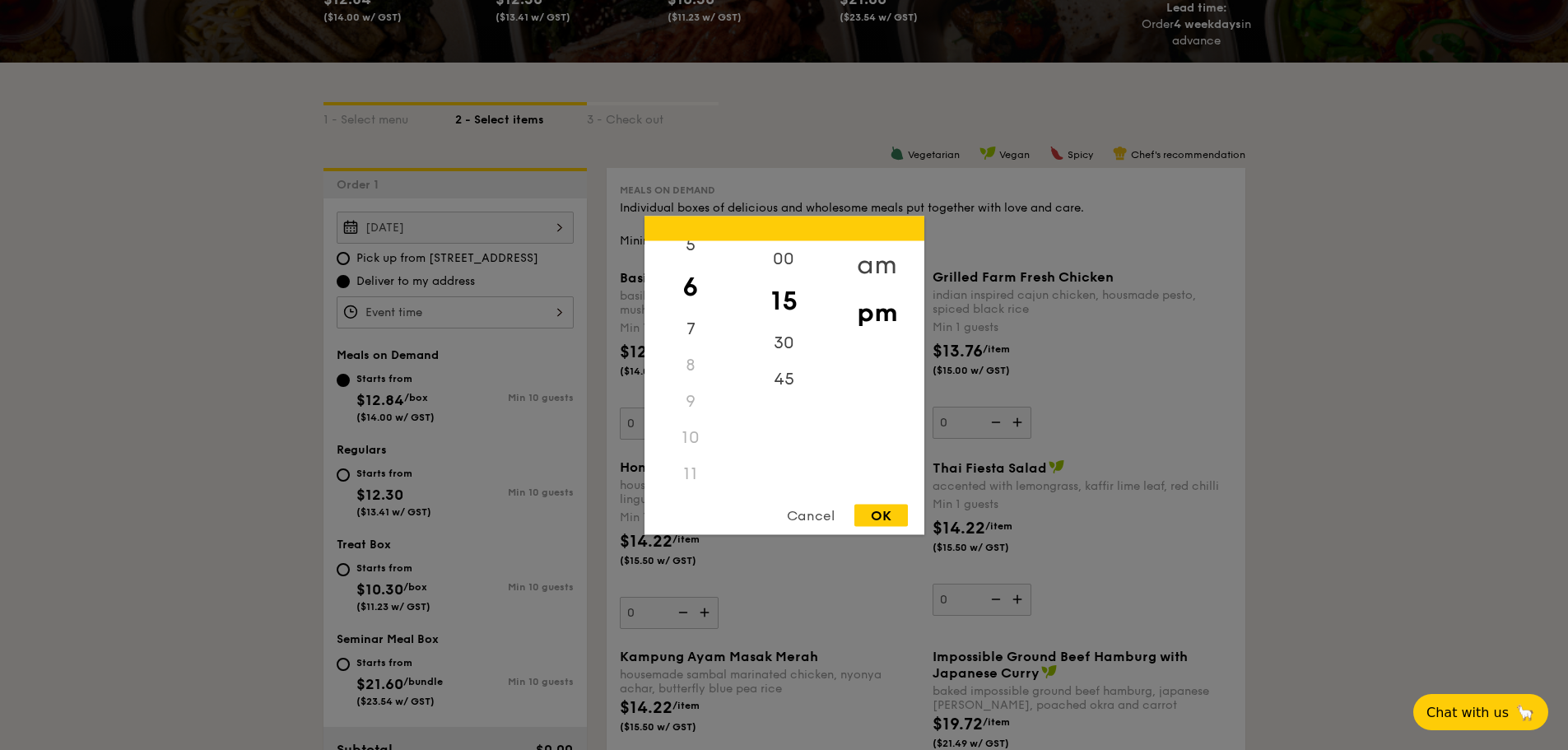
click at [874, 242] on div "am" at bounding box center [877, 265] width 93 height 48
click at [768, 266] on div "00" at bounding box center [784, 265] width 93 height 48
click at [693, 474] on div "11" at bounding box center [691, 468] width 93 height 48
click at [891, 511] on div "OK" at bounding box center [882, 515] width 53 height 22
type input "11:00AM"
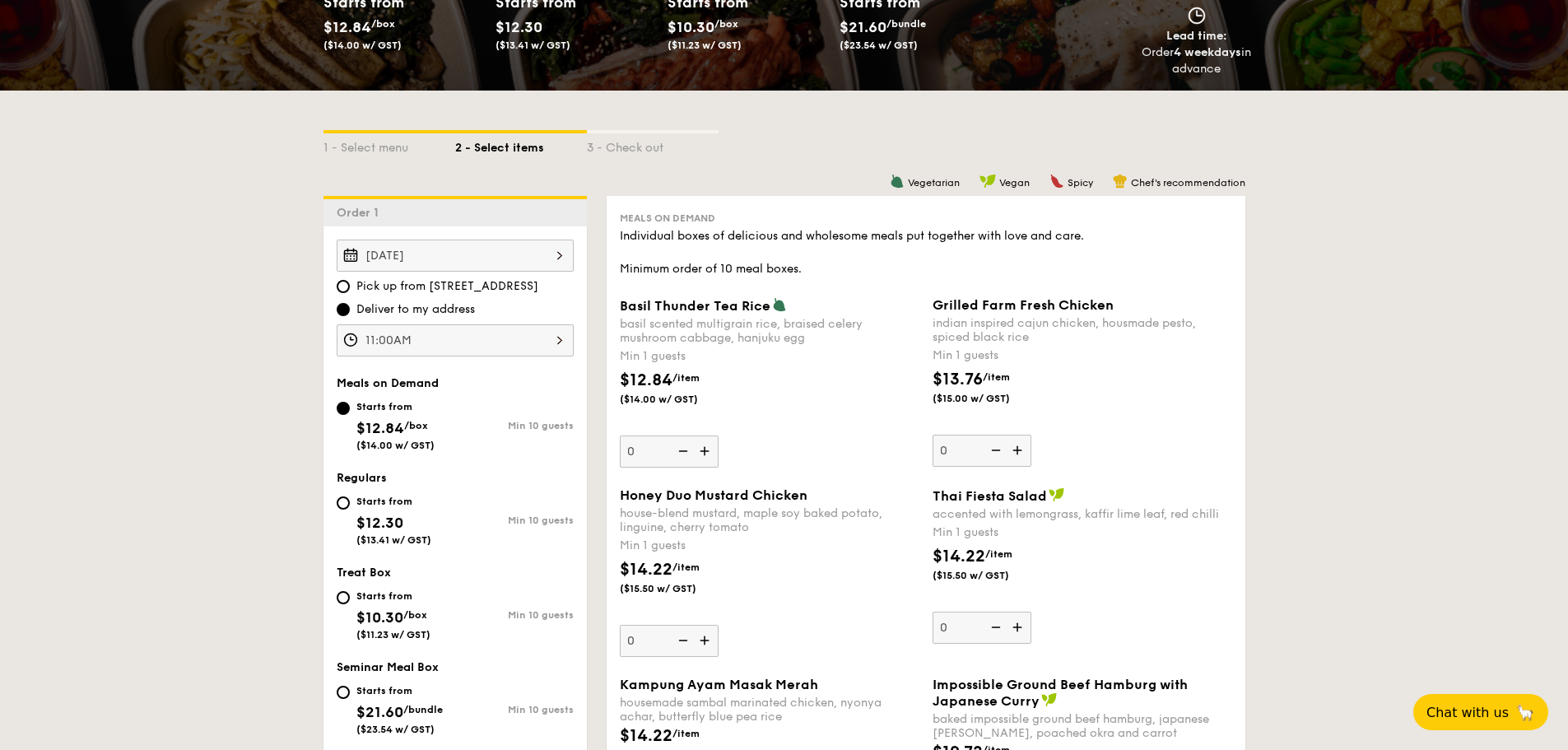
scroll to position [329, 0]
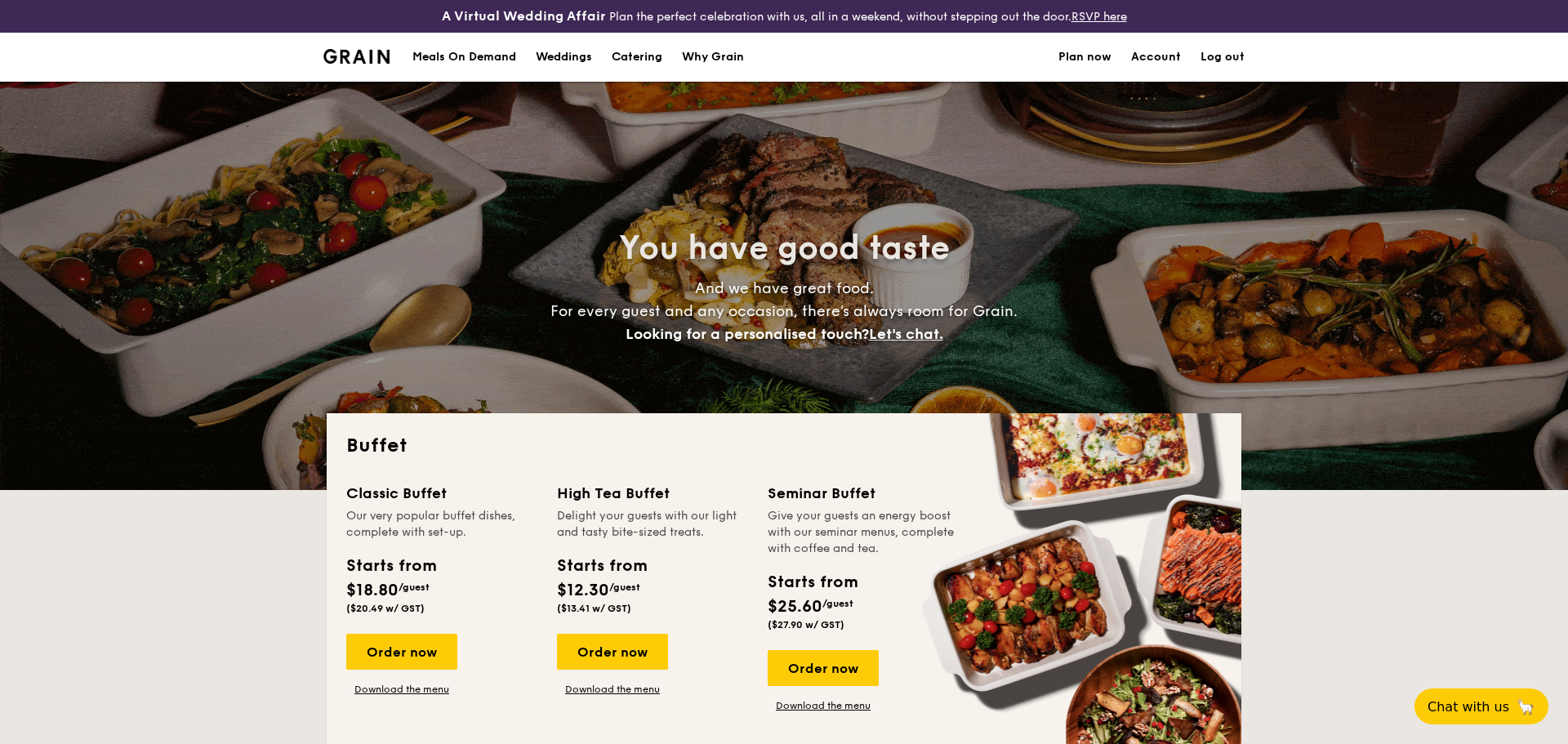
select select
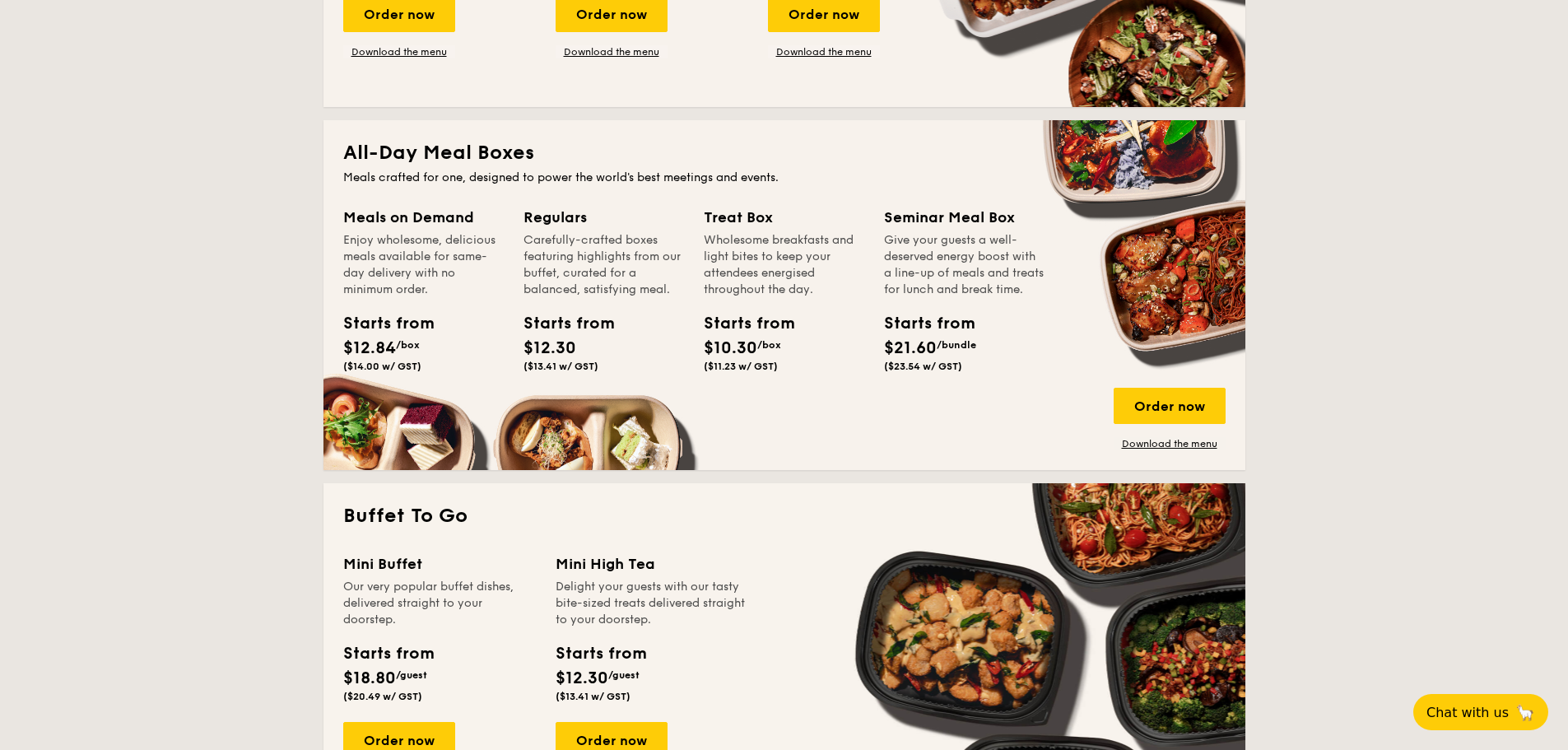
scroll to position [659, 0]
click at [1173, 402] on div "Order now" at bounding box center [1170, 407] width 112 height 37
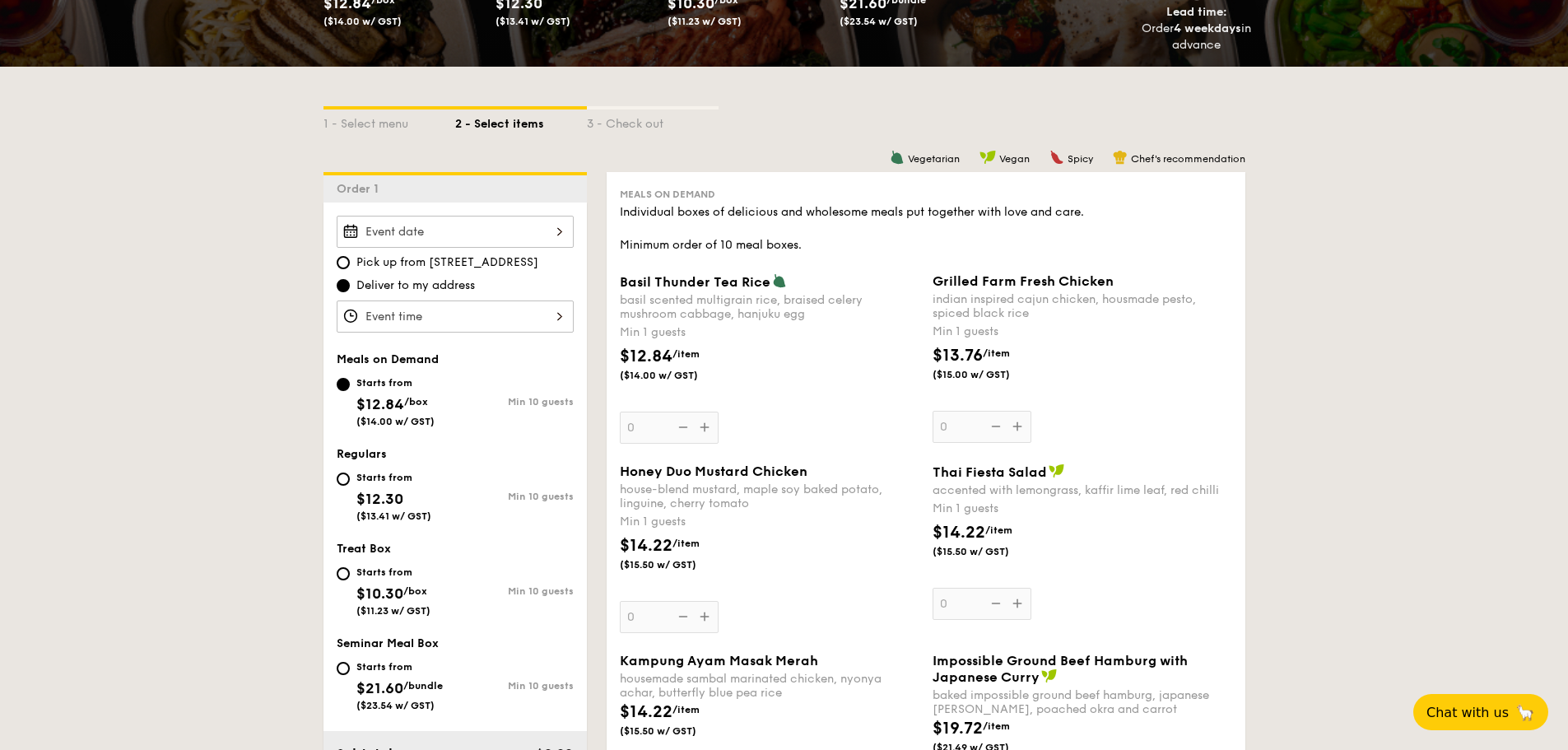
scroll to position [329, 0]
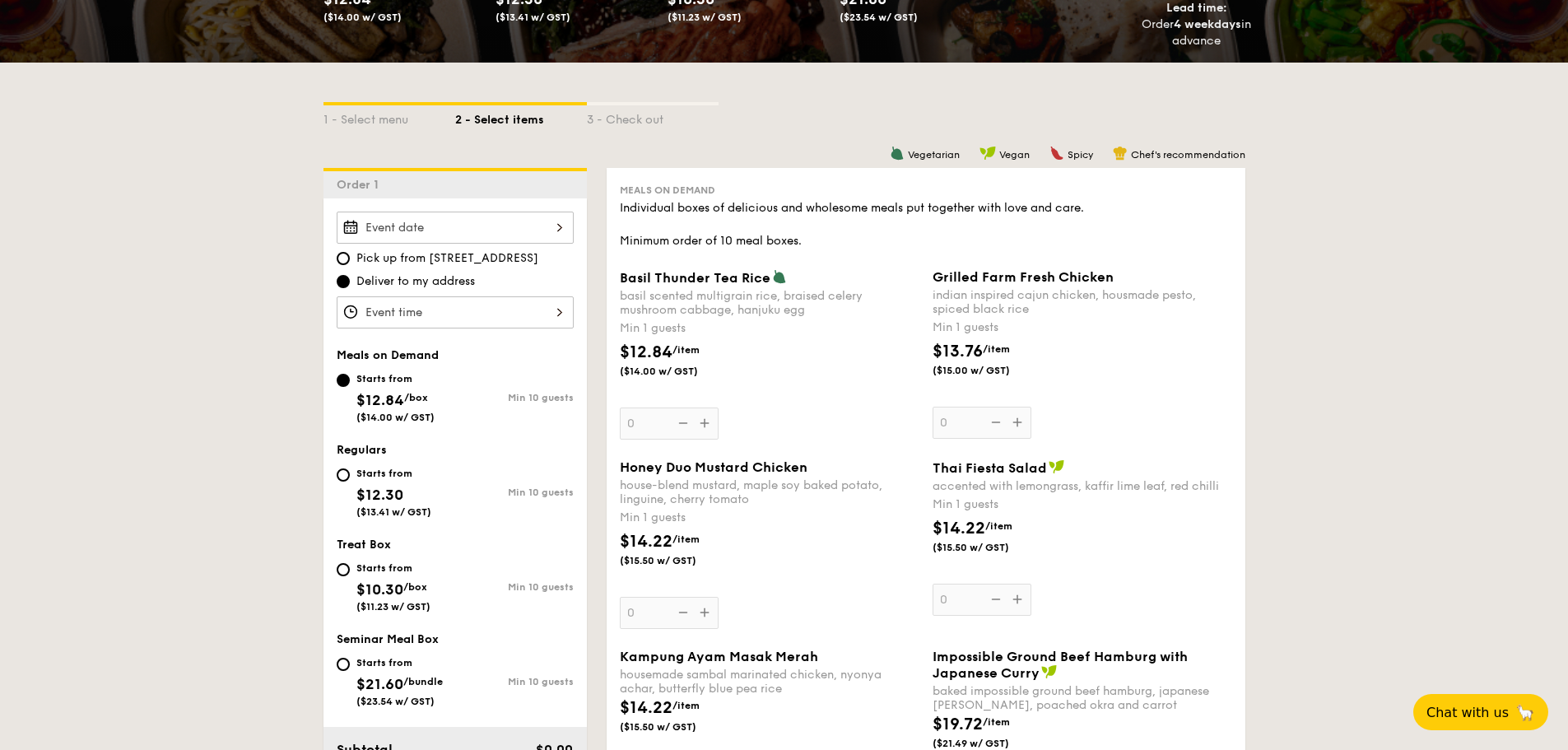
click at [500, 234] on div at bounding box center [456, 227] width 237 height 32
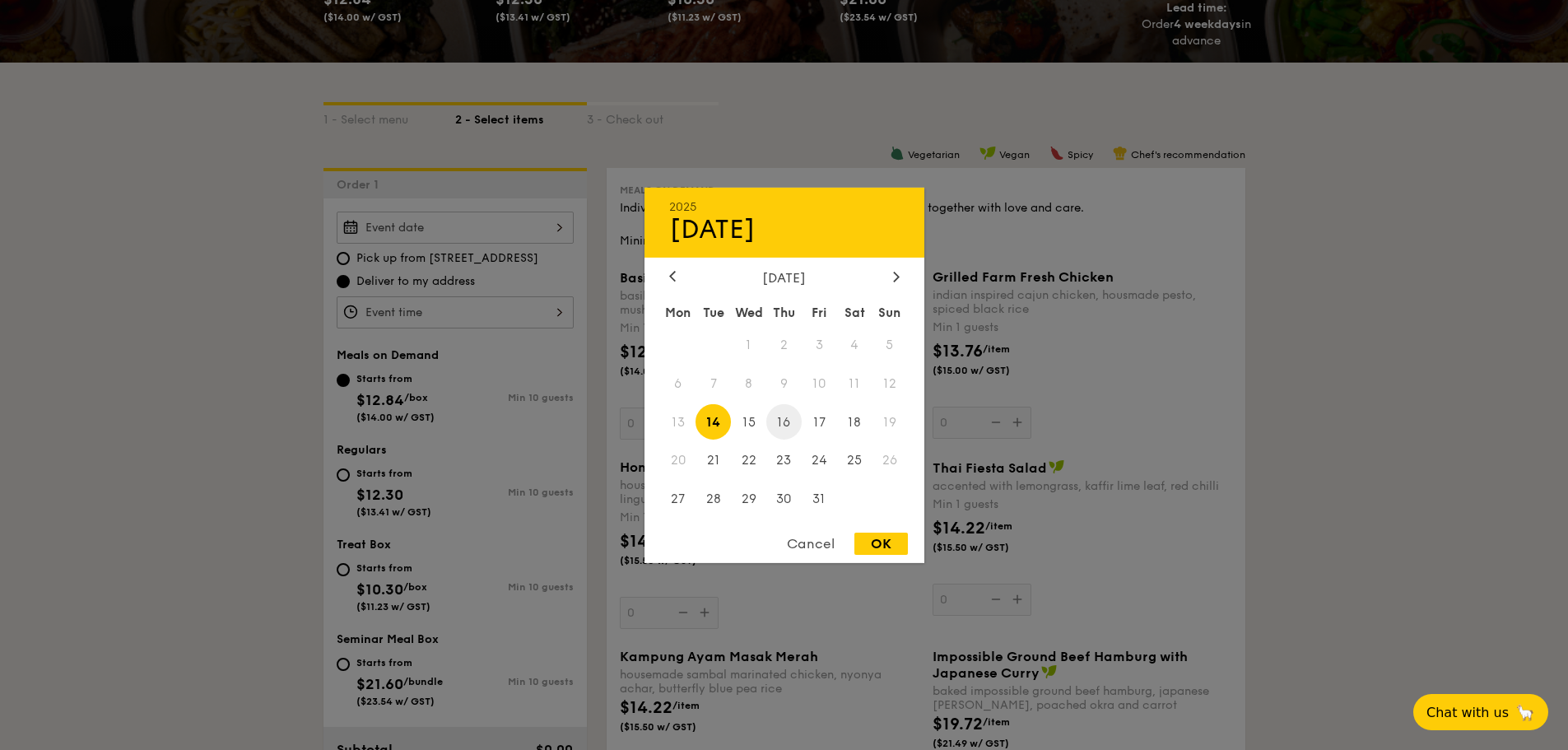
click at [782, 420] on span "16" at bounding box center [784, 422] width 36 height 36
click at [878, 544] on div "OK" at bounding box center [882, 543] width 53 height 22
type input "Oct 16, 2025"
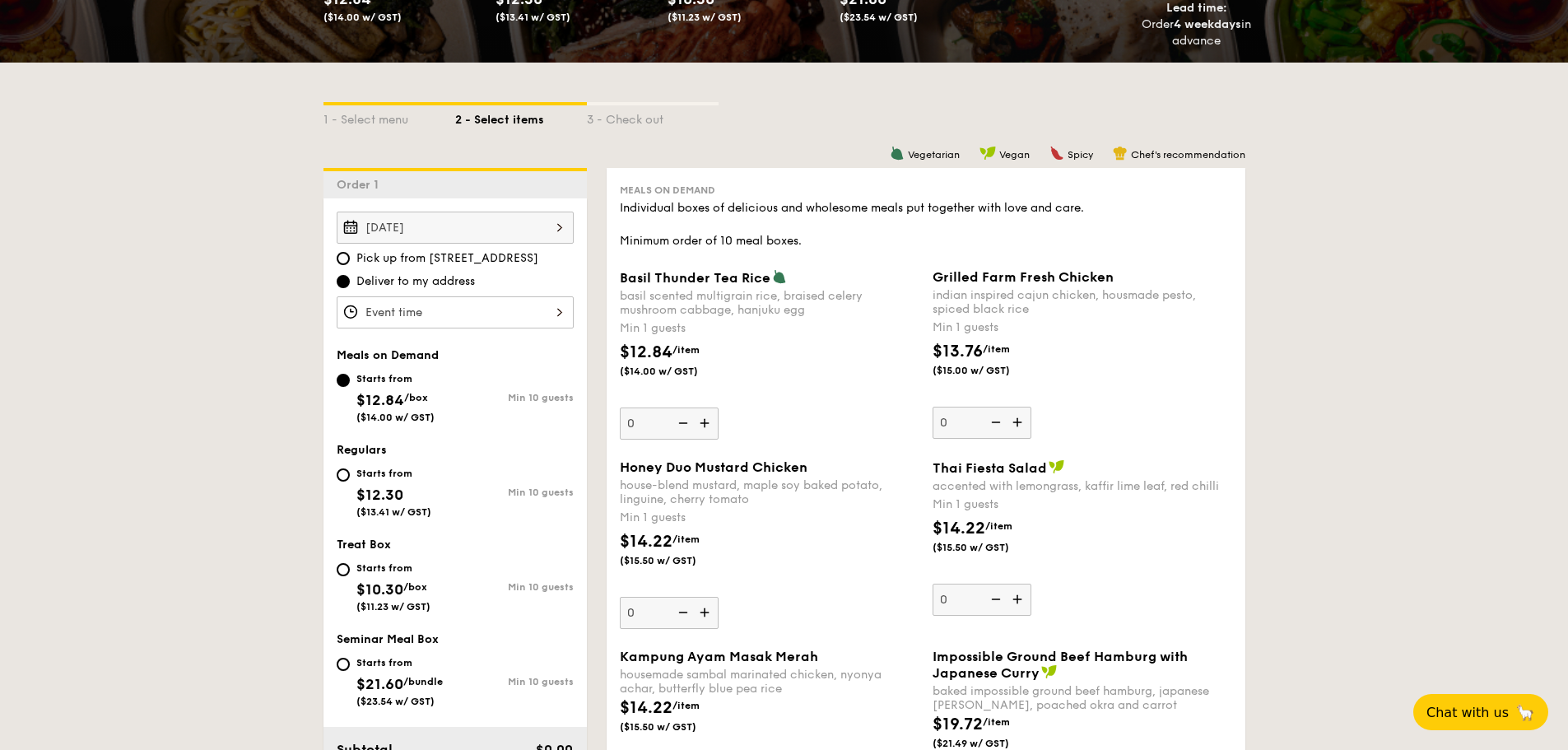
click at [420, 302] on div at bounding box center [456, 312] width 237 height 32
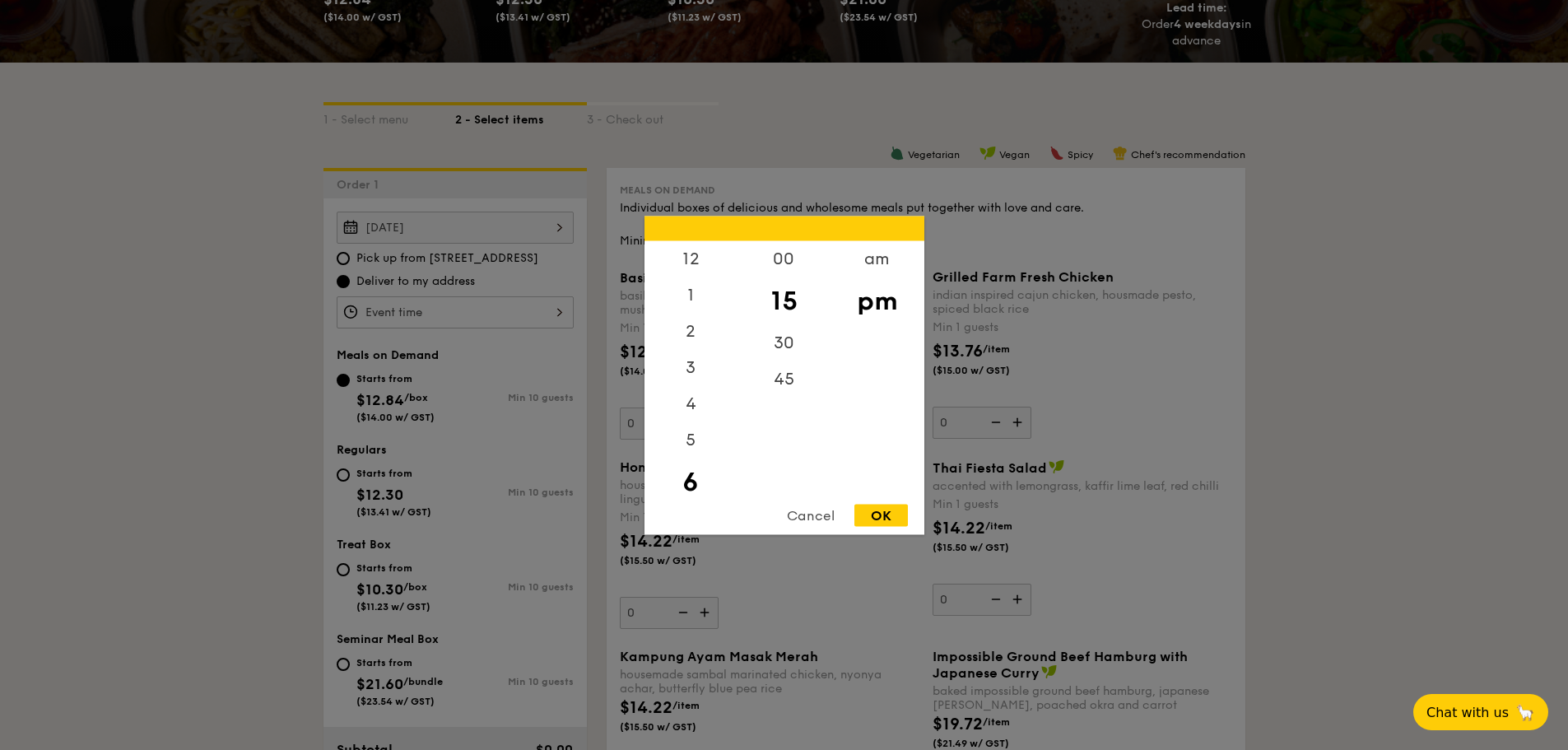
scroll to position [37, 0]
click at [890, 255] on div "am" at bounding box center [877, 265] width 93 height 48
click at [692, 470] on div "11" at bounding box center [691, 480] width 93 height 48
click at [778, 256] on div "00" at bounding box center [784, 265] width 93 height 48
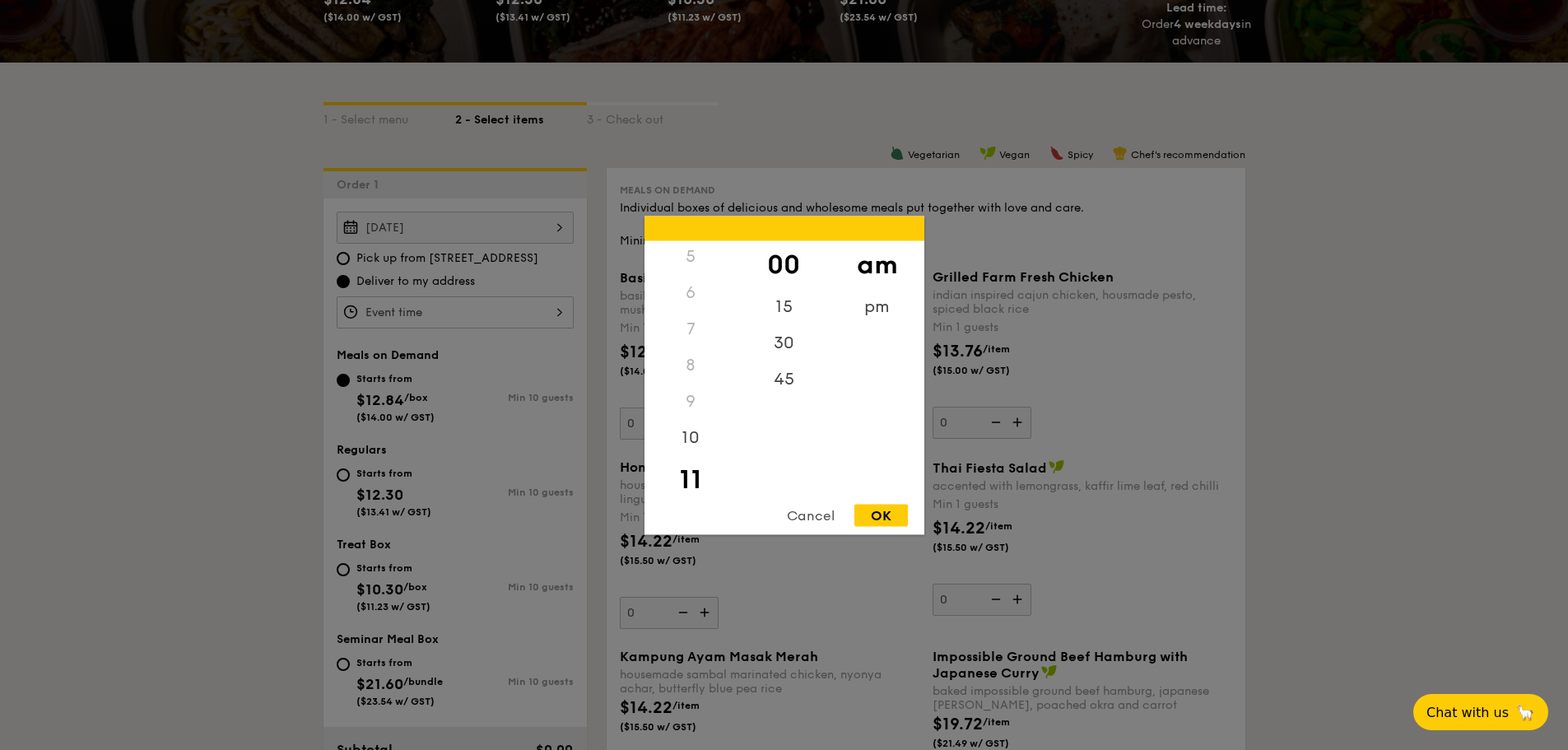
click at [891, 513] on div "OK" at bounding box center [882, 515] width 53 height 22
type input "11:00AM"
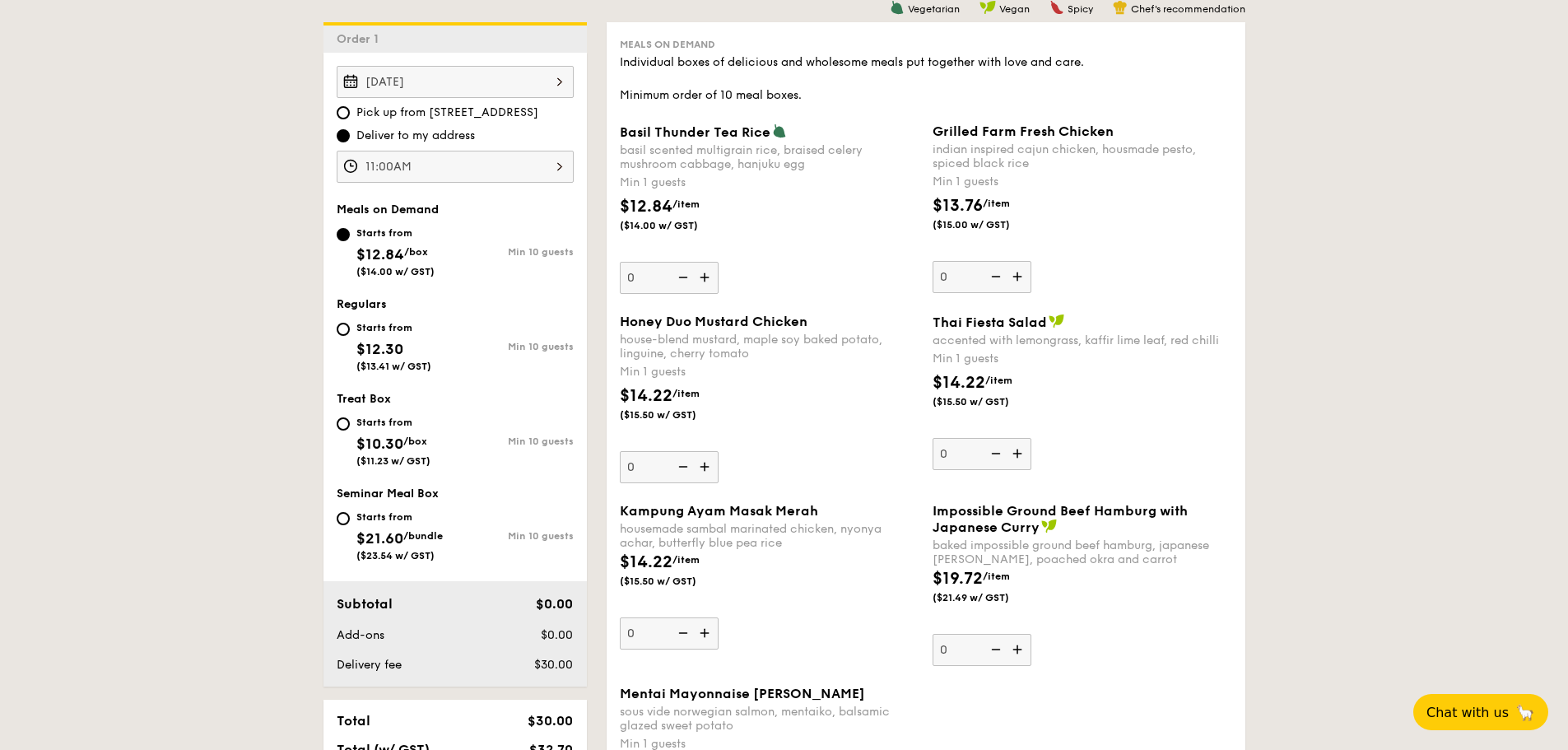
scroll to position [494, 0]
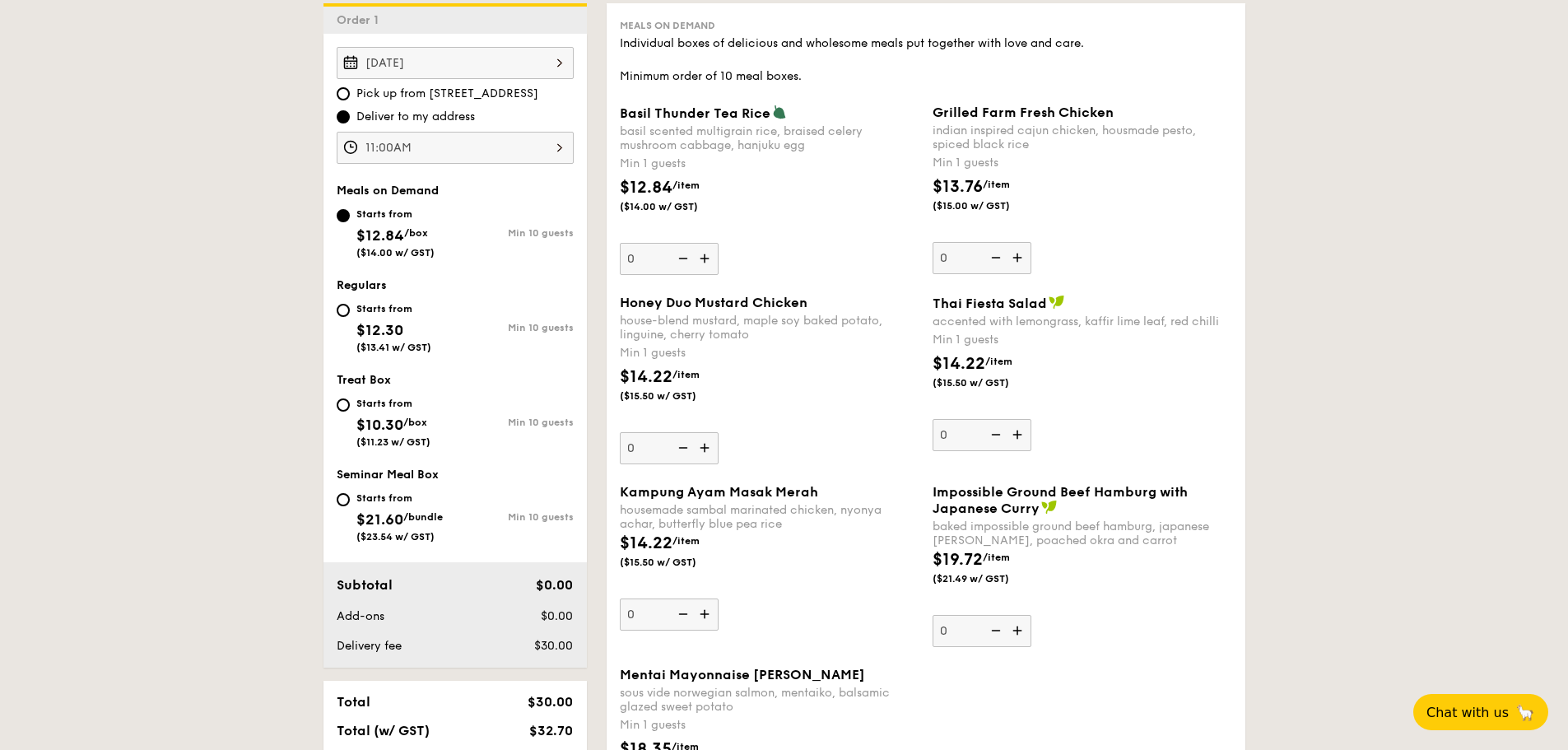
click at [709, 259] on img at bounding box center [706, 258] width 25 height 31
click at [709, 259] on input "0" at bounding box center [669, 259] width 99 height 32
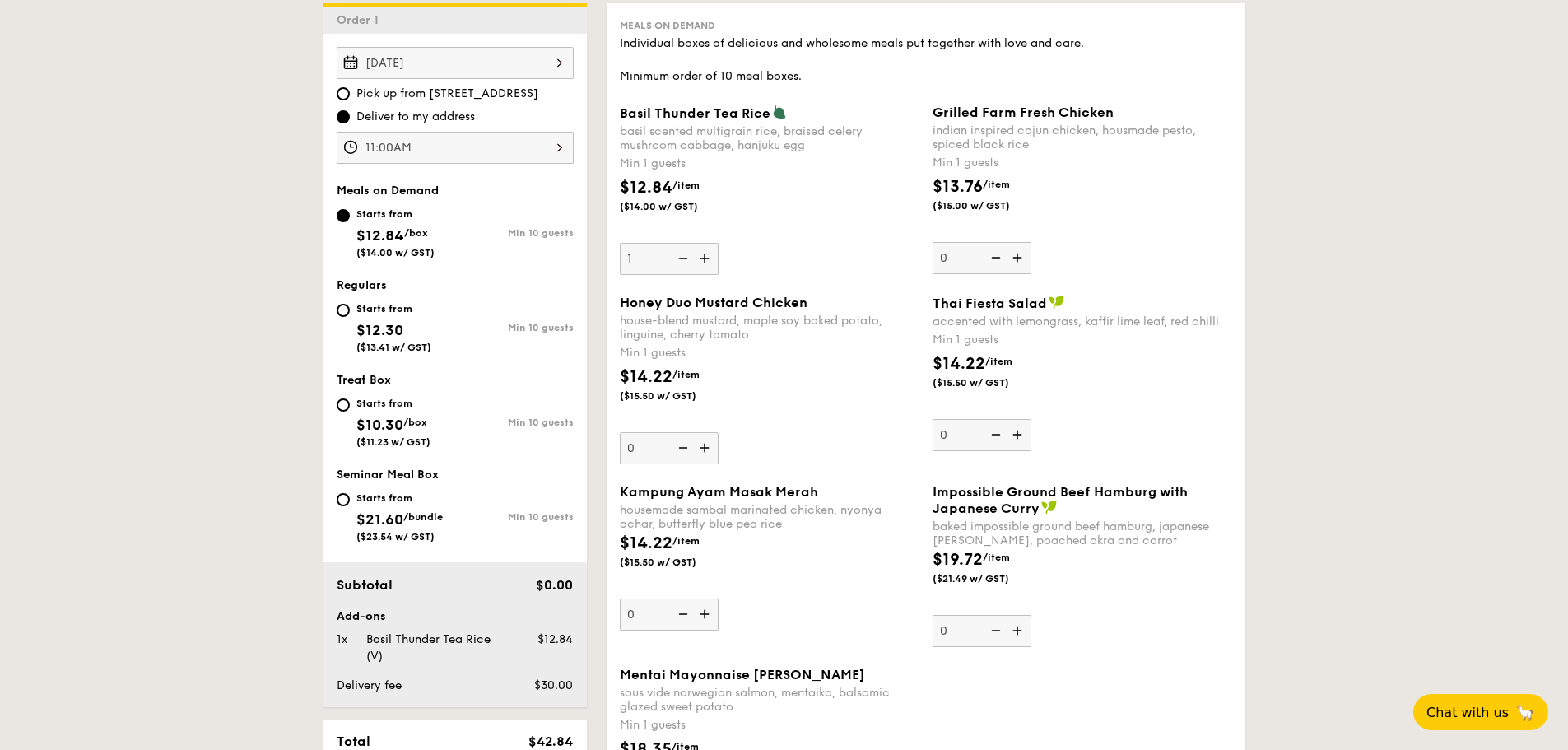
click at [709, 259] on img at bounding box center [706, 258] width 25 height 31
click at [709, 259] on input "1" at bounding box center [669, 259] width 99 height 32
type input "2"
click at [817, 274] on div "Basil Thunder Tea Rice basil scented multigrain rice, braised celery mushroom c…" at bounding box center [769, 189] width 300 height 170
click at [718, 274] on input "2" at bounding box center [669, 259] width 99 height 32
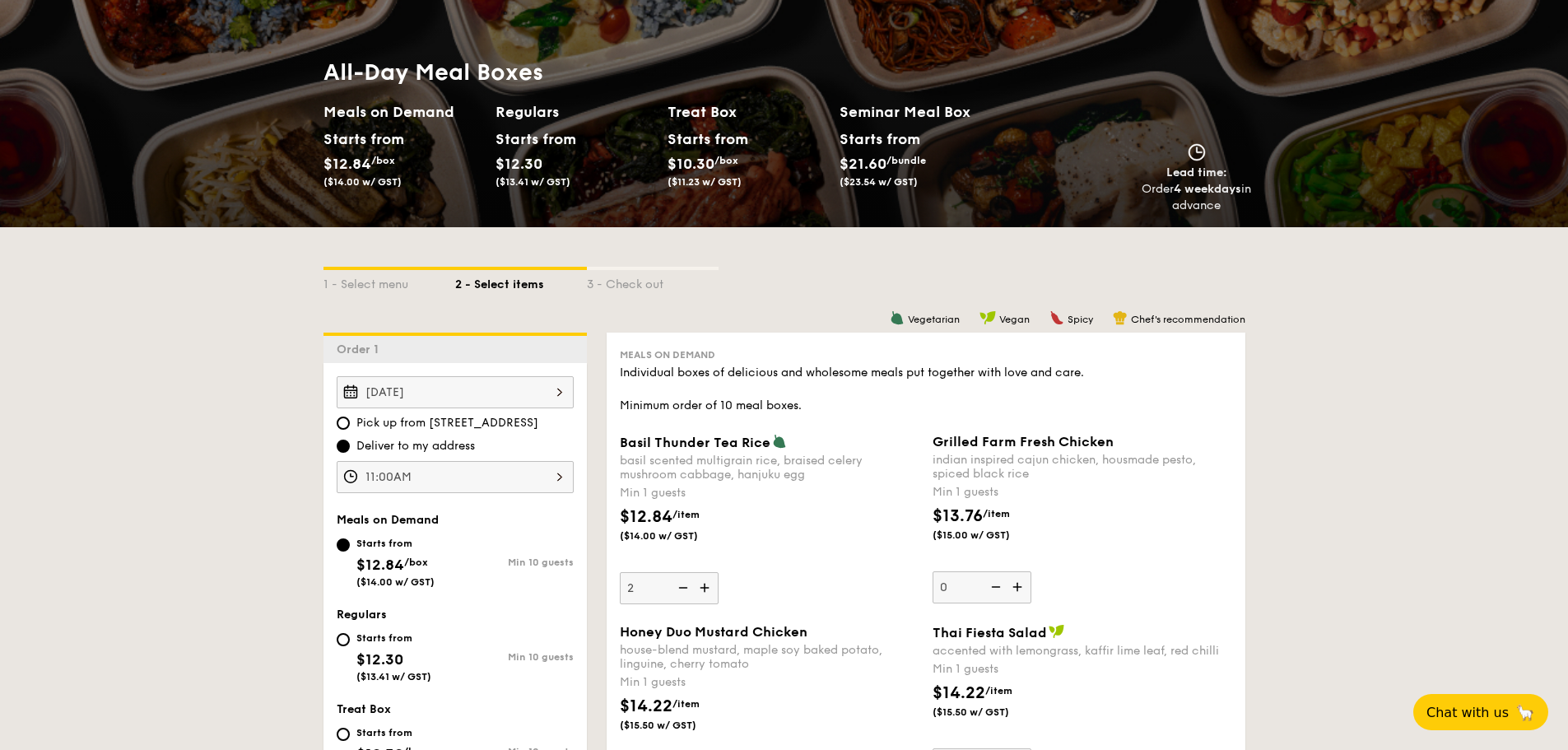
scroll to position [329, 0]
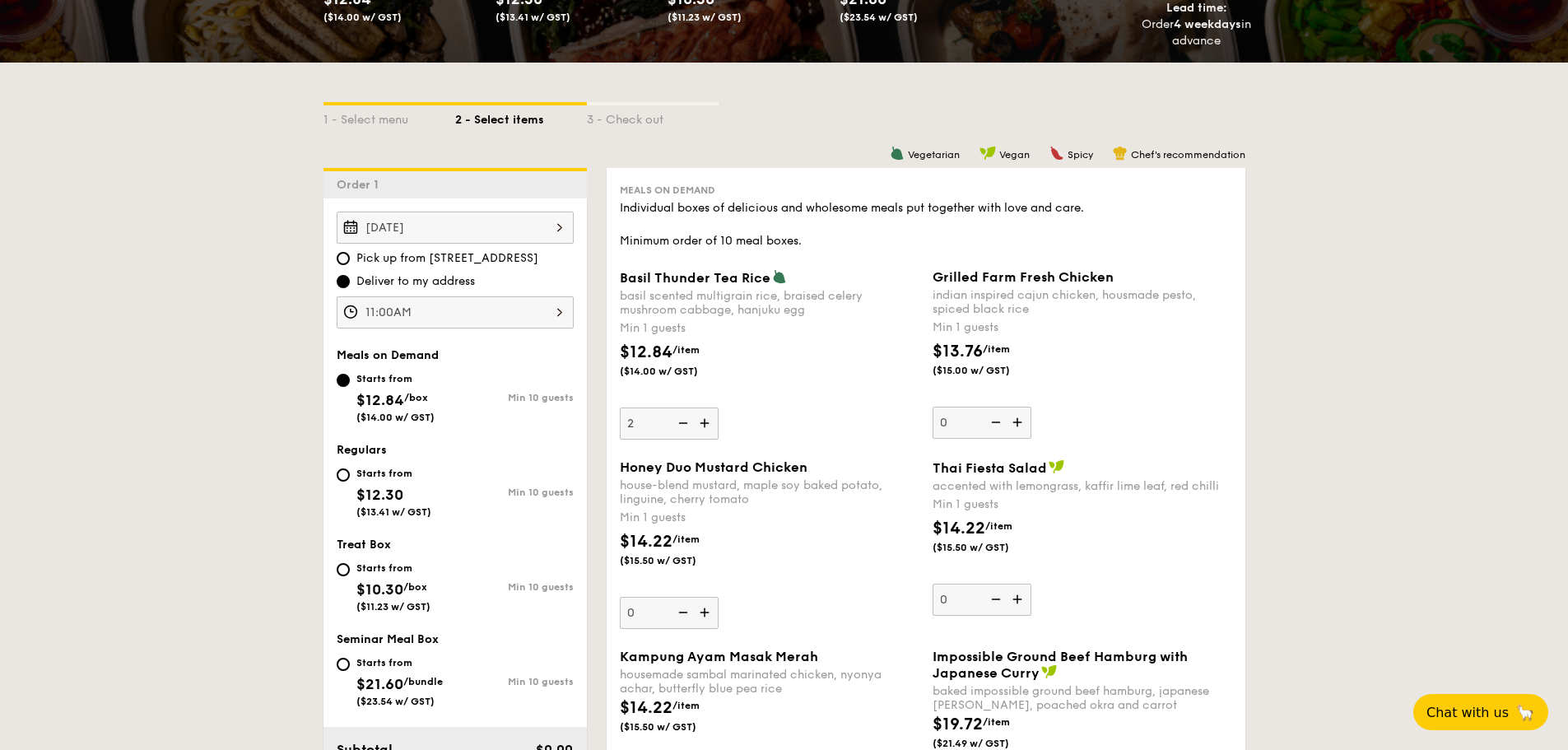
click at [350, 468] on div "Starts from $12.30 ($13.41 w/ GST)" at bounding box center [396, 490] width 119 height 54
click at [349, 468] on input "Starts from $12.30 ($13.41 w/ GST) Min 10 guests" at bounding box center [343, 474] width 13 height 13
radio input "true"
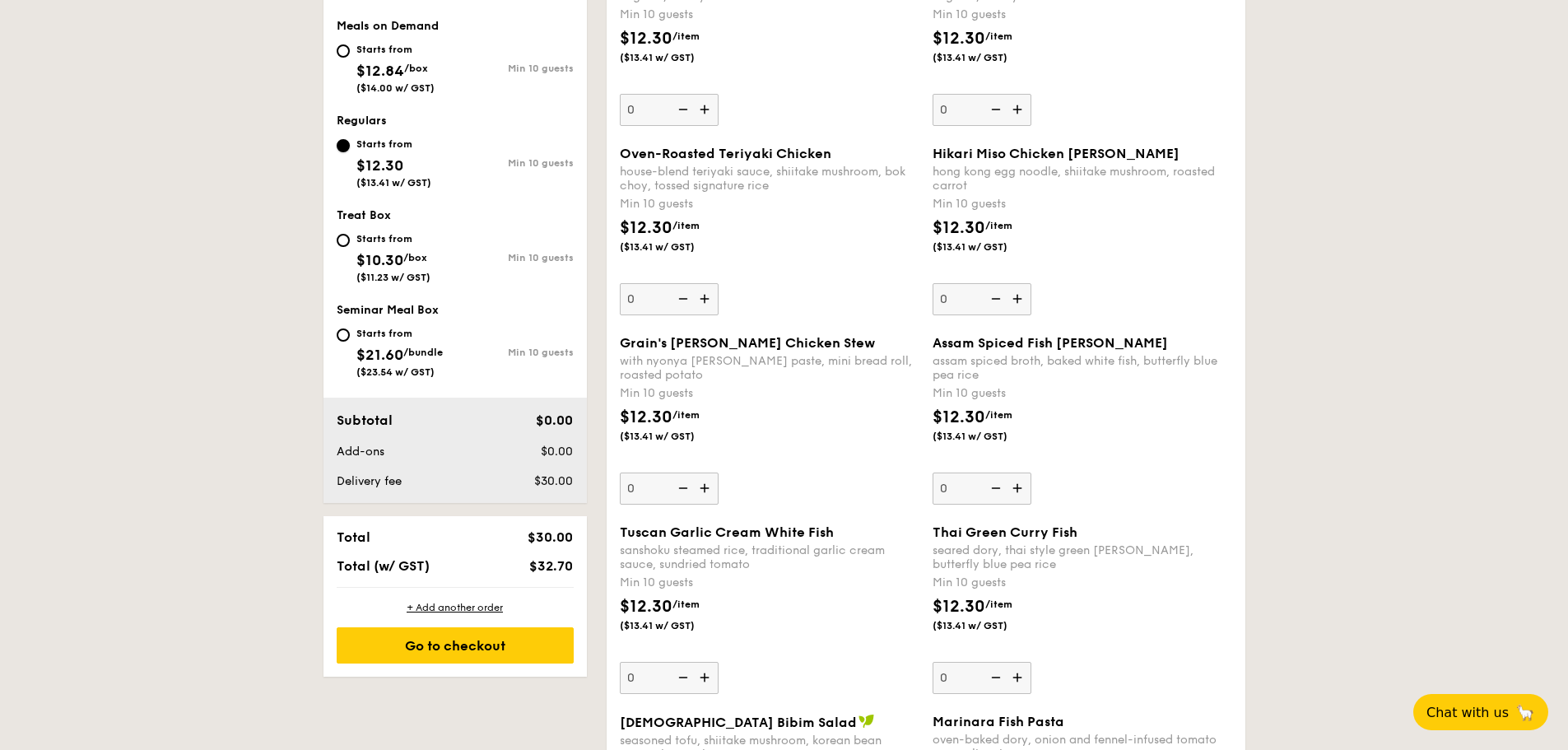
scroll to position [576, 0]
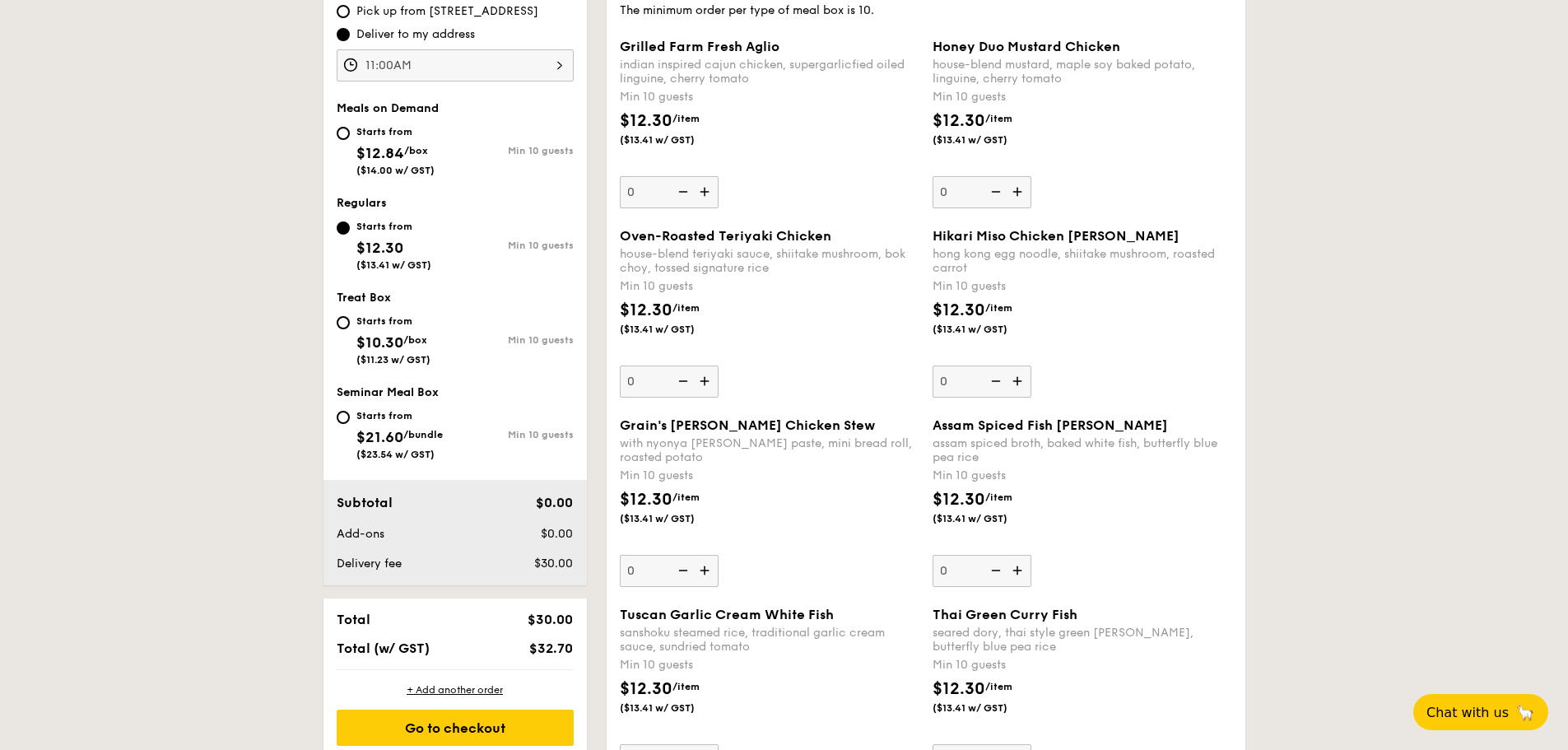
click at [706, 376] on img at bounding box center [706, 381] width 25 height 31
click at [706, 376] on input "0" at bounding box center [669, 382] width 99 height 32
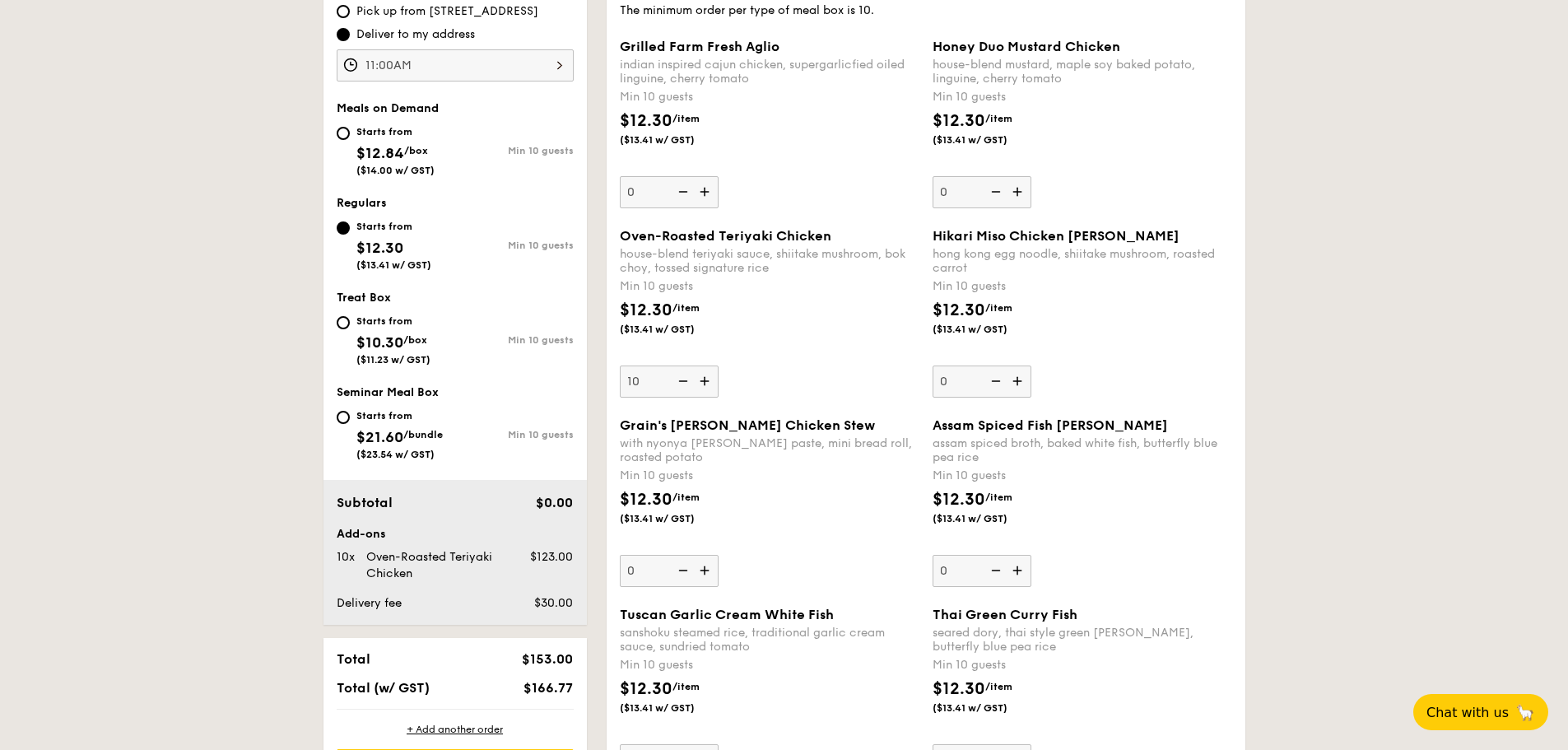
click at [706, 376] on img at bounding box center [706, 381] width 25 height 31
click at [706, 376] on input "10" at bounding box center [669, 382] width 99 height 32
click at [706, 376] on img at bounding box center [706, 381] width 25 height 31
click at [706, 376] on input "11" at bounding box center [669, 382] width 99 height 32
click at [809, 372] on div "Oven-Roasted Teriyaki Chicken house-blend teriyaki sauce, shiitake mushroom, bo…" at bounding box center [769, 313] width 300 height 169
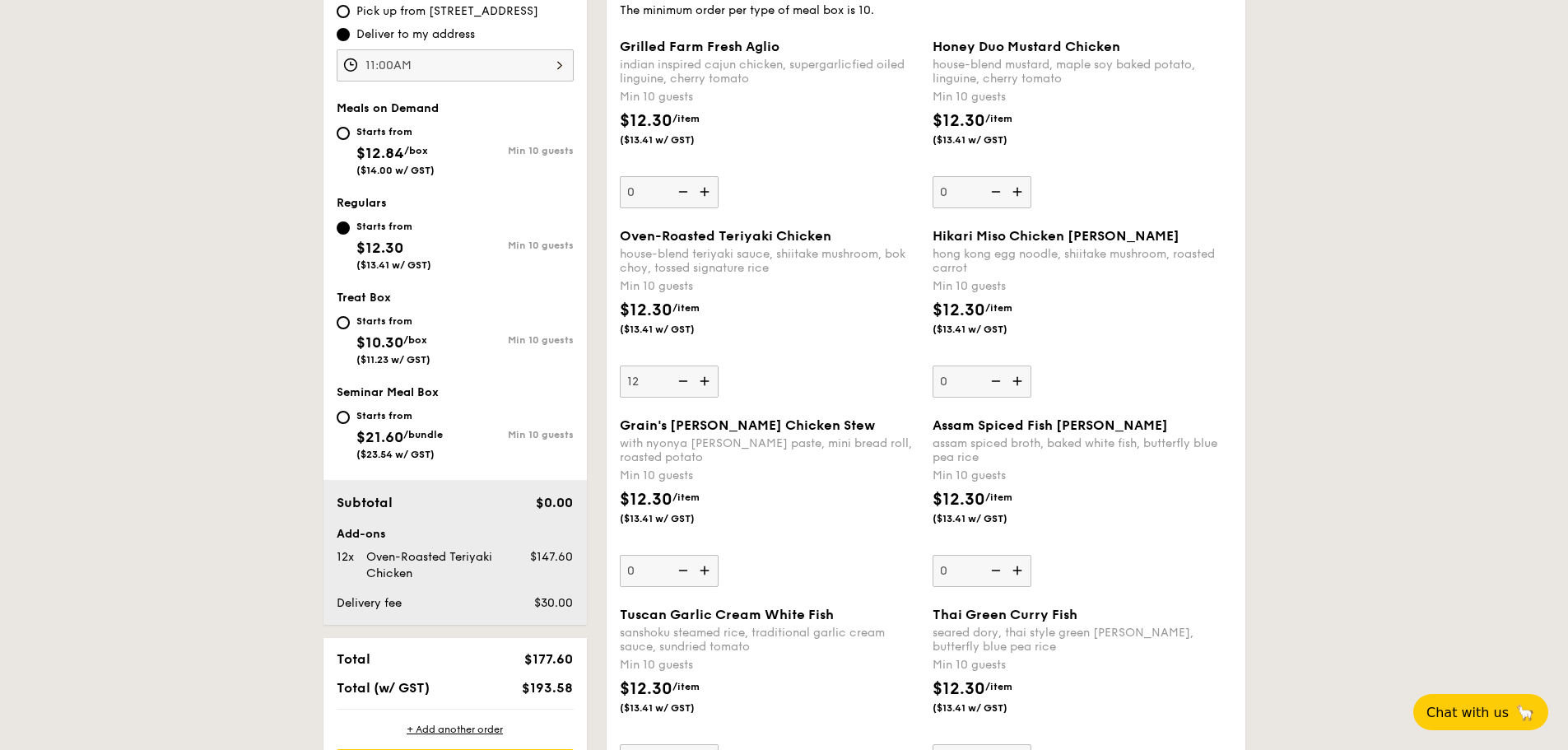
click at [718, 372] on input "12" at bounding box center [669, 382] width 99 height 32
click at [681, 382] on img at bounding box center [682, 381] width 25 height 31
click at [681, 382] on input "12" at bounding box center [669, 382] width 99 height 32
click at [681, 382] on img at bounding box center [682, 381] width 25 height 31
click at [681, 382] on input "11" at bounding box center [669, 382] width 99 height 32
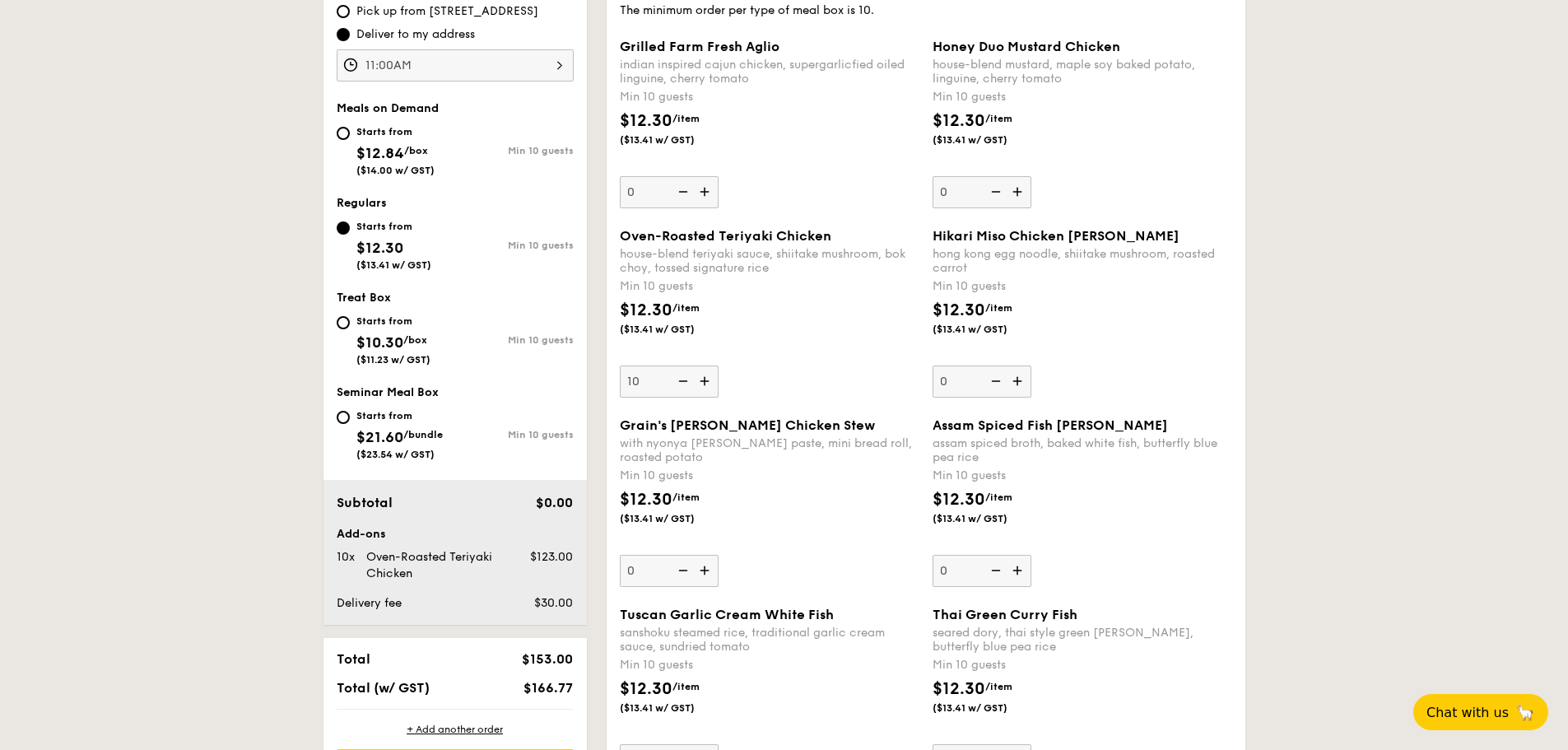
click at [681, 382] on img at bounding box center [682, 381] width 25 height 31
click at [681, 382] on input "10" at bounding box center [669, 382] width 99 height 32
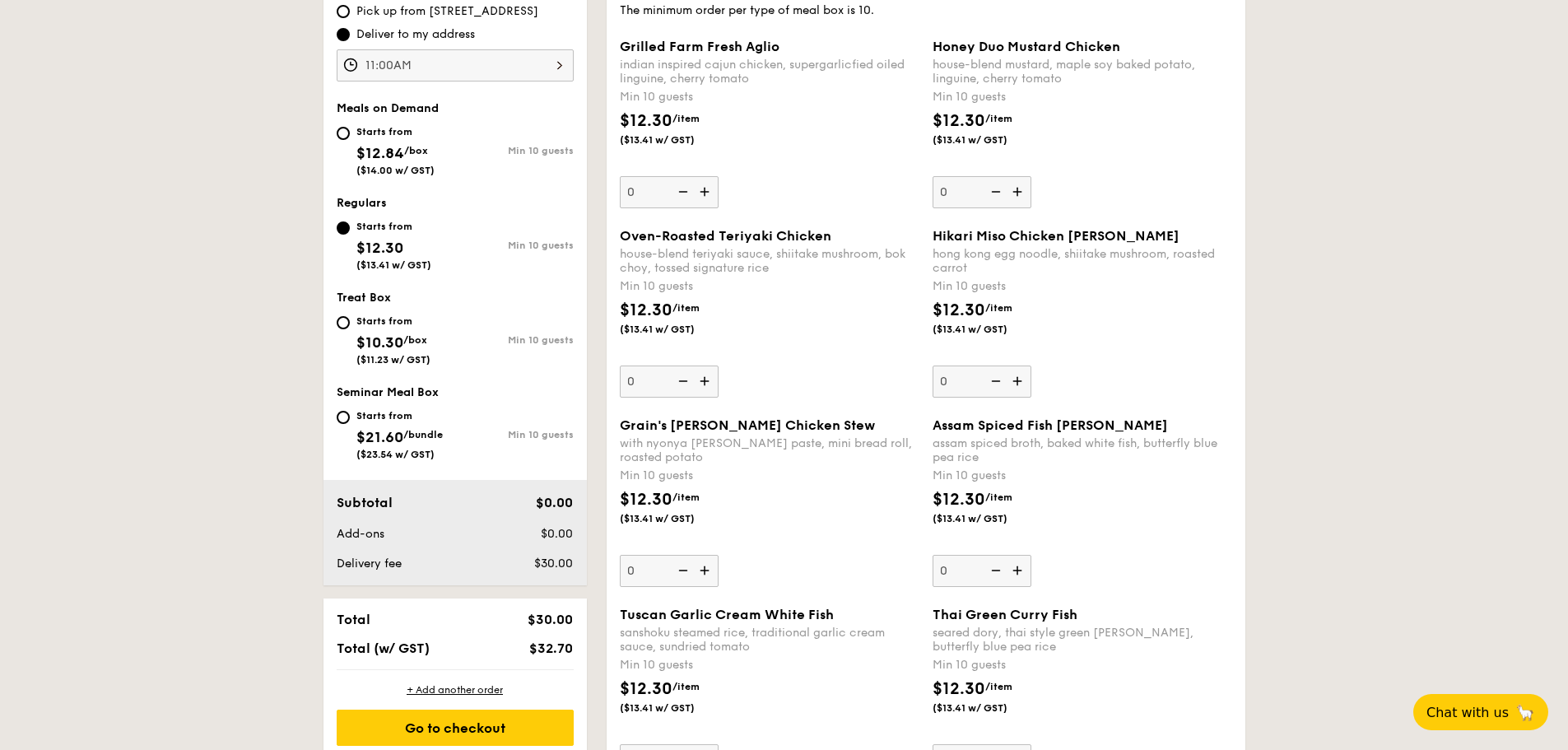
click at [681, 382] on img at bounding box center [682, 381] width 25 height 31
click at [681, 382] on input "0" at bounding box center [669, 382] width 99 height 32
click at [681, 382] on img at bounding box center [682, 381] width 25 height 31
click at [681, 382] on input "0" at bounding box center [669, 382] width 99 height 32
click at [706, 382] on img at bounding box center [706, 381] width 25 height 31
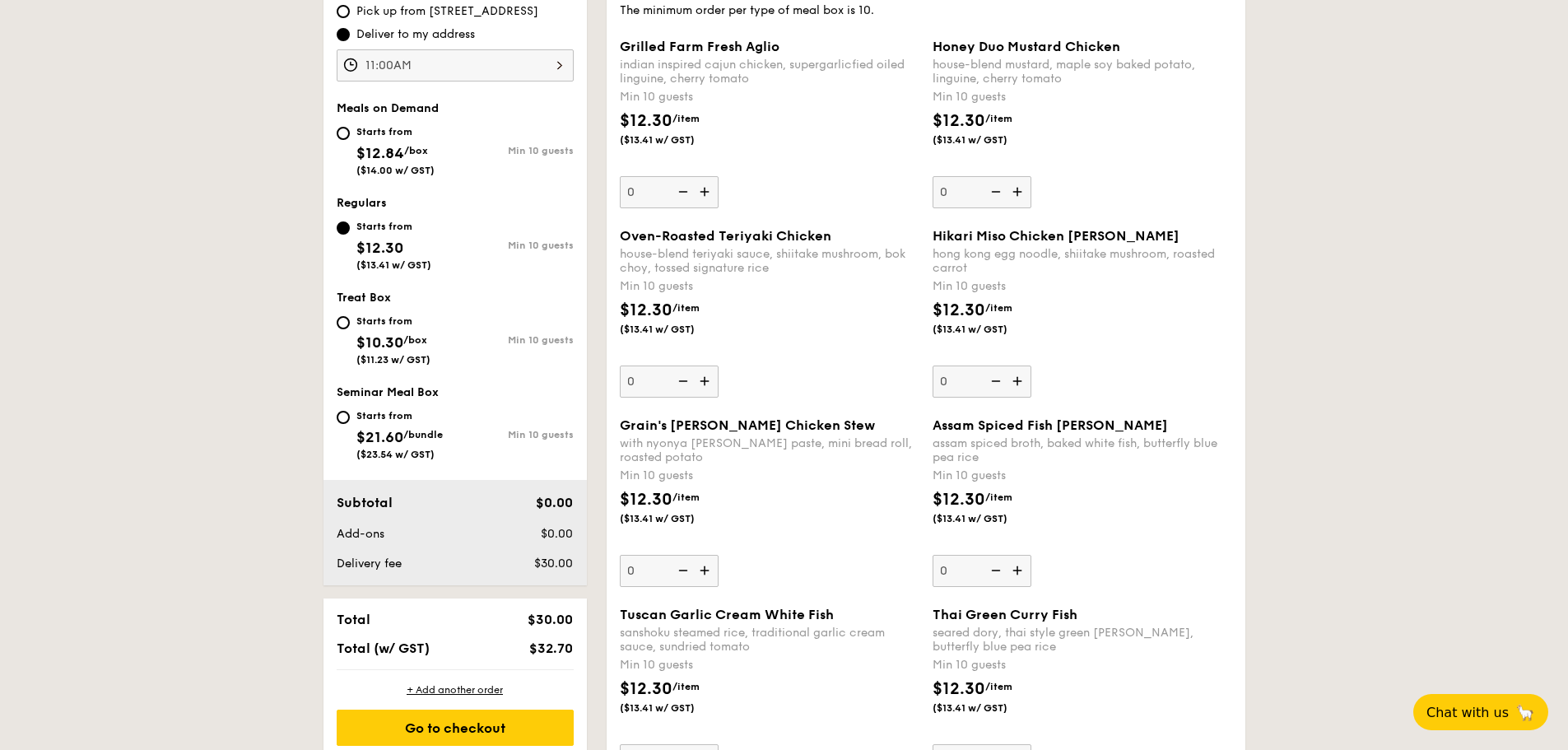
click at [706, 382] on input "0" at bounding box center [669, 382] width 99 height 32
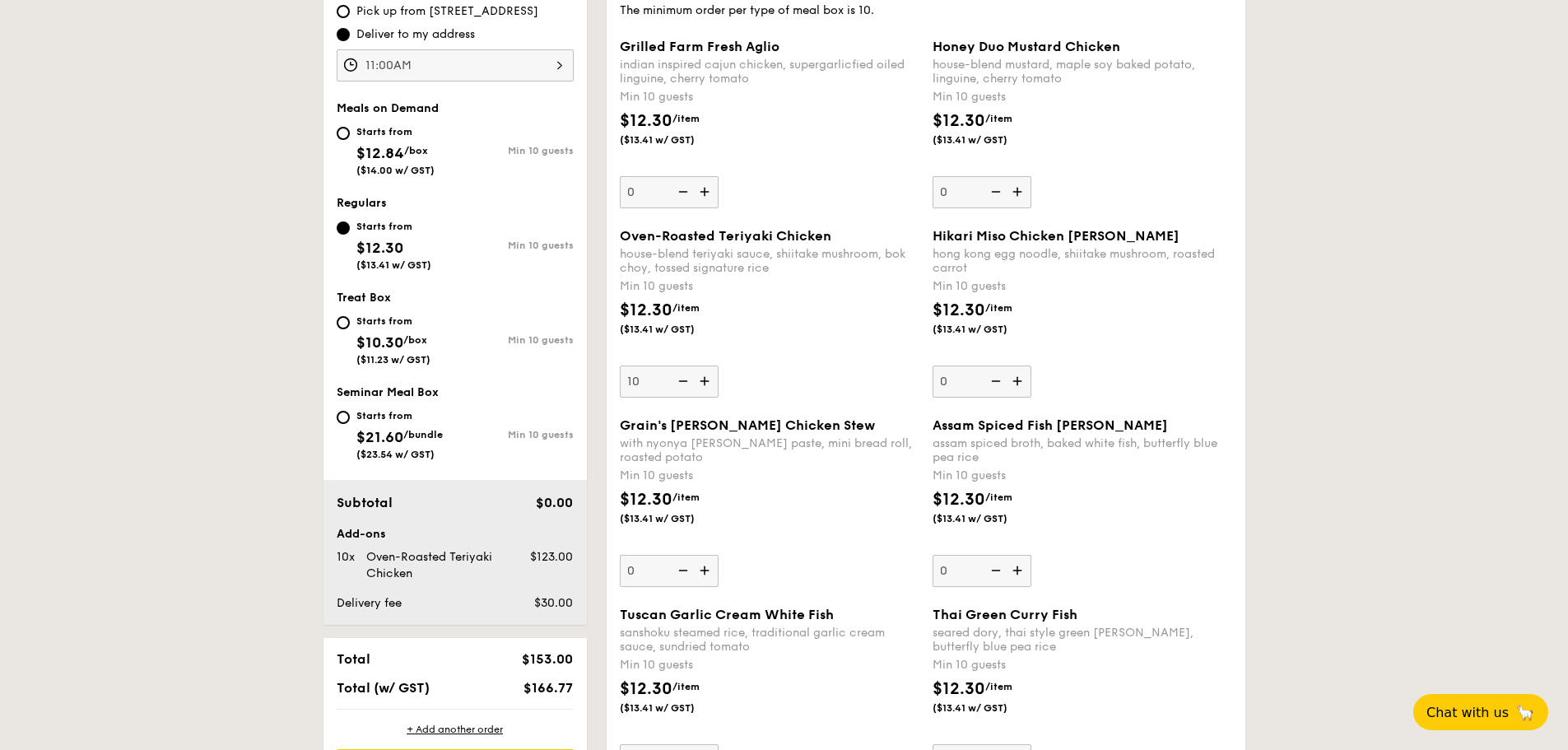
click at [678, 385] on img at bounding box center [682, 381] width 25 height 31
click at [678, 385] on input "10" at bounding box center [669, 382] width 99 height 32
type input "0"
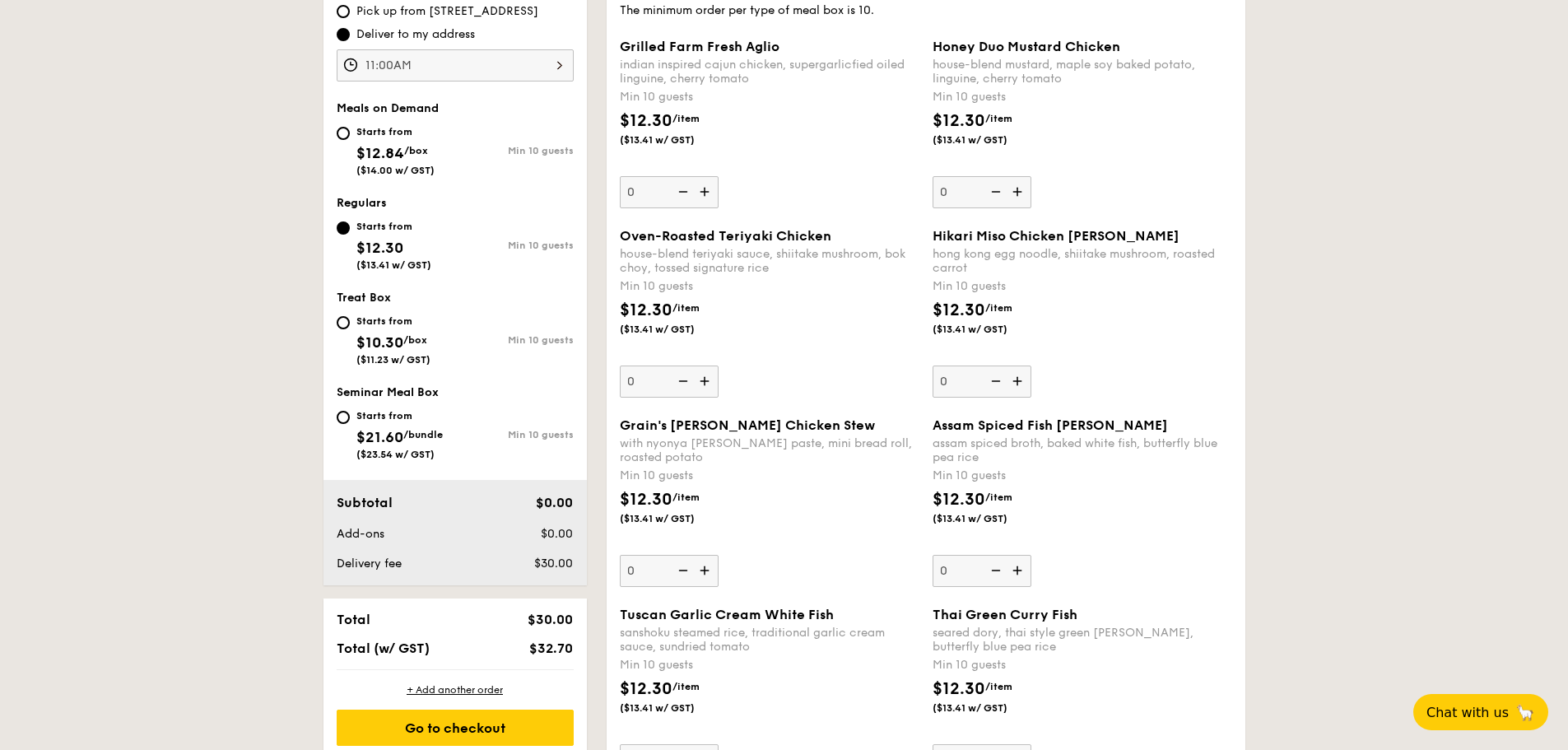
click at [839, 376] on div "Oven-Roasted Teriyaki Chicken house-blend teriyaki sauce, shiitake mushroom, bo…" at bounding box center [769, 313] width 300 height 169
click at [718, 376] on input "0" at bounding box center [669, 382] width 99 height 32
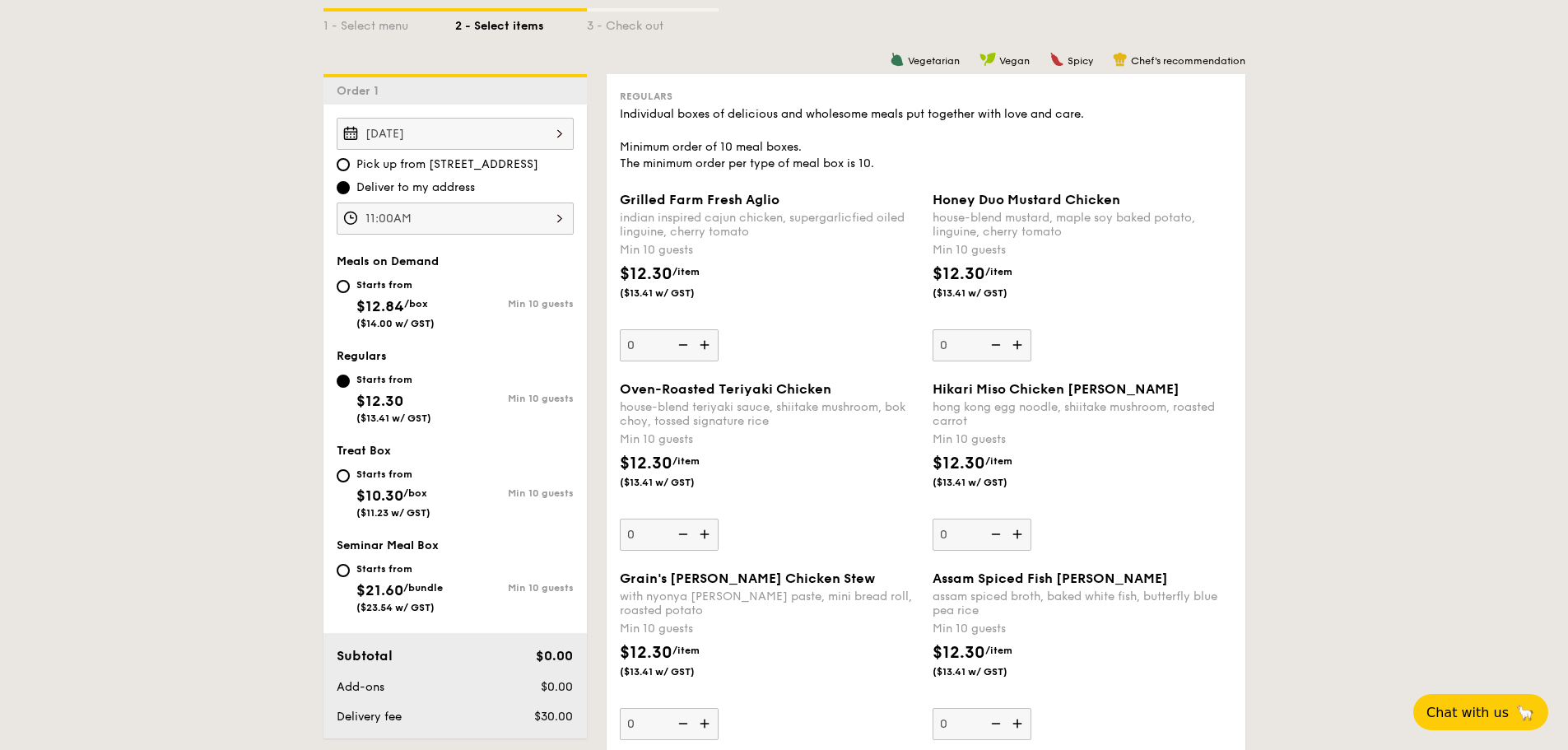
scroll to position [329, 0]
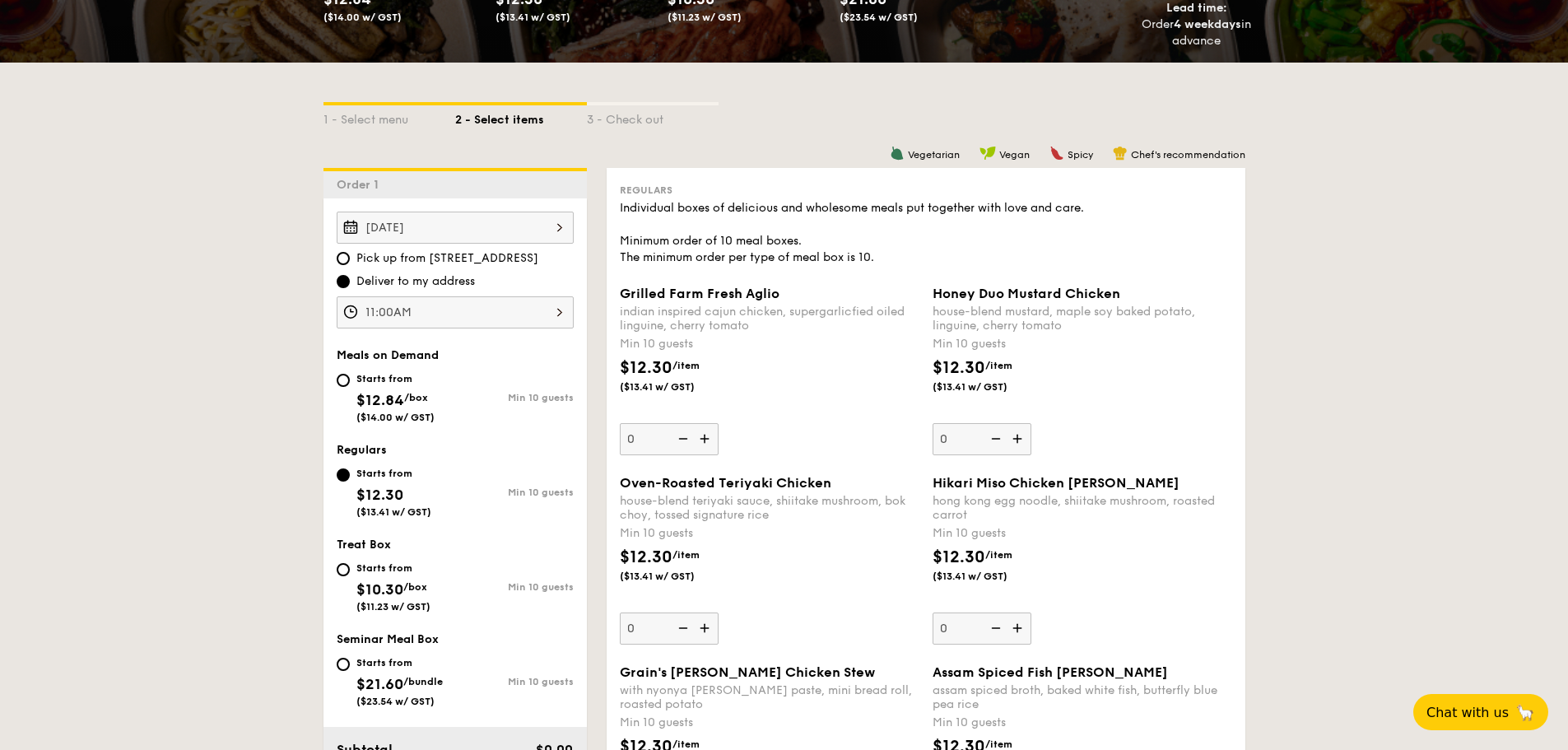
click at [707, 434] on img at bounding box center [706, 439] width 25 height 31
click at [707, 434] on input "0" at bounding box center [669, 440] width 99 height 32
click at [800, 411] on div "$12.30 /item ($13.41 w/ GST)" at bounding box center [769, 384] width 313 height 58
click at [718, 424] on input "10" at bounding box center [669, 440] width 99 height 32
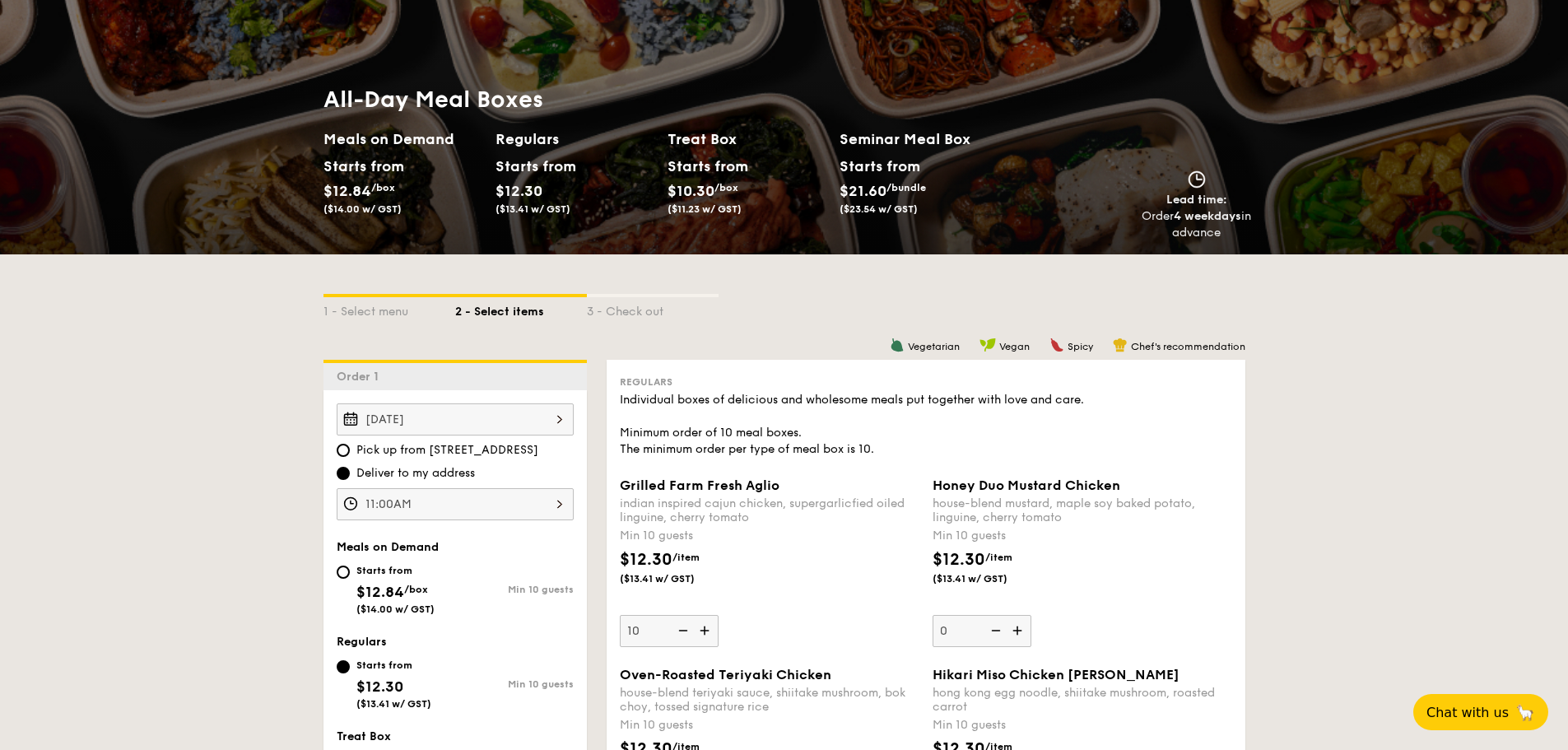
scroll to position [165, 0]
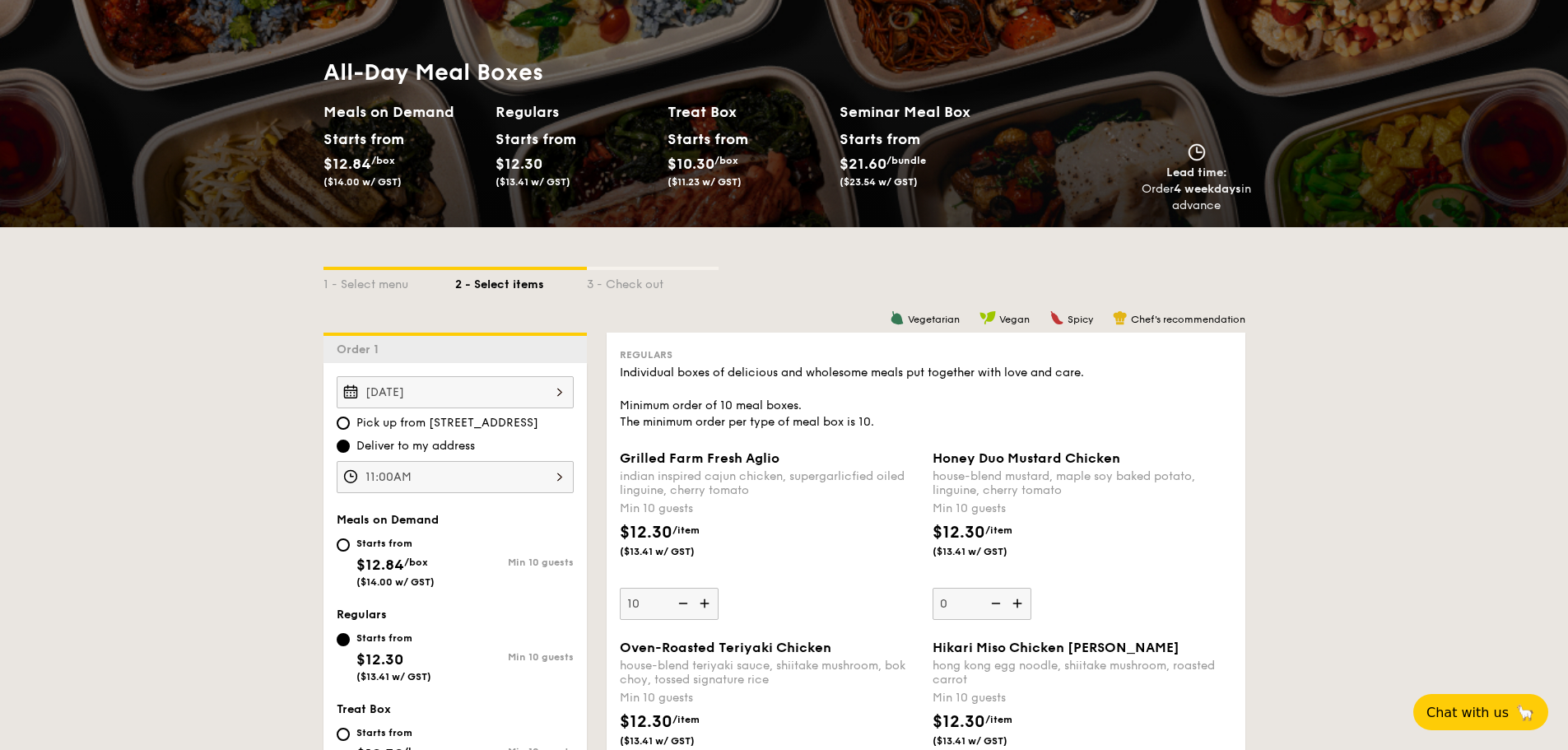
click at [686, 598] on img at bounding box center [682, 603] width 25 height 31
click at [686, 598] on input "10" at bounding box center [669, 604] width 99 height 32
type input "0"
click at [858, 505] on div "Min 10 guests" at bounding box center [769, 508] width 300 height 16
click at [718, 588] on input "0" at bounding box center [669, 604] width 99 height 32
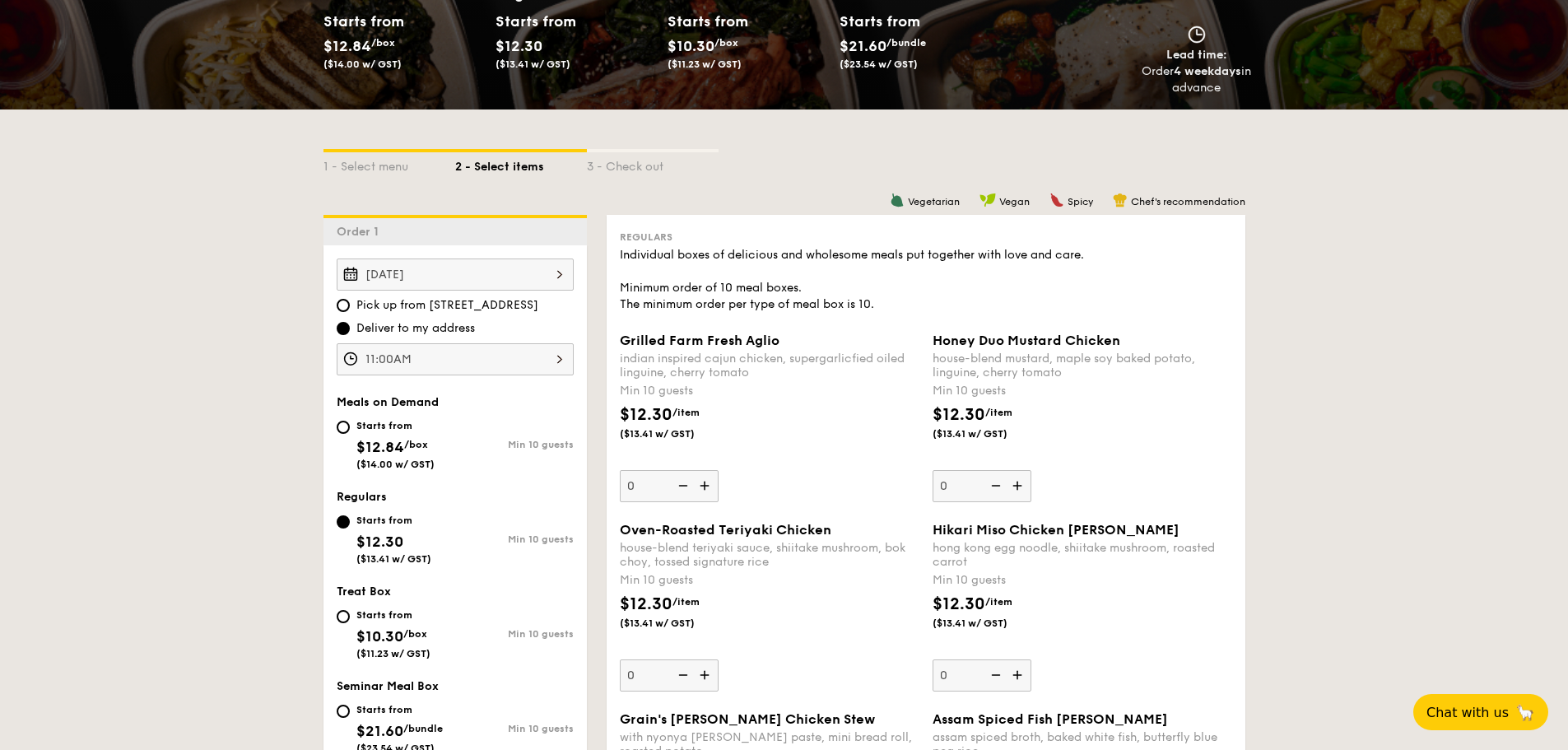
scroll to position [247, 0]
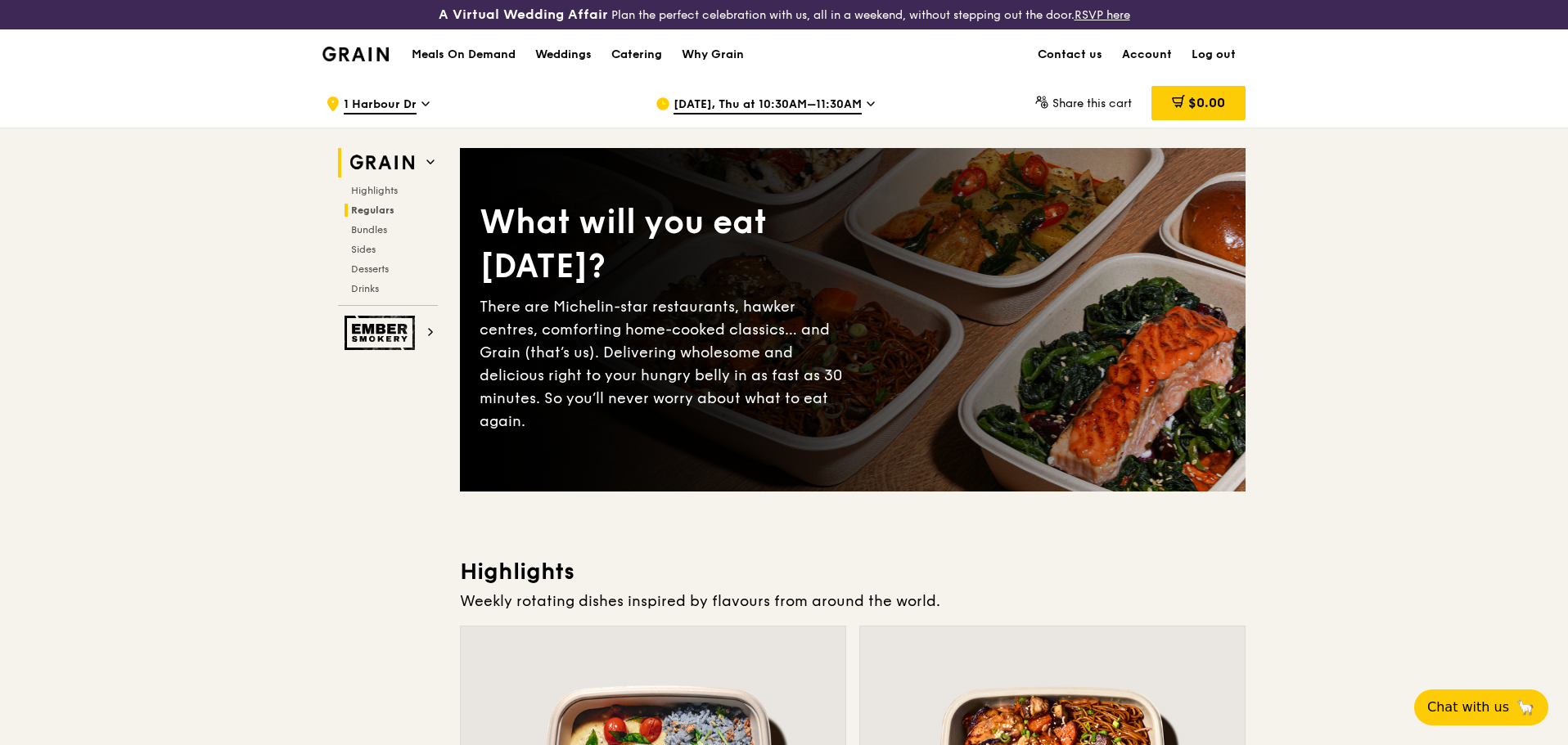
click at [376, 208] on span "Regulars" at bounding box center [372, 210] width 43 height 12
click at [449, 58] on h1 "Meals On Demand" at bounding box center [463, 55] width 104 height 16
click at [478, 50] on h1 "Meals On Demand" at bounding box center [463, 55] width 104 height 16
click at [379, 212] on span "Regulars" at bounding box center [372, 210] width 43 height 12
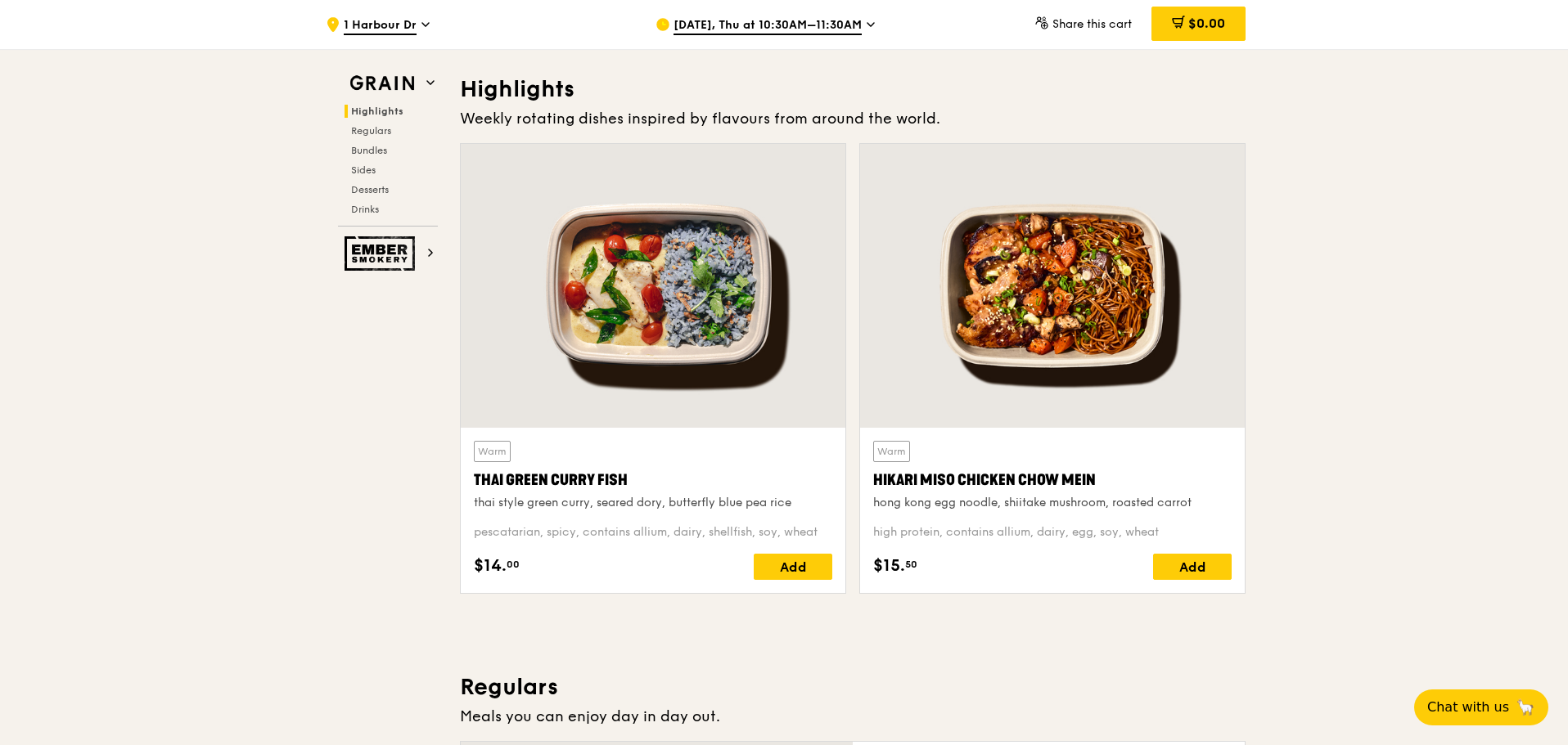
scroll to position [491, 0]
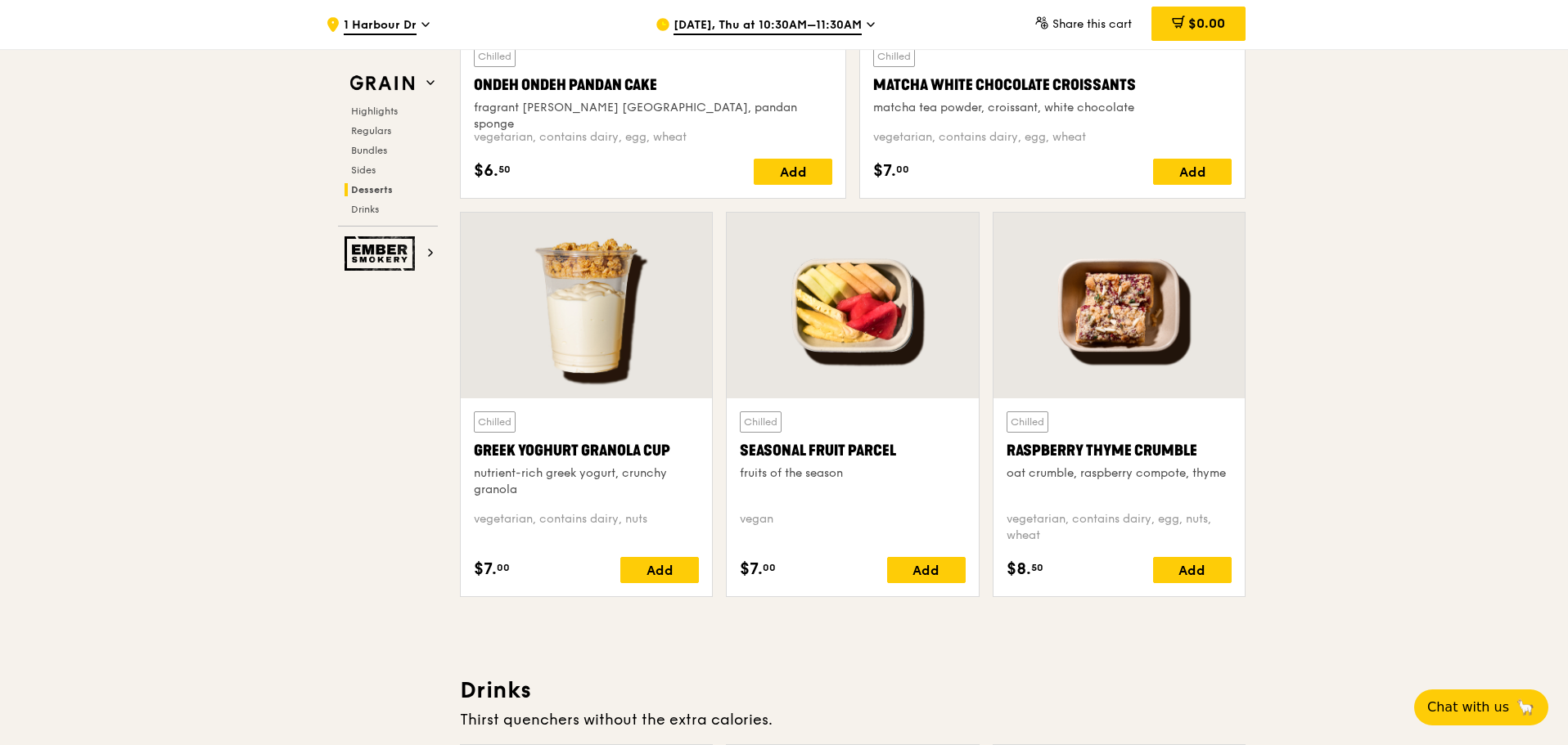
scroll to position [5071, 0]
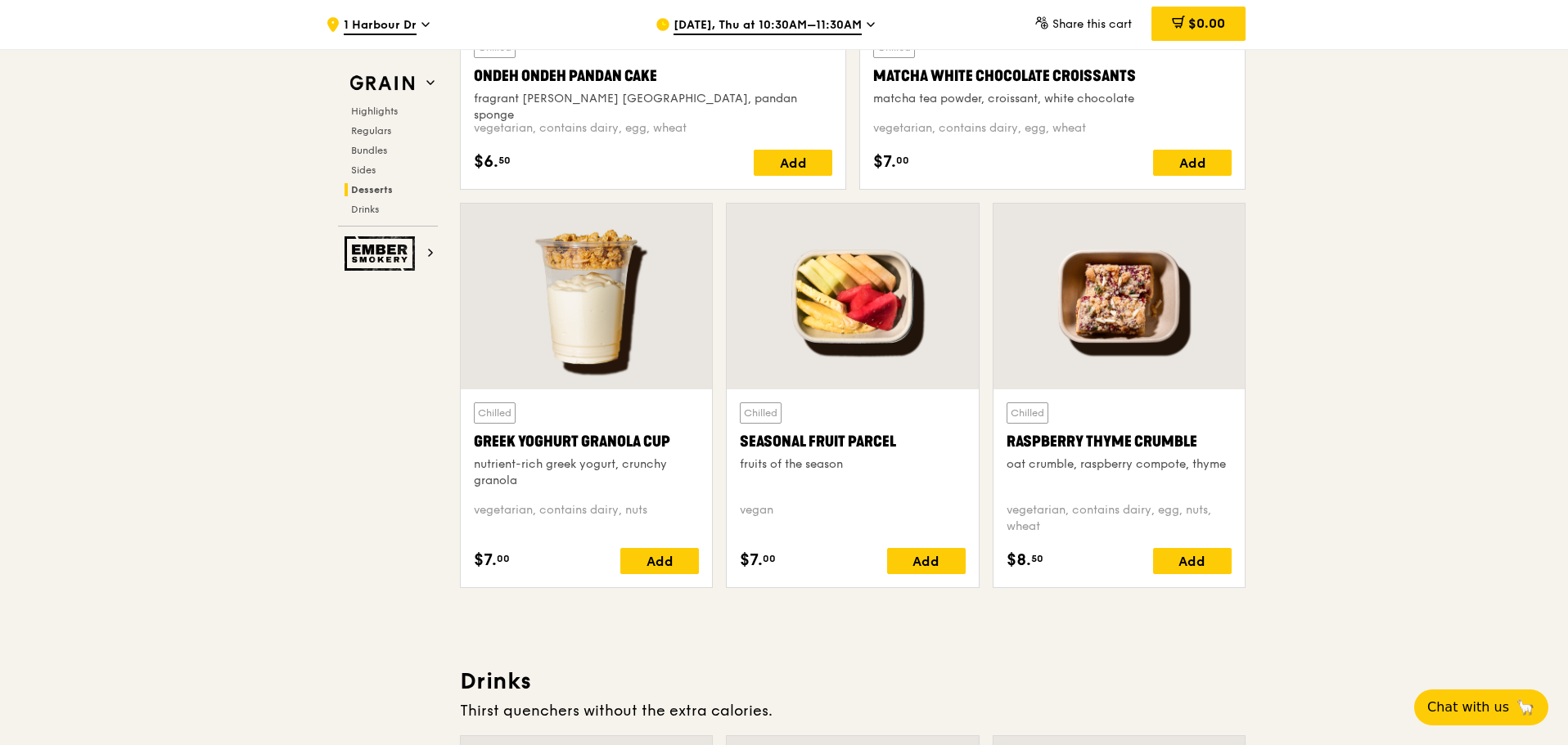
click at [1035, 706] on div "Thirst quenchers without the extra calories." at bounding box center [853, 711] width 786 height 23
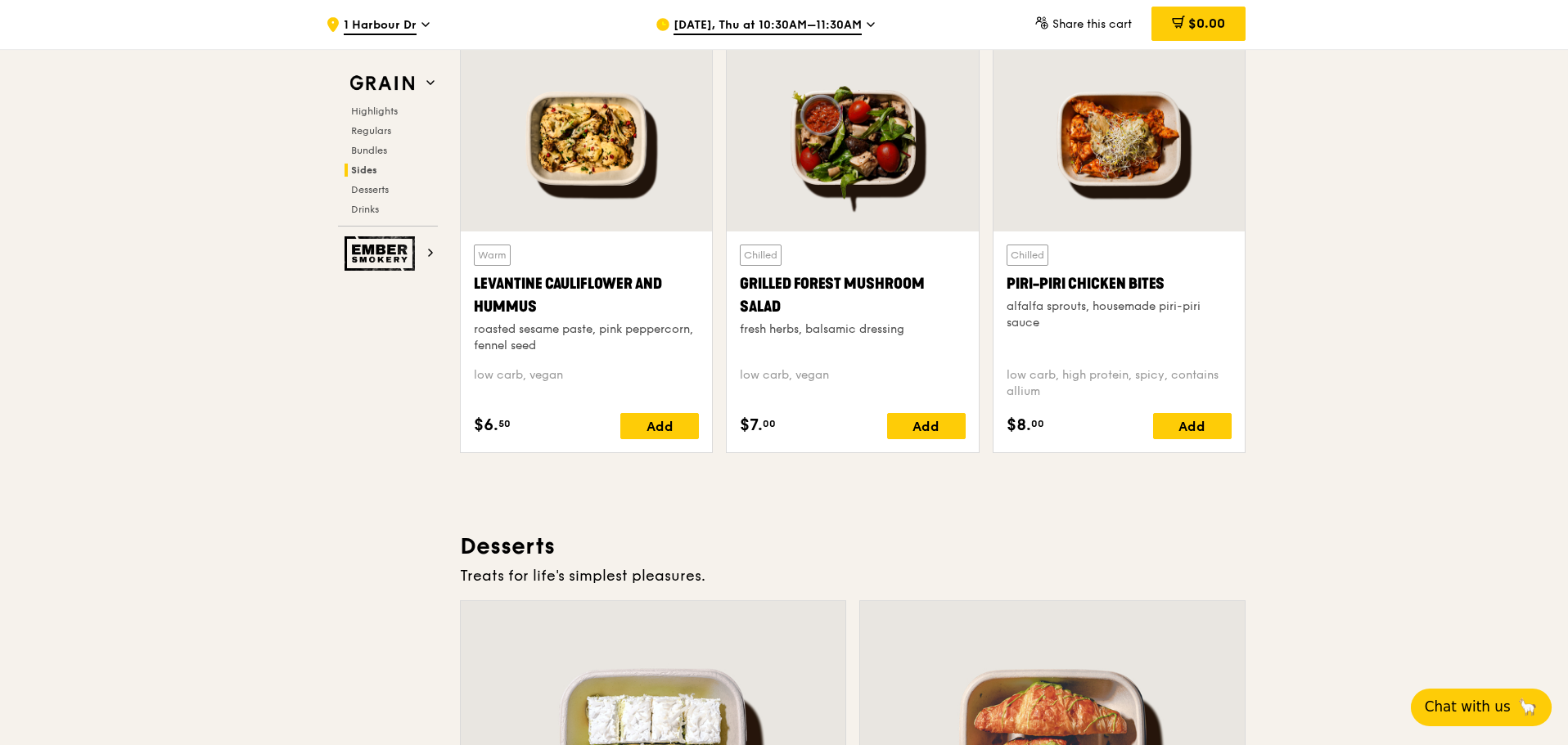
scroll to position [4418, 0]
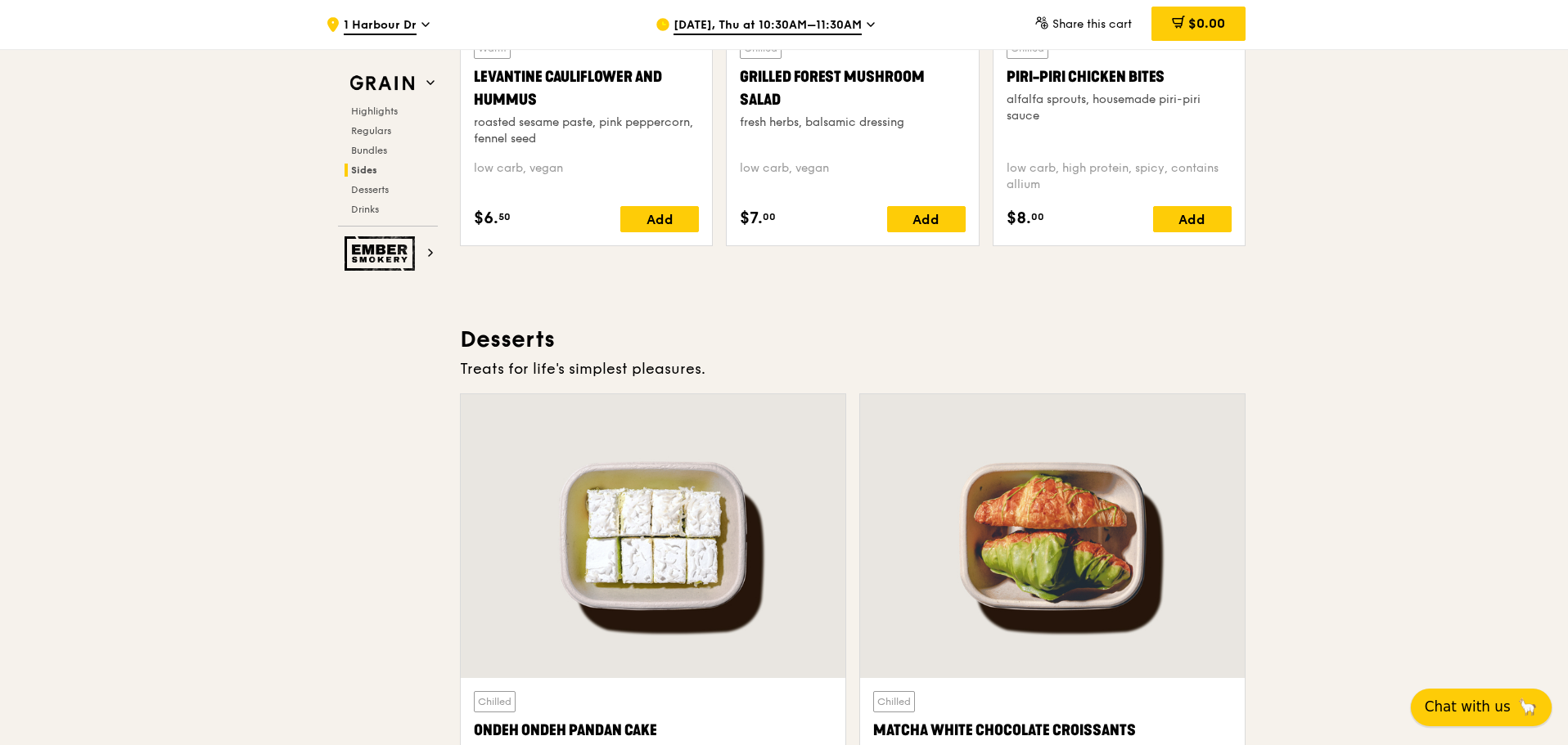
click at [1493, 712] on span "Chat with us" at bounding box center [1468, 707] width 86 height 20
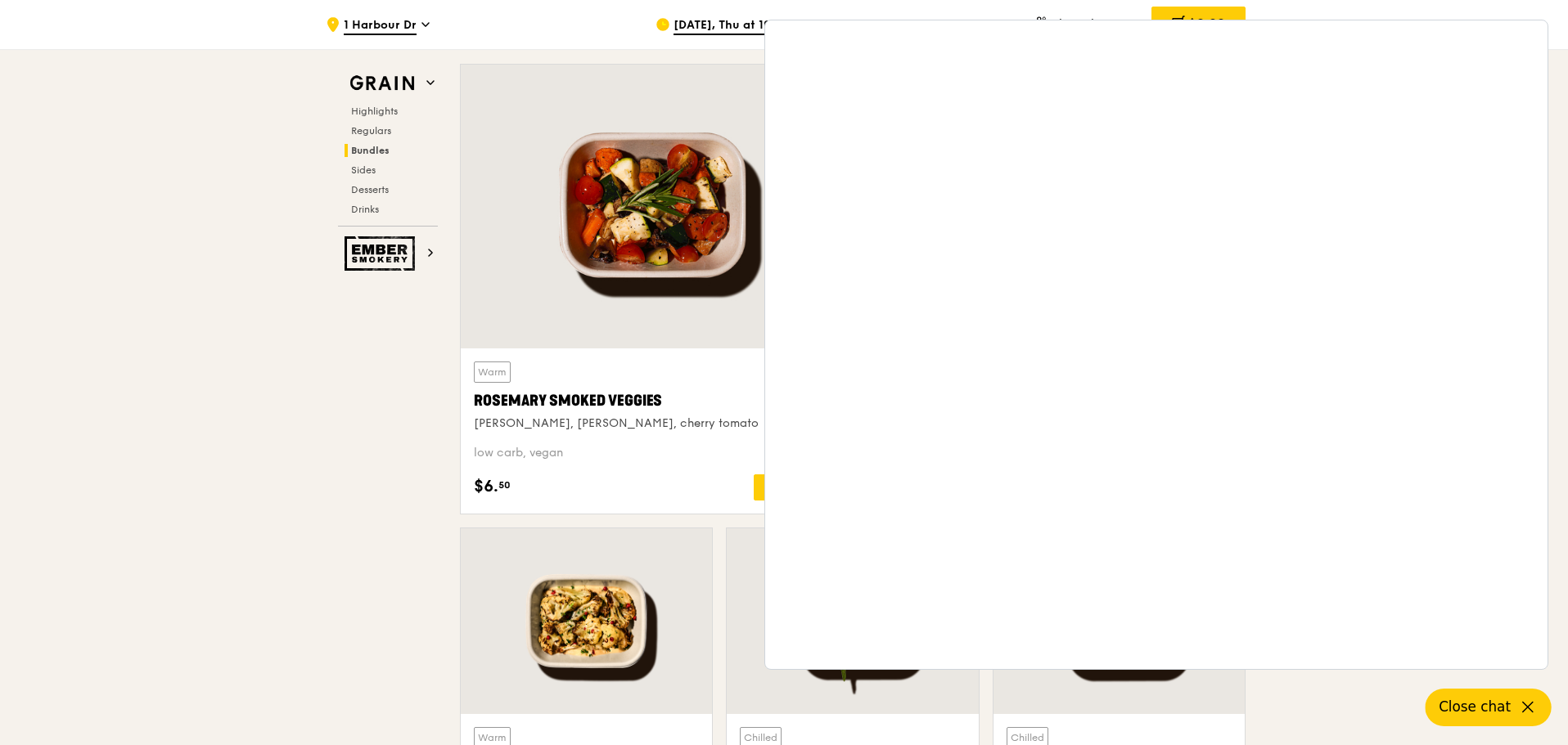
scroll to position [3436, 0]
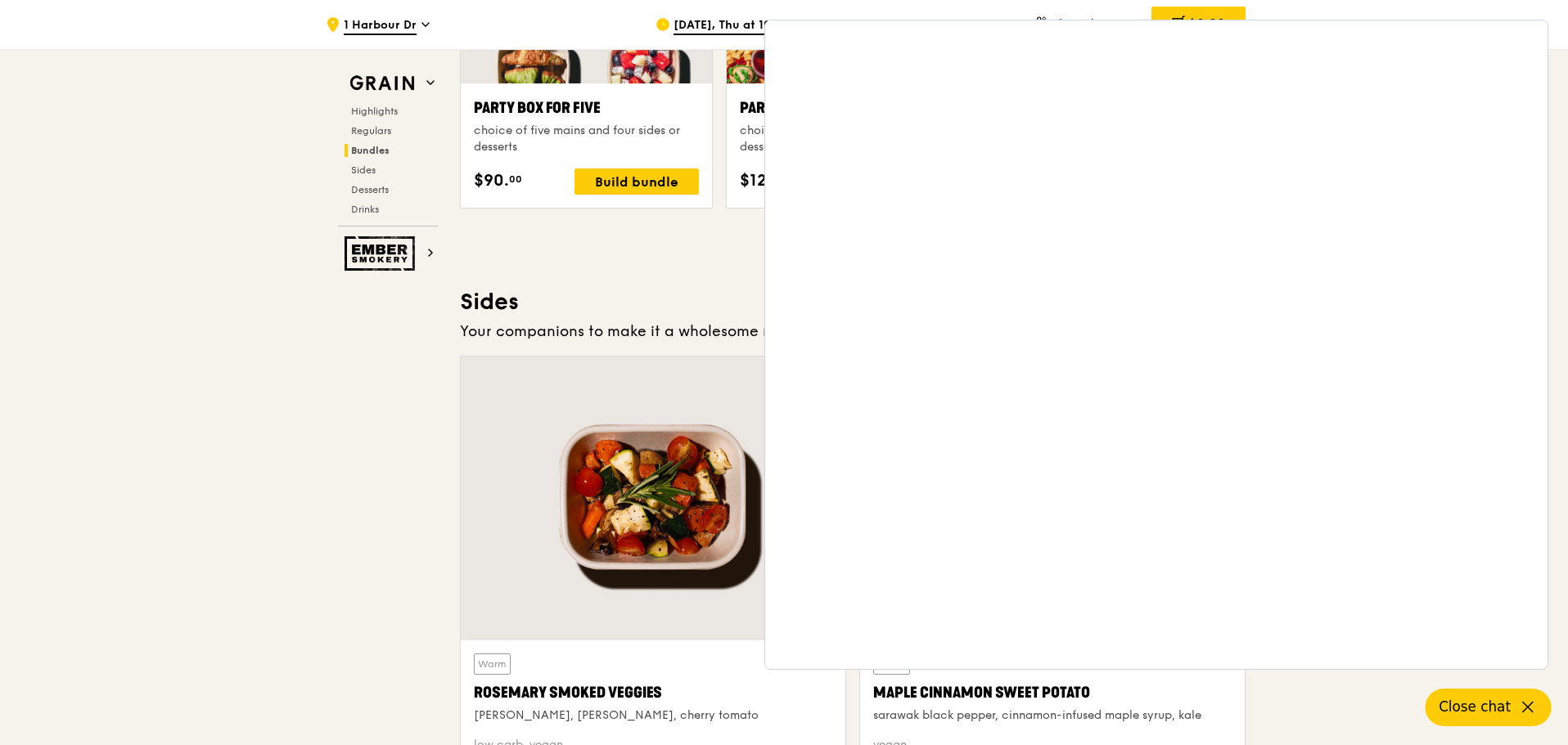
click at [338, 433] on div "Grain Highlights Regulars Bundles Sides Desserts Drinks Ember Smokery What will…" at bounding box center [784, 113] width 924 height 6842
click at [605, 241] on div "Highlights Weekly rotating dishes inspired by flavours from around the world. W…" at bounding box center [853, 327] width 786 height 6414
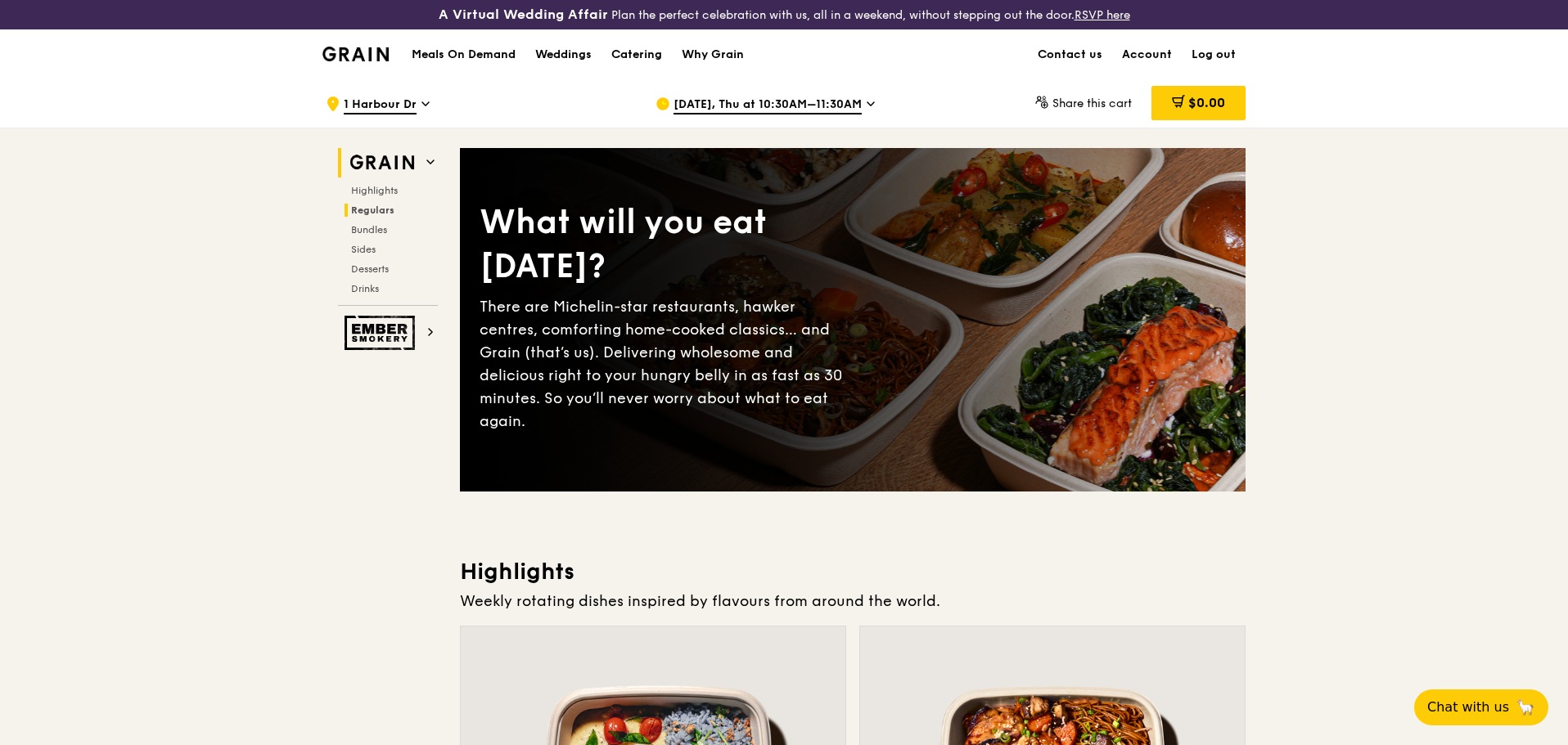
click at [371, 206] on span "Regulars" at bounding box center [372, 210] width 43 height 12
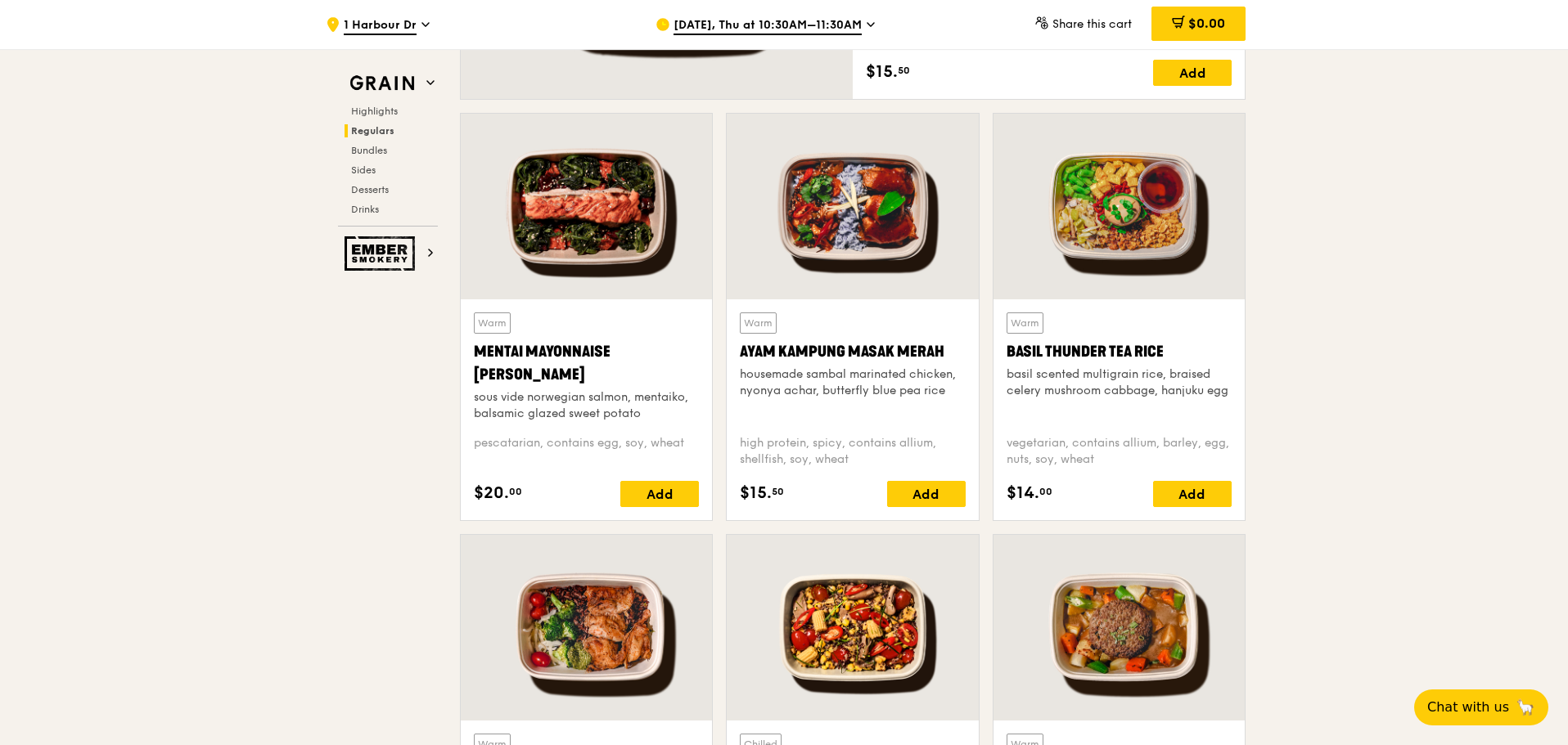
scroll to position [1416, 0]
